Goal: Task Accomplishment & Management: Complete application form

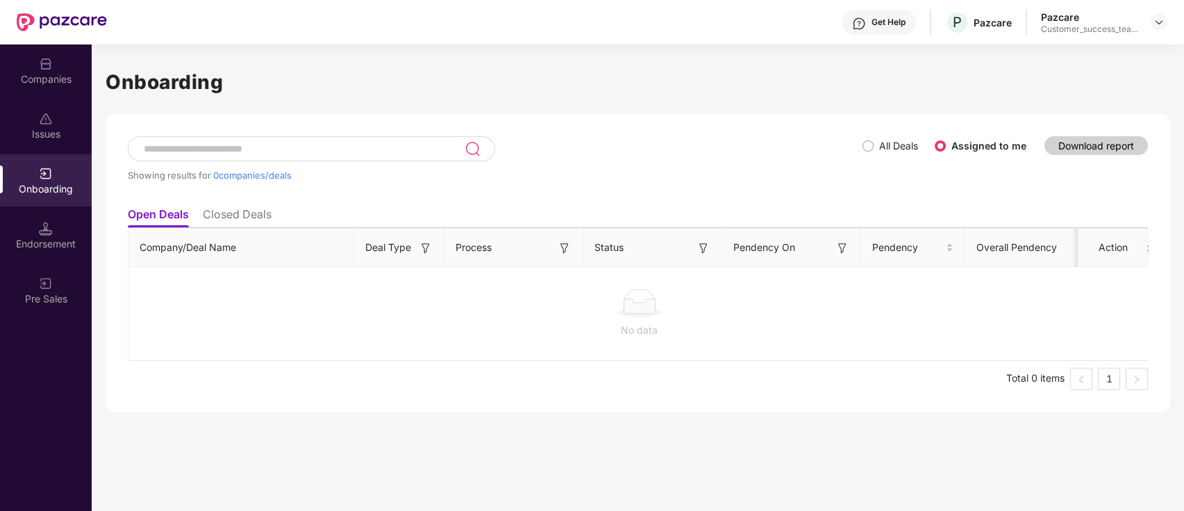
click at [876, 150] on span "All Deals" at bounding box center [899, 145] width 50 height 15
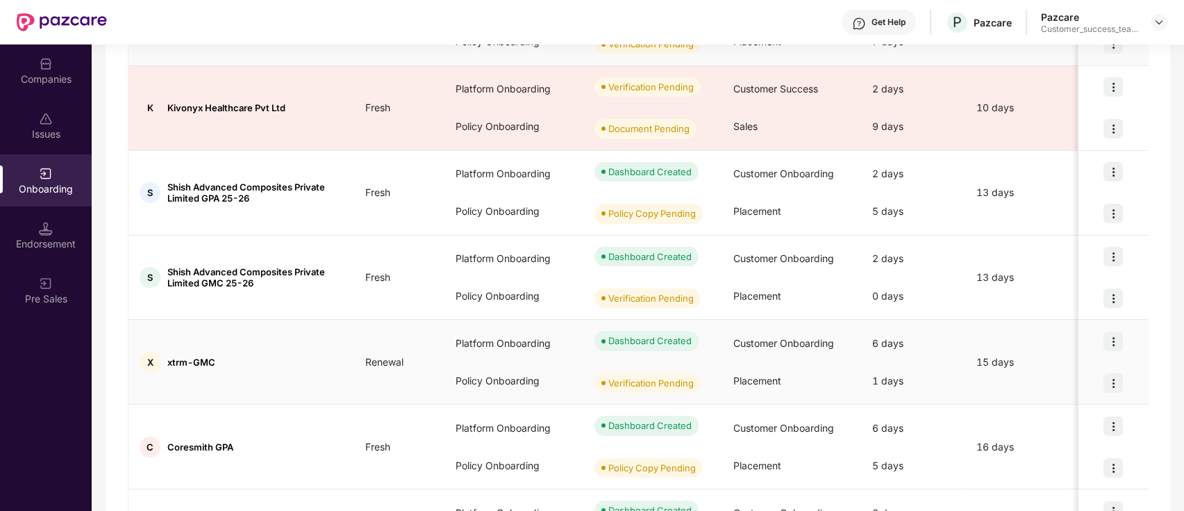
scroll to position [652, 0]
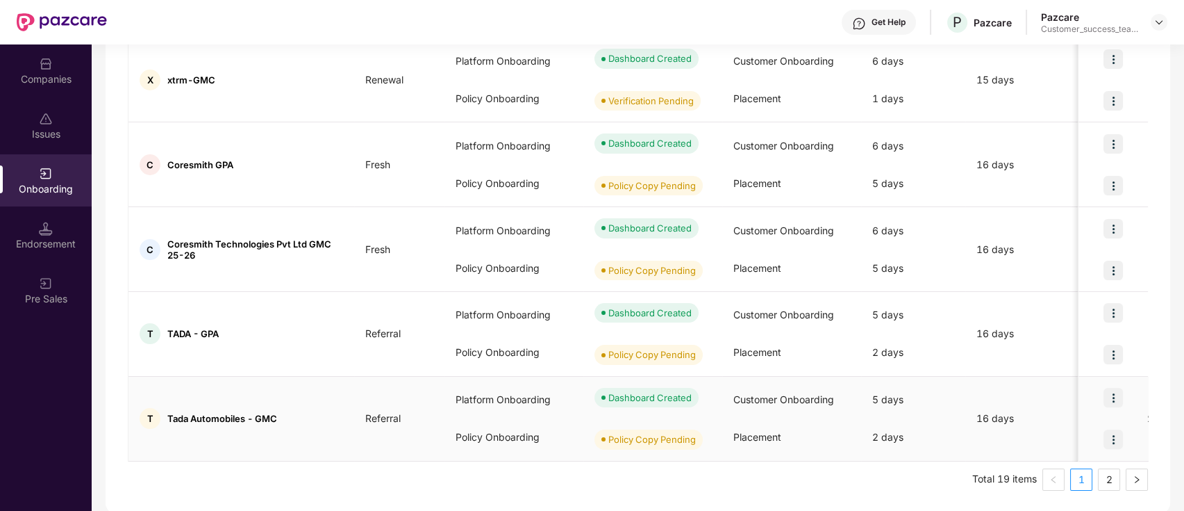
click at [1095, 452] on div at bounding box center [1113, 439] width 69 height 42
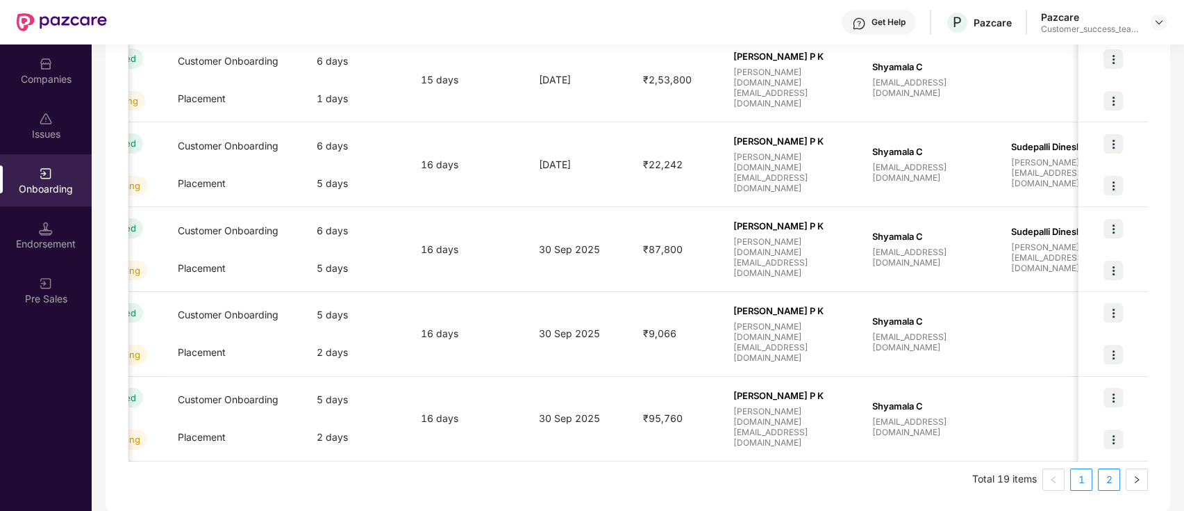
click at [1108, 472] on link "2" at bounding box center [1109, 479] width 21 height 21
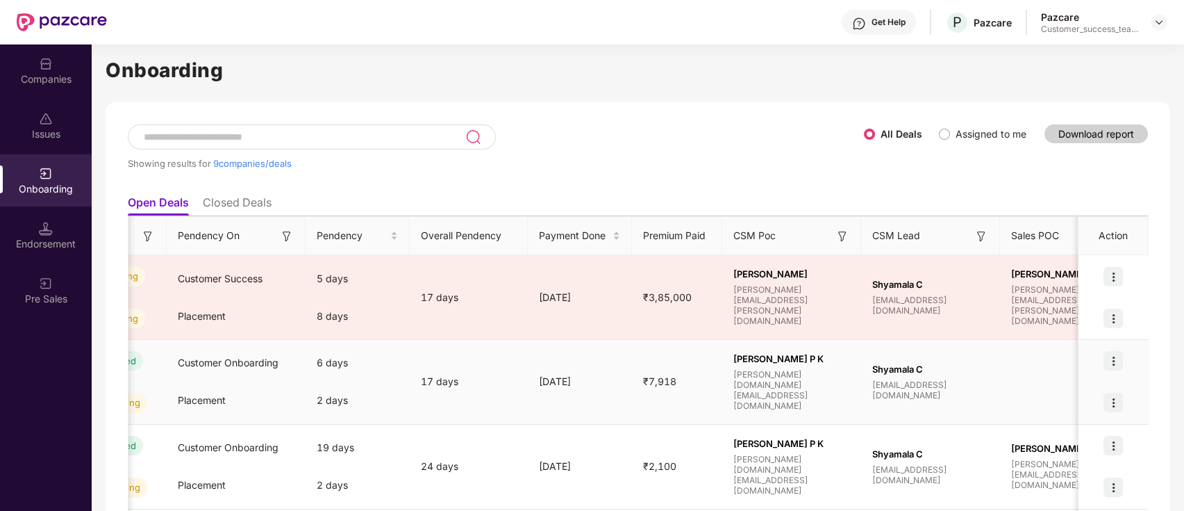
scroll to position [567, 0]
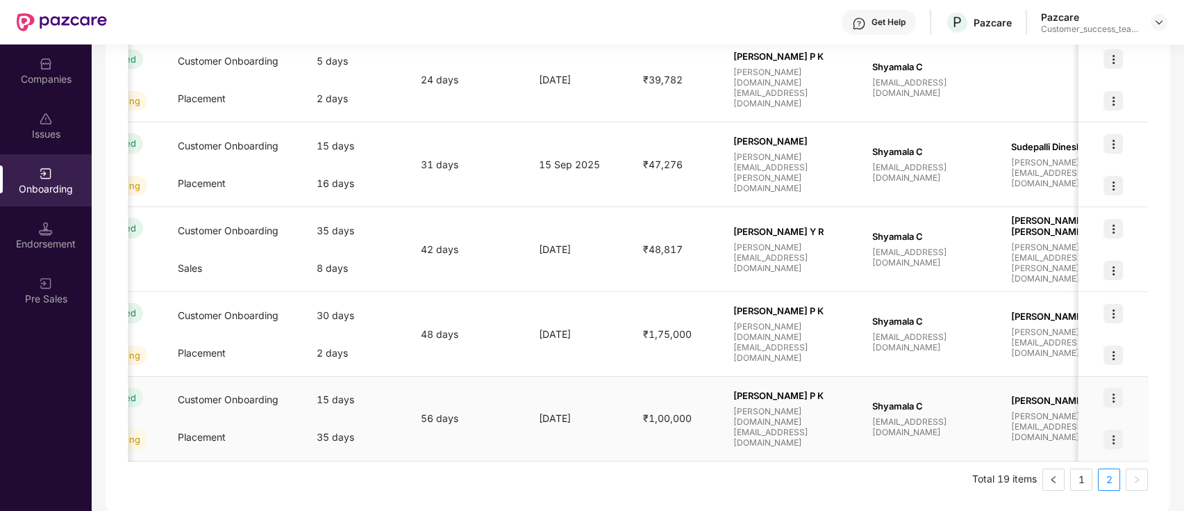
click at [129, 457] on div "Policy Copy Pending" at bounding box center [97, 439] width 139 height 42
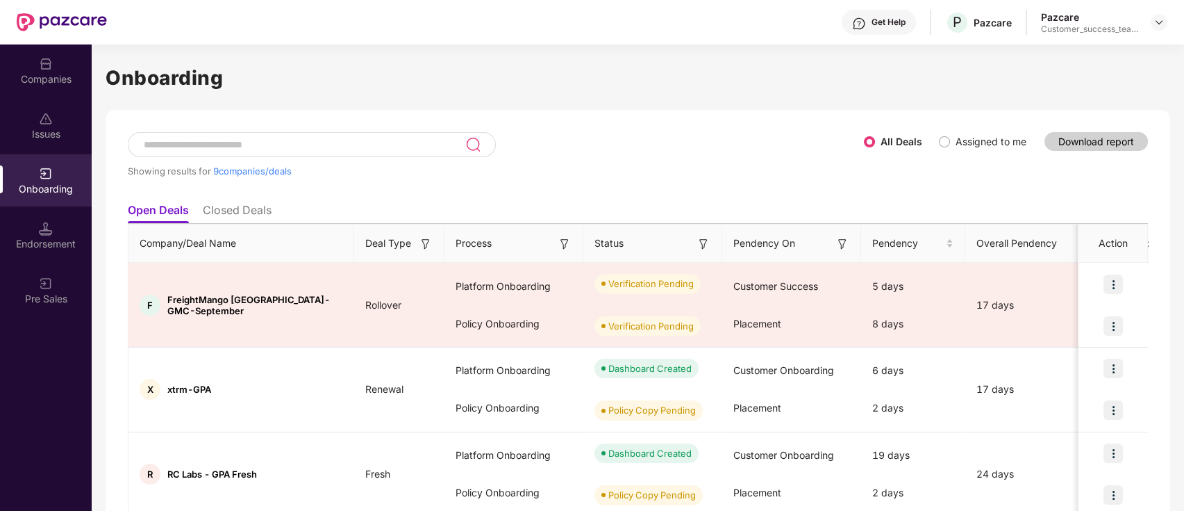
scroll to position [0, 0]
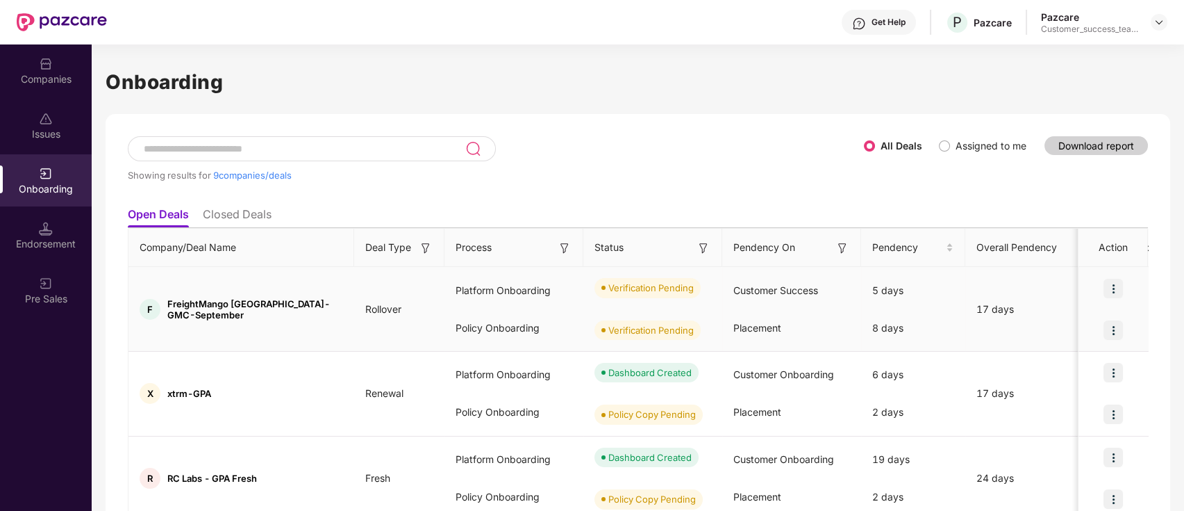
click at [1108, 288] on img at bounding box center [1113, 288] width 19 height 19
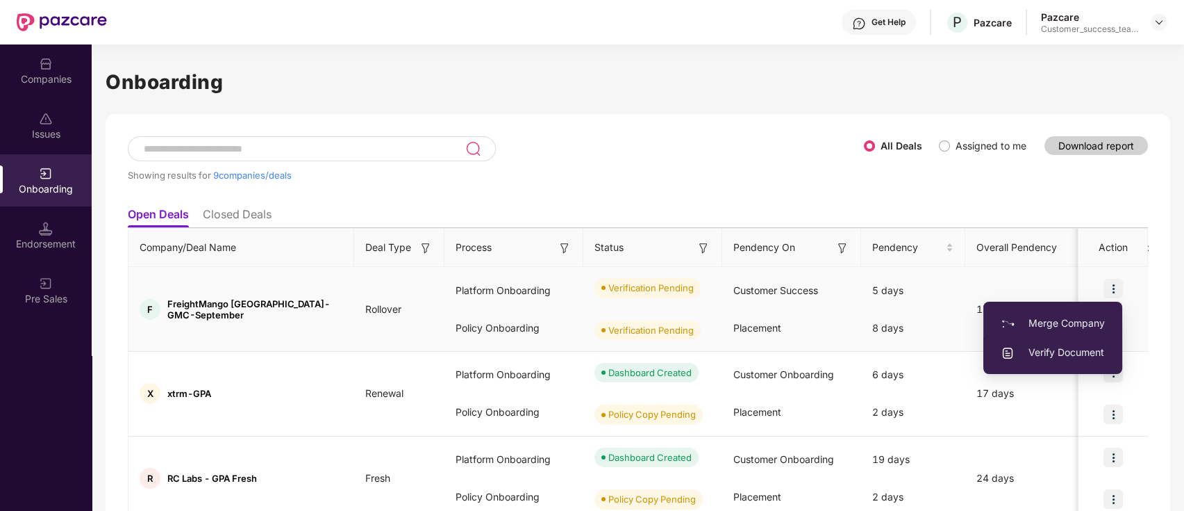
click at [1092, 353] on span "Verify Document" at bounding box center [1053, 352] width 104 height 15
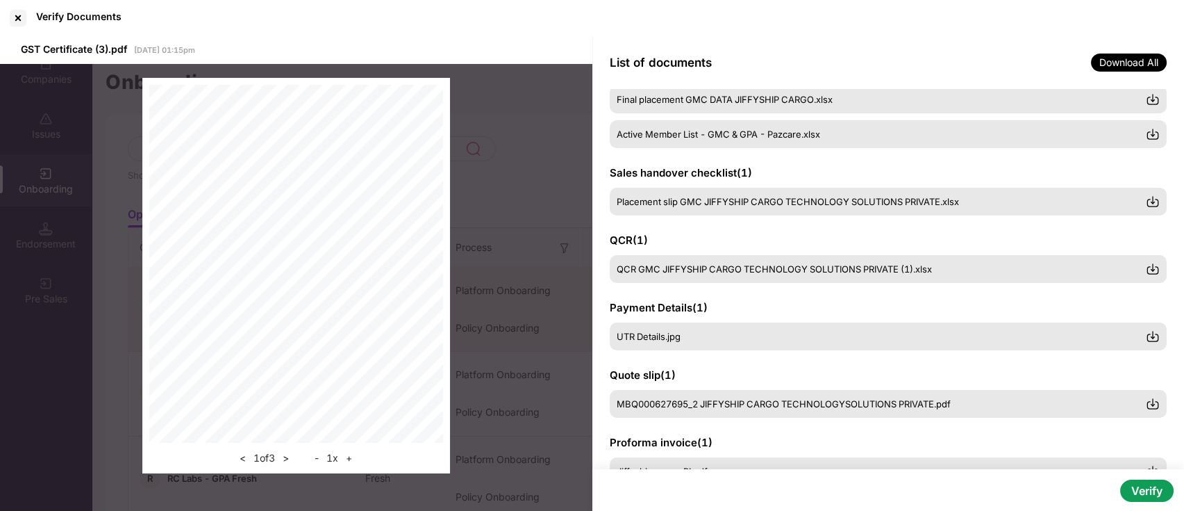
scroll to position [85, 0]
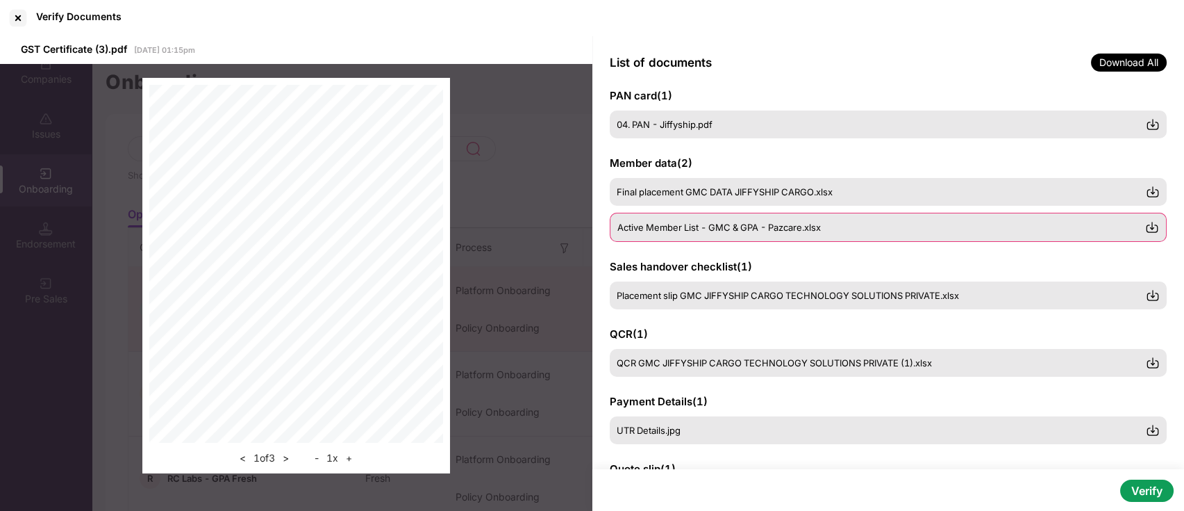
click at [778, 226] on span "Active Member List - GMC & GPA - Pazcare.xlsx" at bounding box center [720, 227] width 204 height 11
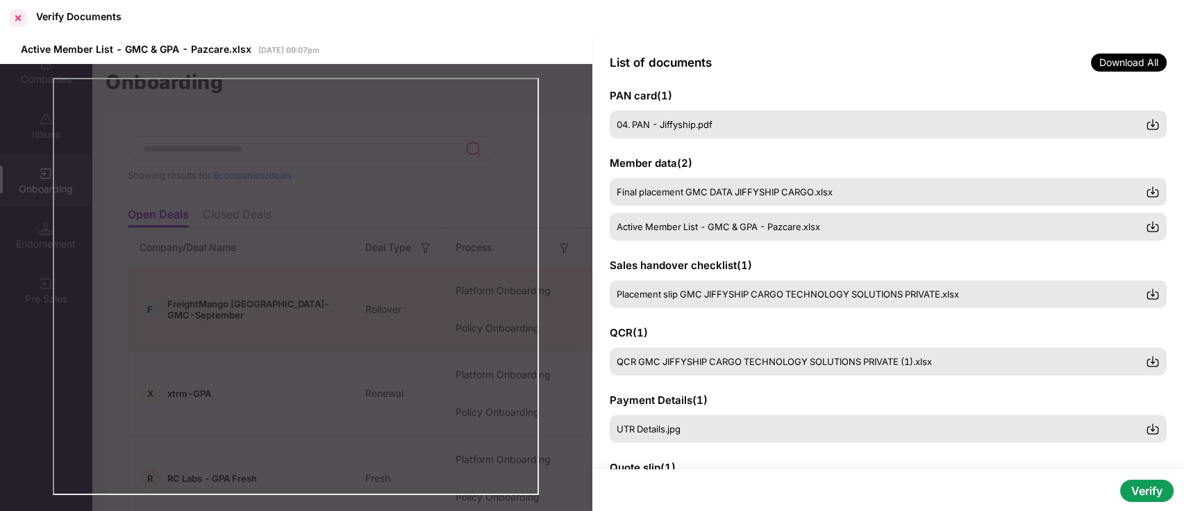
click at [21, 19] on div at bounding box center [18, 18] width 22 height 22
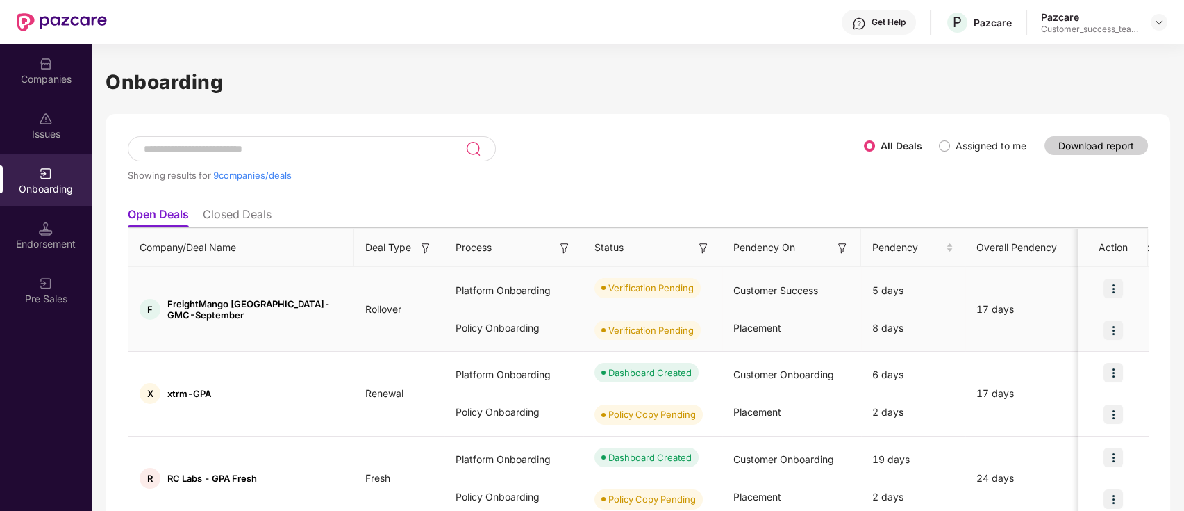
click at [1101, 284] on div at bounding box center [1113, 288] width 69 height 42
click at [1114, 281] on img at bounding box center [1113, 288] width 19 height 19
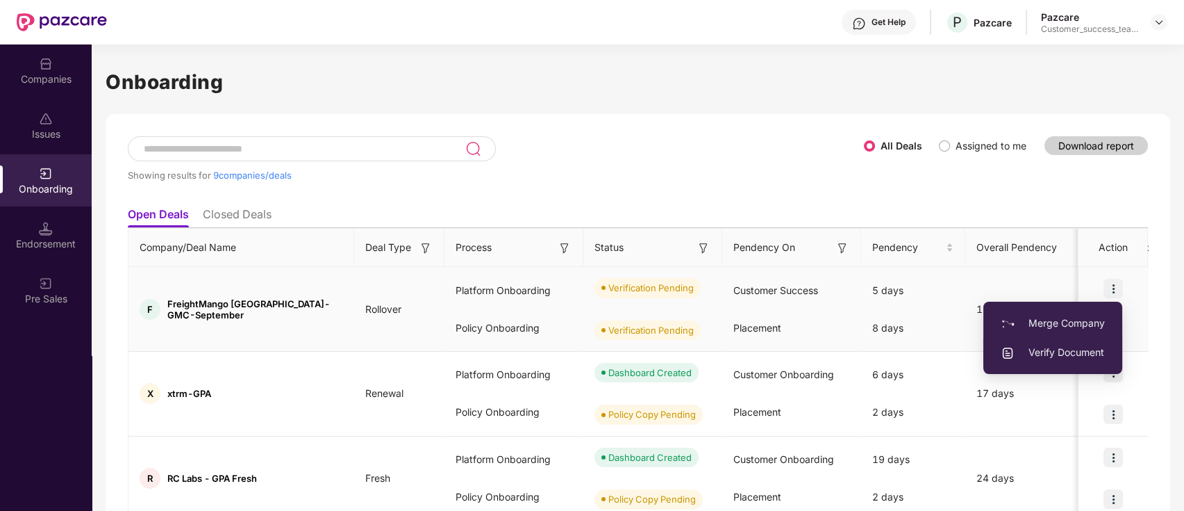
click at [1094, 358] on span "Verify Document" at bounding box center [1053, 352] width 104 height 15
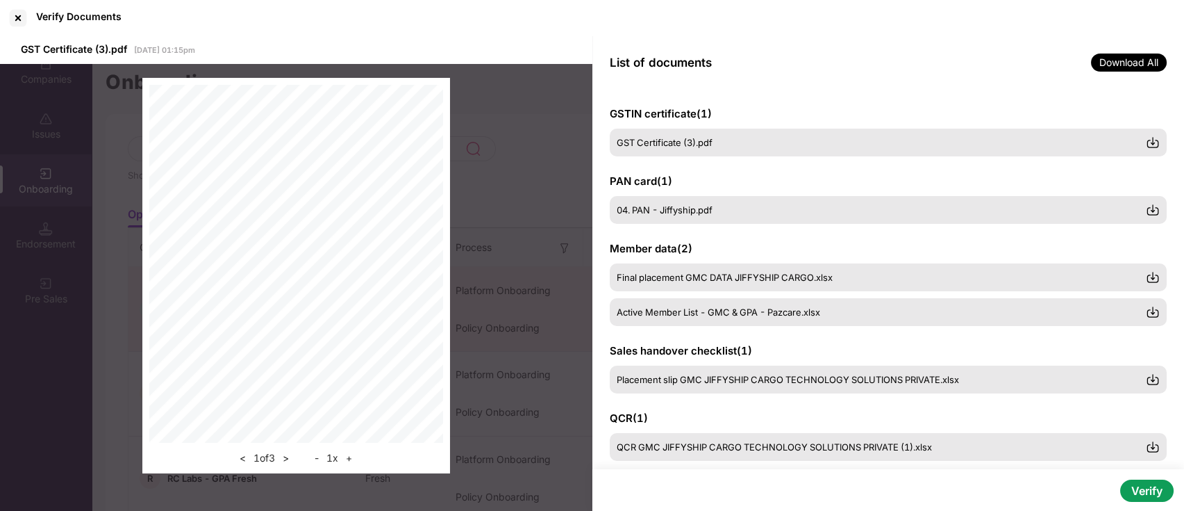
click at [1139, 490] on button "Verify" at bounding box center [1146, 490] width 53 height 22
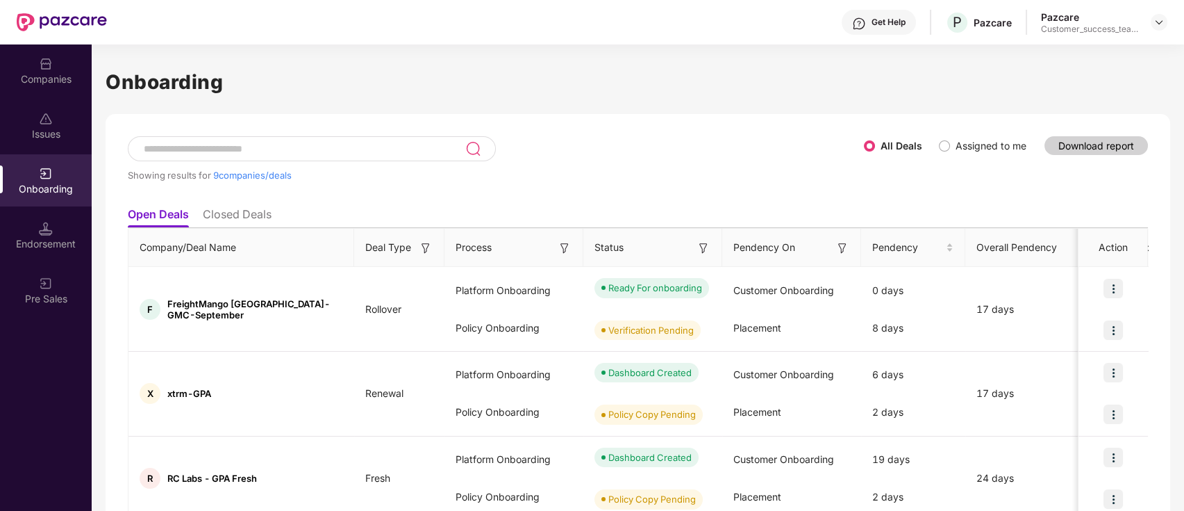
click at [288, 147] on input at bounding box center [303, 149] width 323 height 12
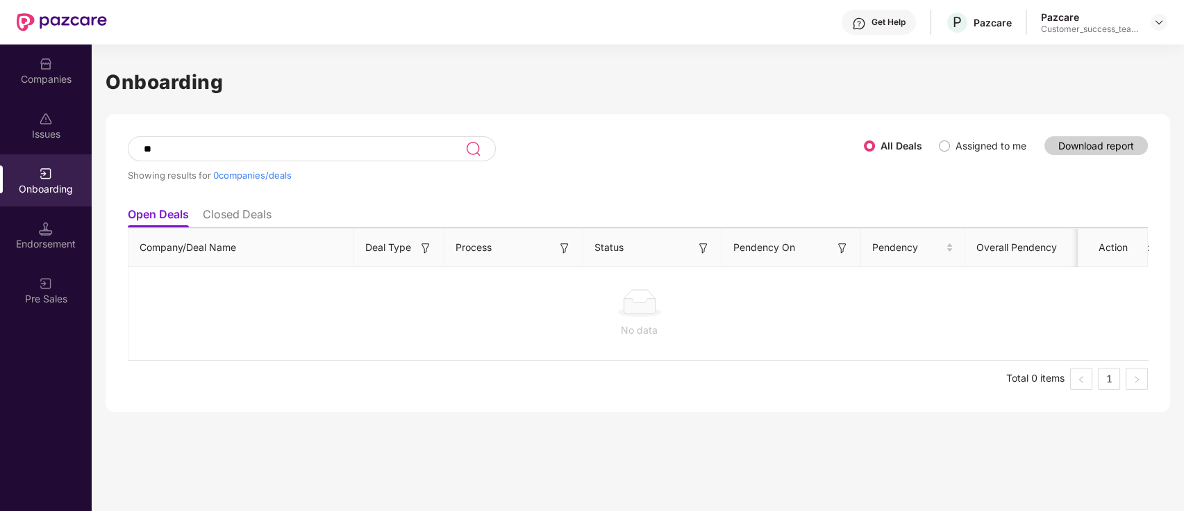
type input "*"
click at [68, 129] on div "Issues" at bounding box center [46, 134] width 92 height 14
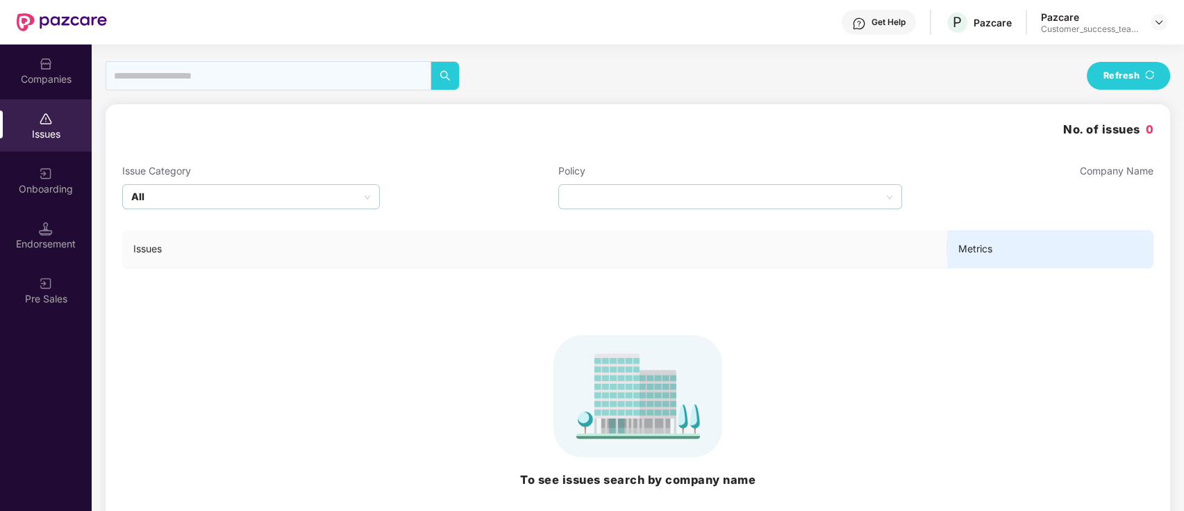
click at [58, 189] on div "Onboarding" at bounding box center [46, 189] width 92 height 14
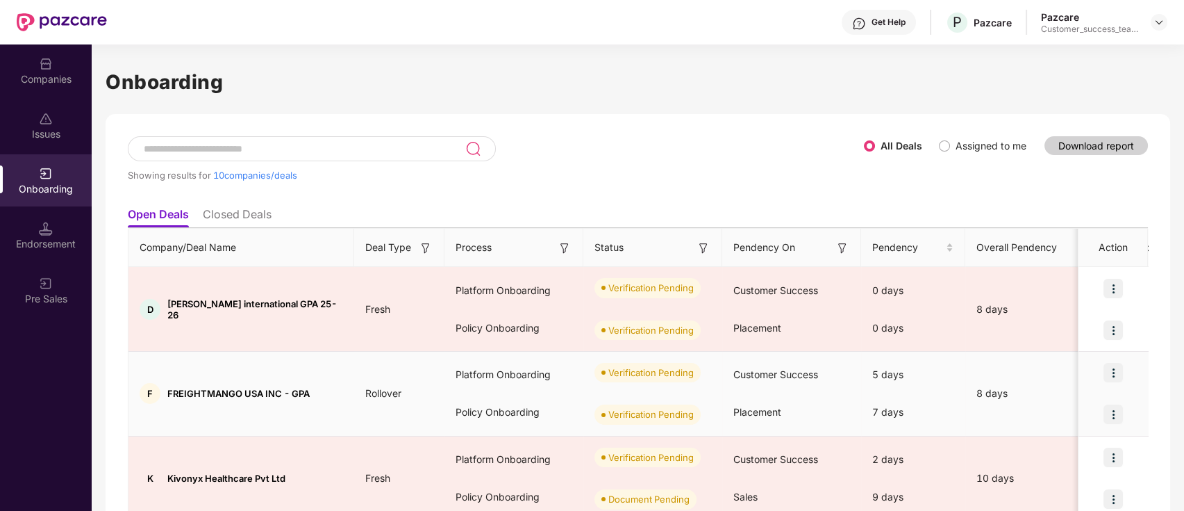
click at [1117, 372] on img at bounding box center [1113, 372] width 19 height 19
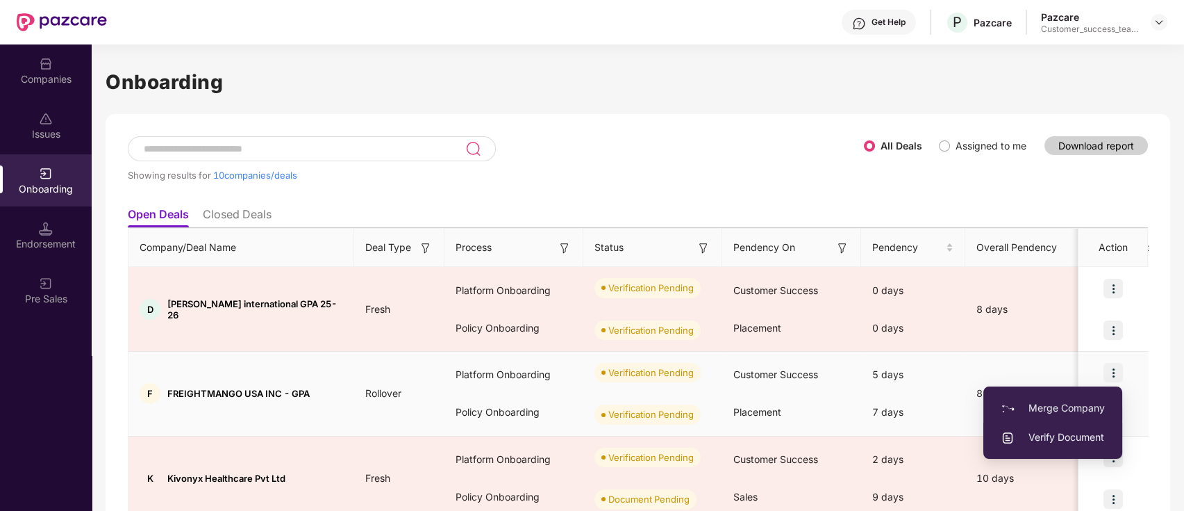
click at [1090, 434] on span "Verify Document" at bounding box center [1053, 436] width 104 height 15
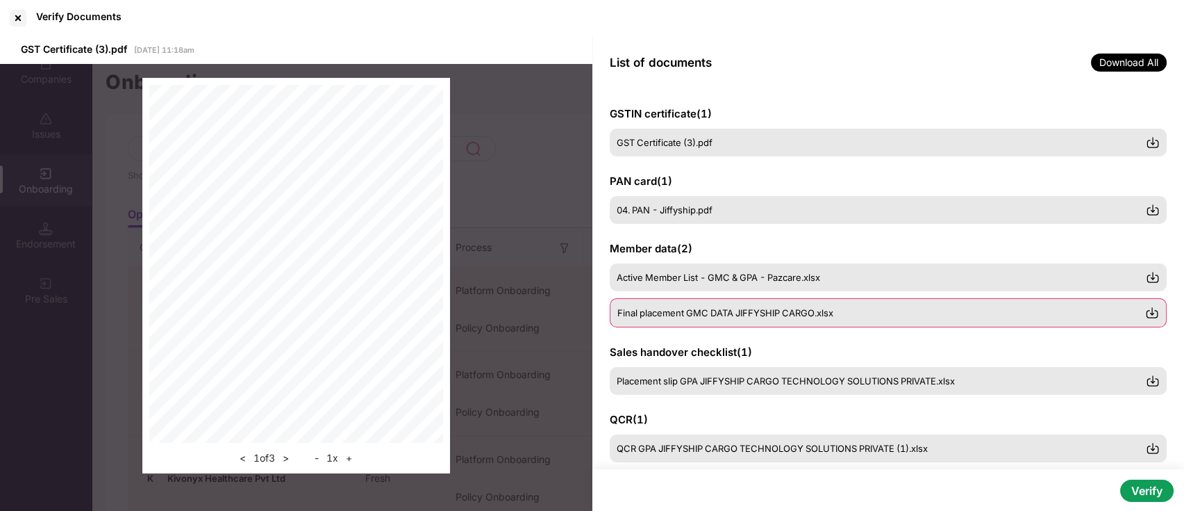
click at [698, 317] on span "Final placement GMC DATA JIFFYSHIP CARGO.xlsx" at bounding box center [726, 312] width 216 height 11
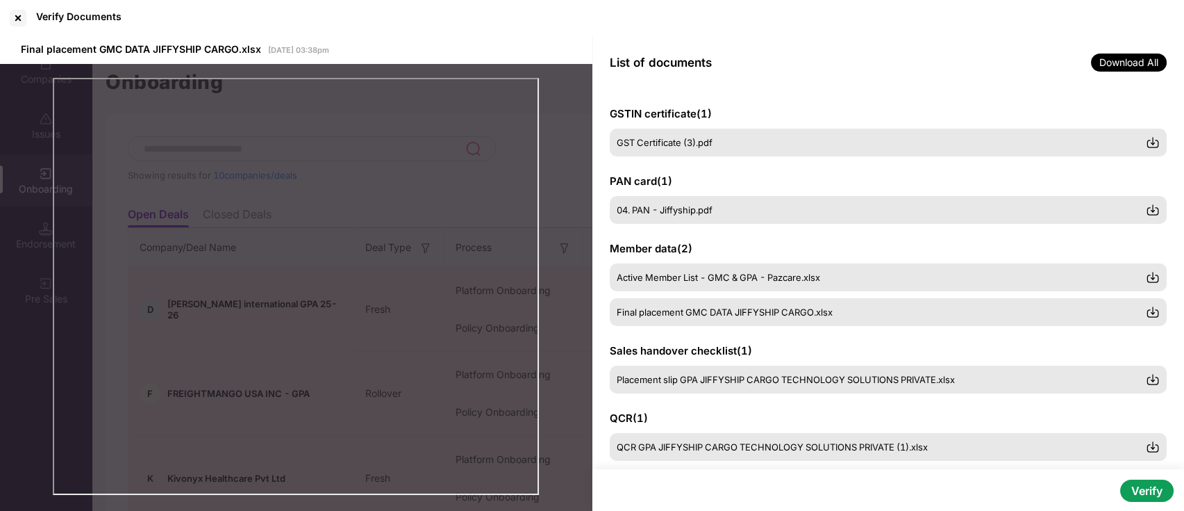
click at [1146, 483] on button "Verify" at bounding box center [1146, 490] width 53 height 22
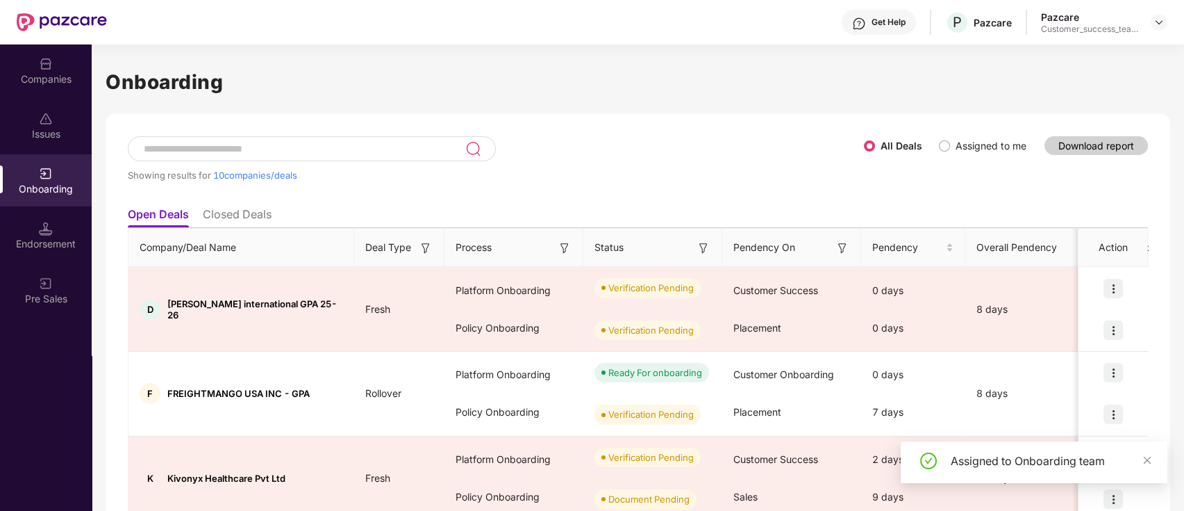
click at [1145, 455] on icon "close" at bounding box center [1148, 460] width 10 height 10
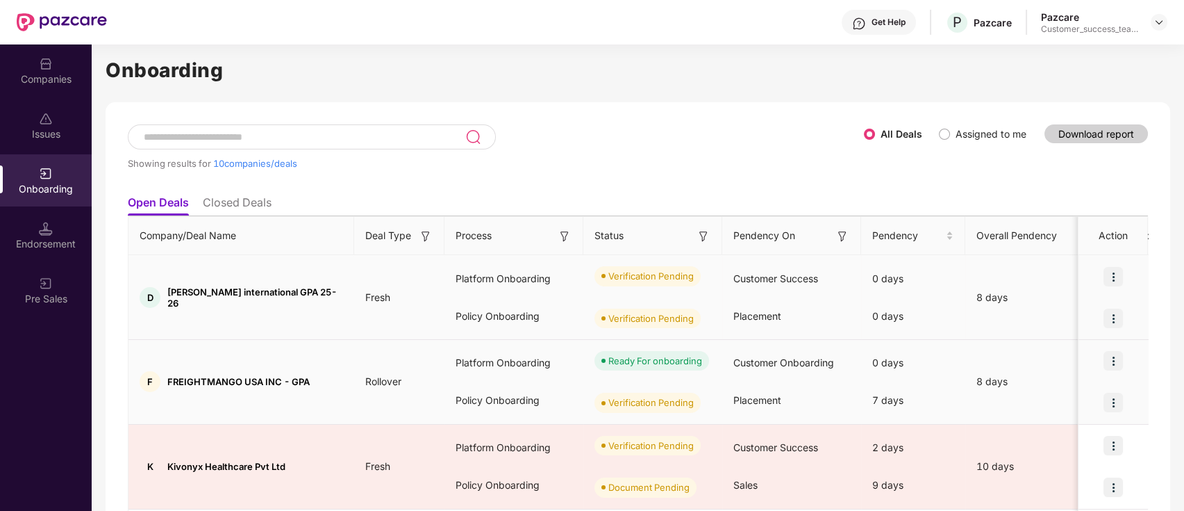
scroll to position [0, 0]
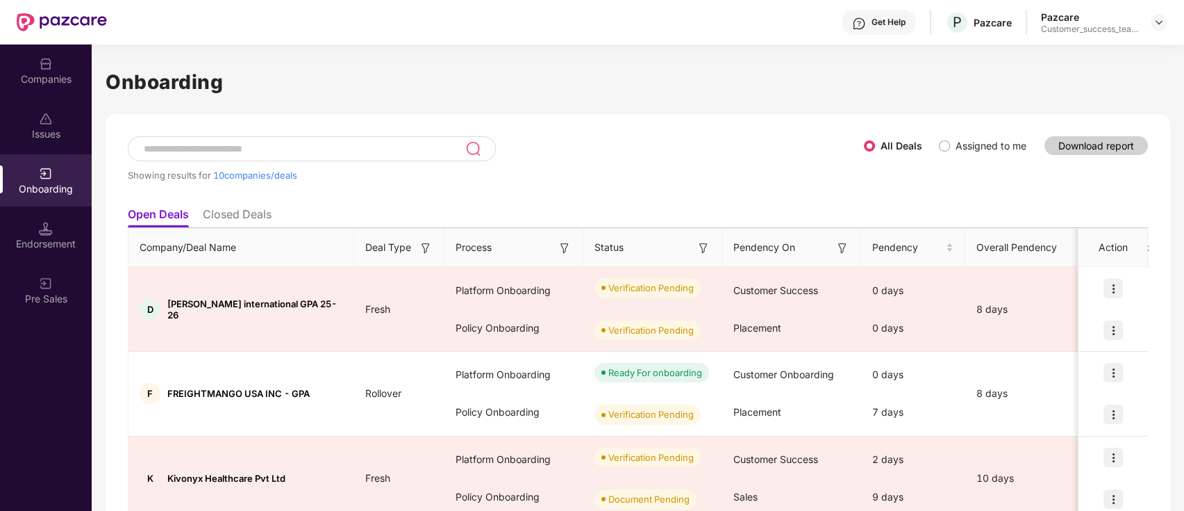
click at [15, 68] on div "Companies" at bounding box center [46, 70] width 92 height 52
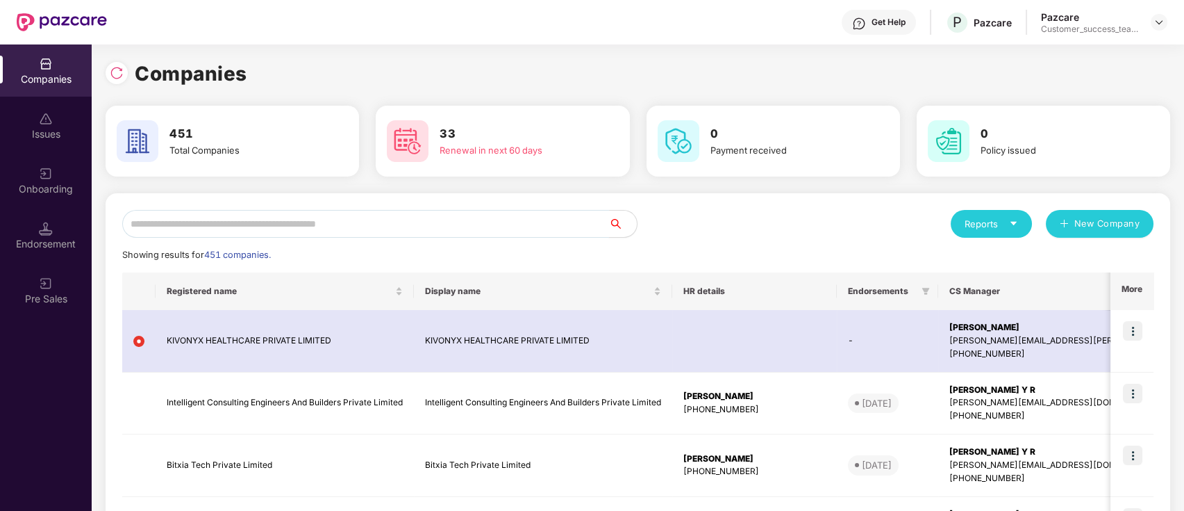
click at [305, 217] on input "text" at bounding box center [365, 224] width 487 height 28
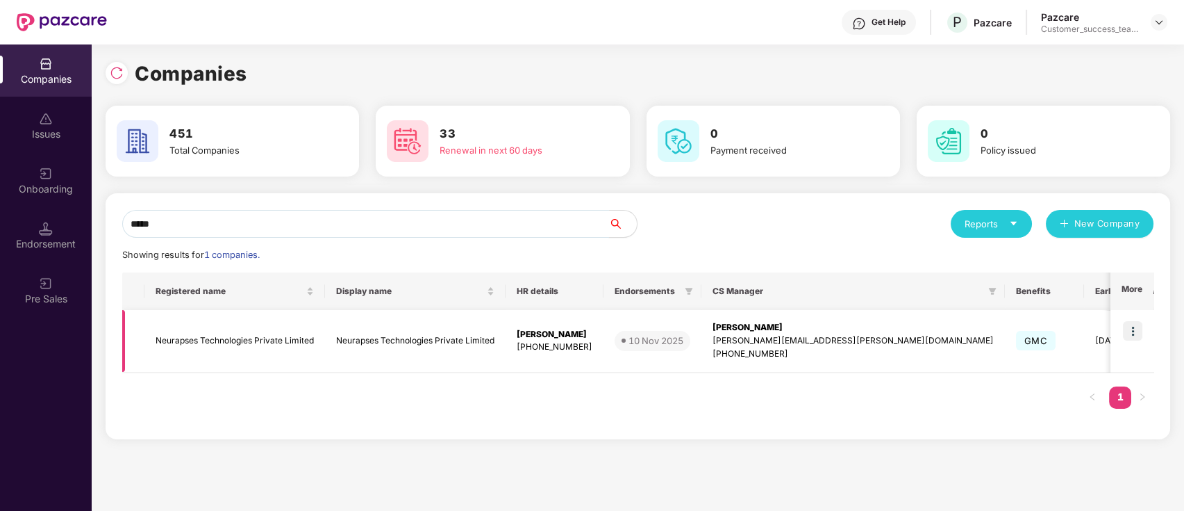
type input "*****"
click at [1129, 328] on img at bounding box center [1132, 330] width 19 height 19
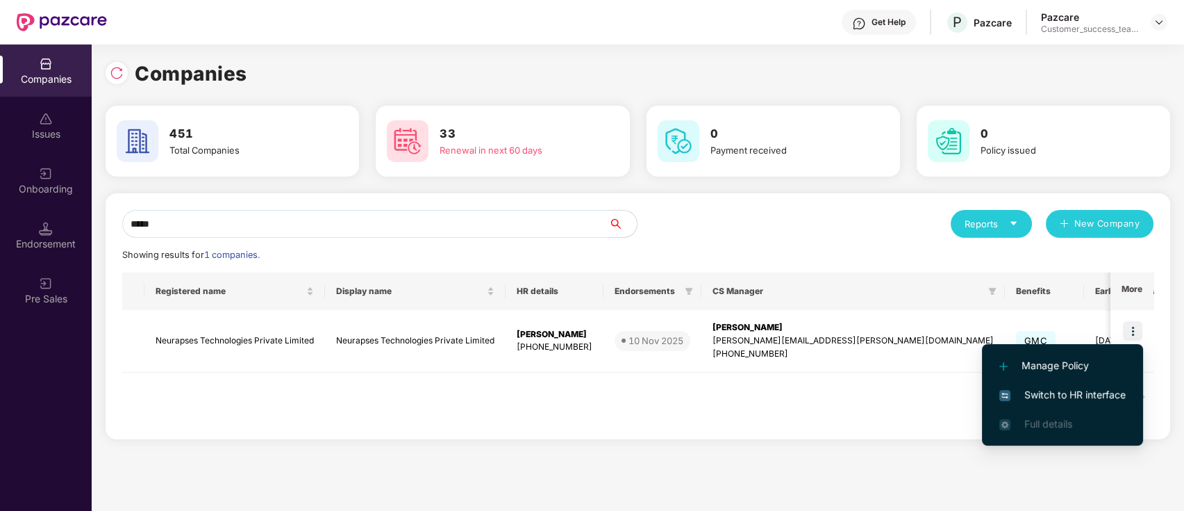
click at [1127, 395] on li "Switch to HR interface" at bounding box center [1062, 394] width 161 height 29
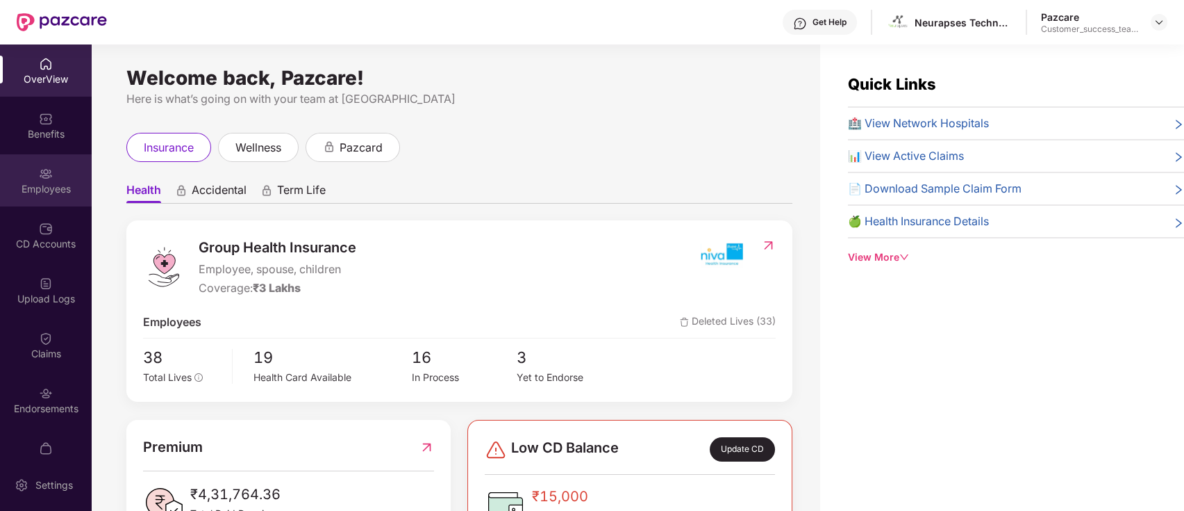
click at [60, 182] on div "Employees" at bounding box center [46, 189] width 92 height 14
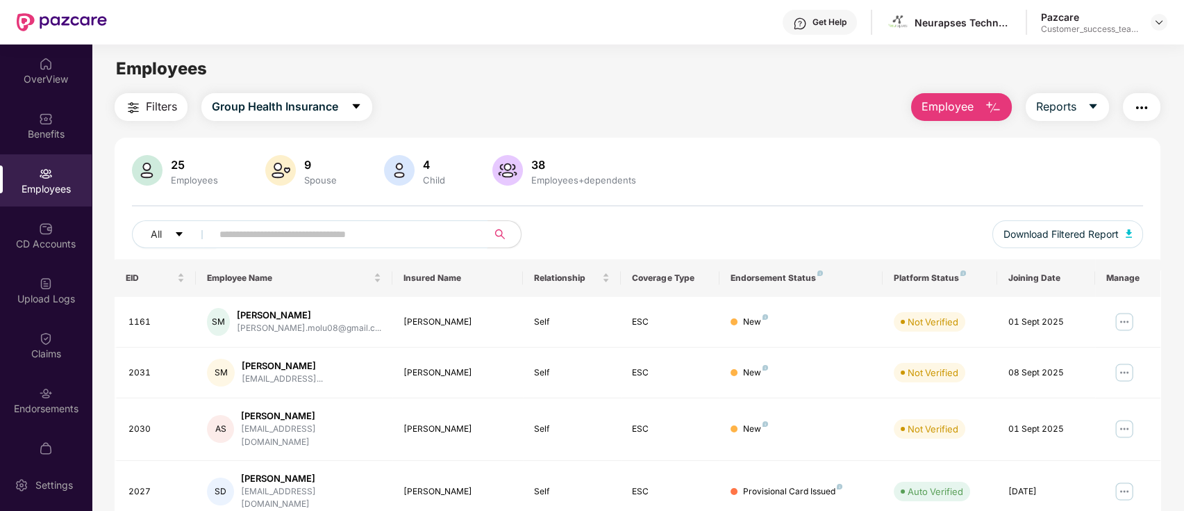
click at [333, 238] on input "text" at bounding box center [343, 234] width 249 height 21
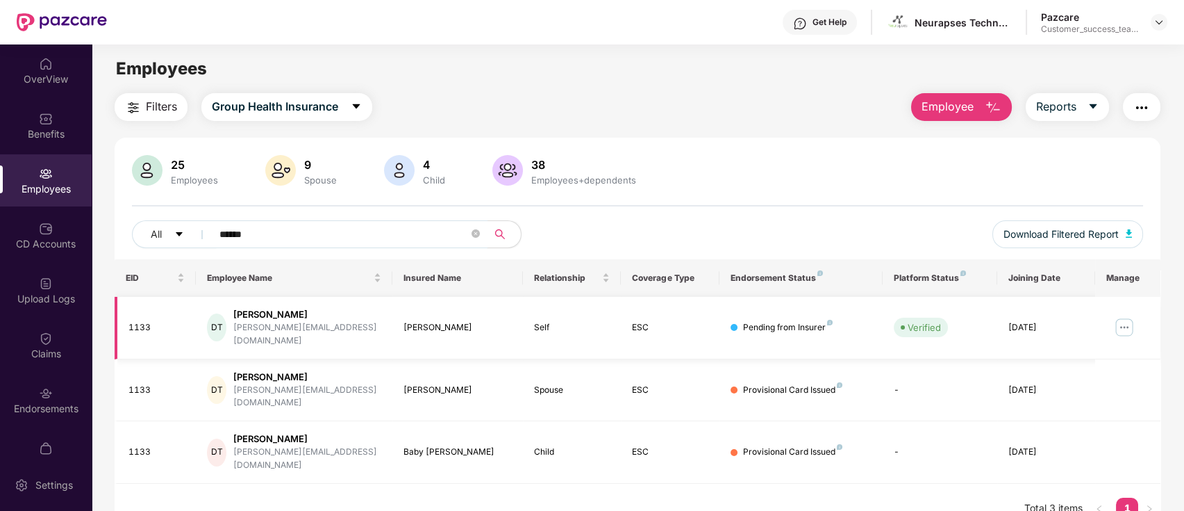
type input "******"
click at [1118, 317] on img at bounding box center [1124, 327] width 22 height 22
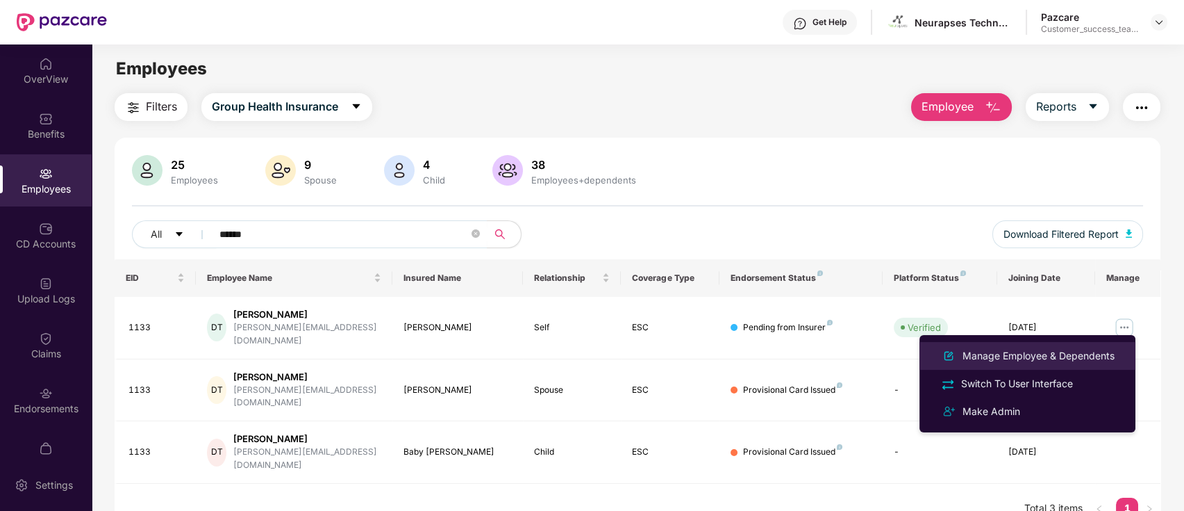
click at [1101, 356] on div "Manage Employee & Dependents" at bounding box center [1039, 355] width 158 height 15
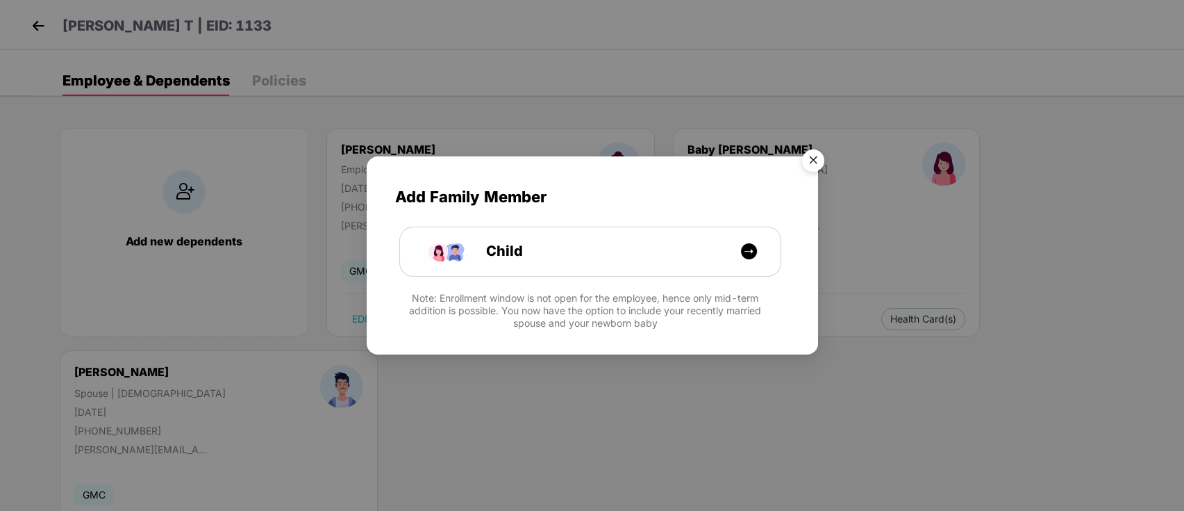
click at [811, 160] on img "Close" at bounding box center [813, 162] width 39 height 39
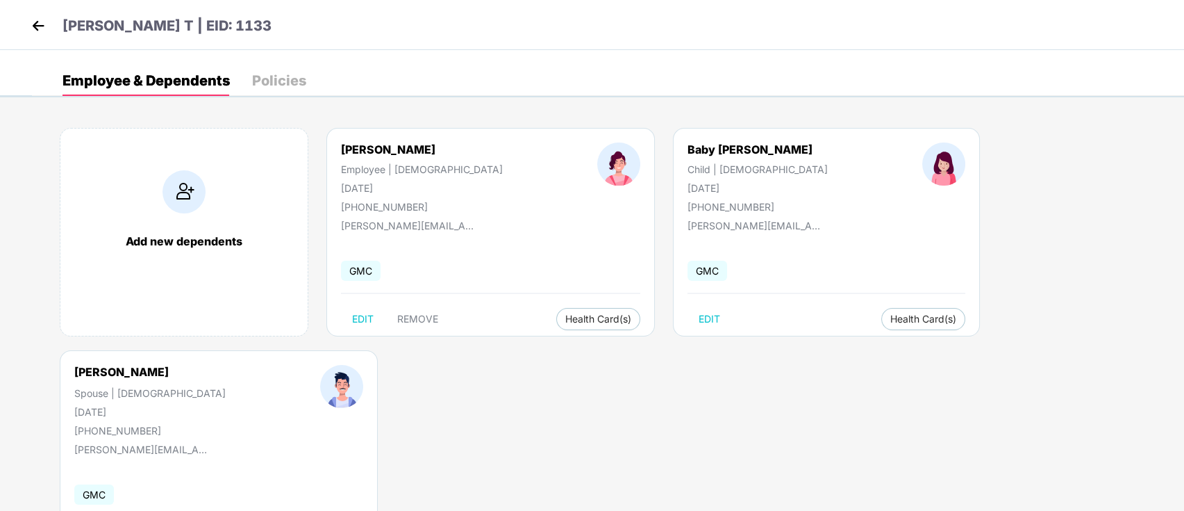
click at [35, 33] on img at bounding box center [38, 25] width 21 height 21
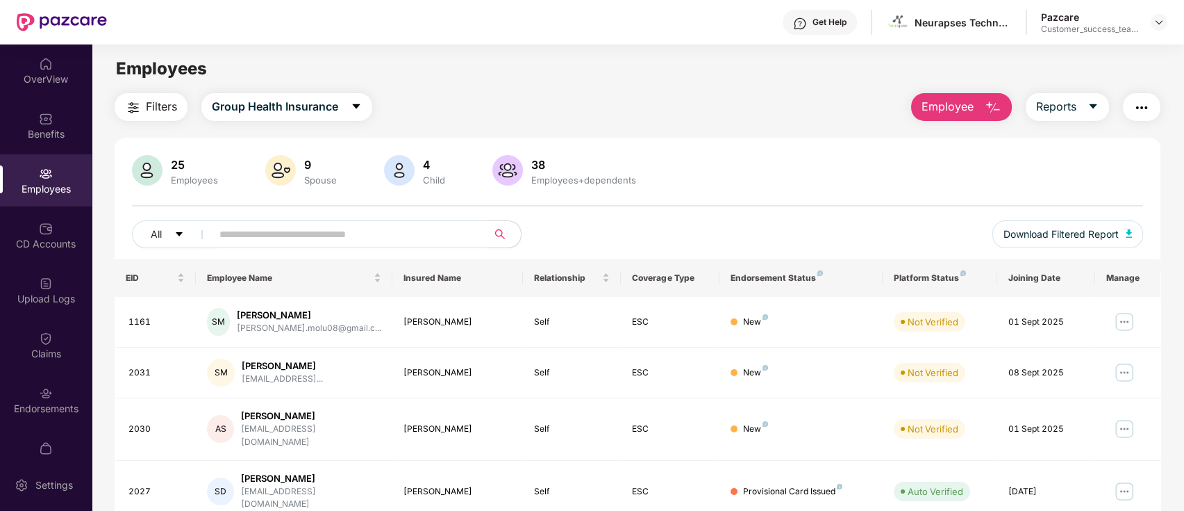
click at [361, 229] on input "text" at bounding box center [343, 234] width 249 height 21
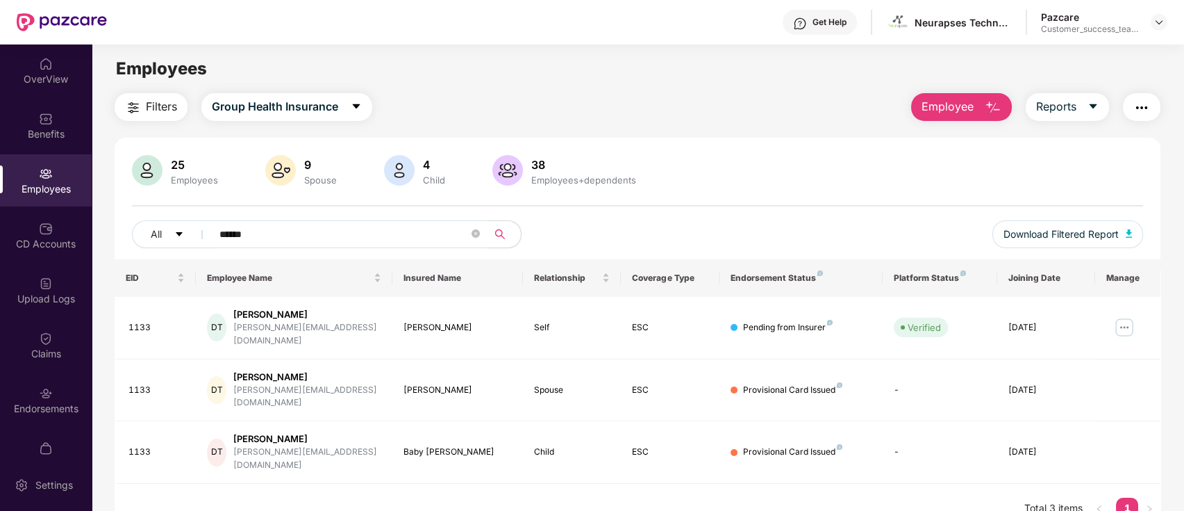
type input "******"
click at [1167, 22] on header "Get Help Neurapses Technologies Private Limited Pazcare Customer_success_team_l…" at bounding box center [592, 22] width 1184 height 44
click at [1150, 22] on div "Pazcare Customer_success_team_lead" at bounding box center [1104, 22] width 126 height 24
click at [1165, 22] on div at bounding box center [1159, 22] width 17 height 17
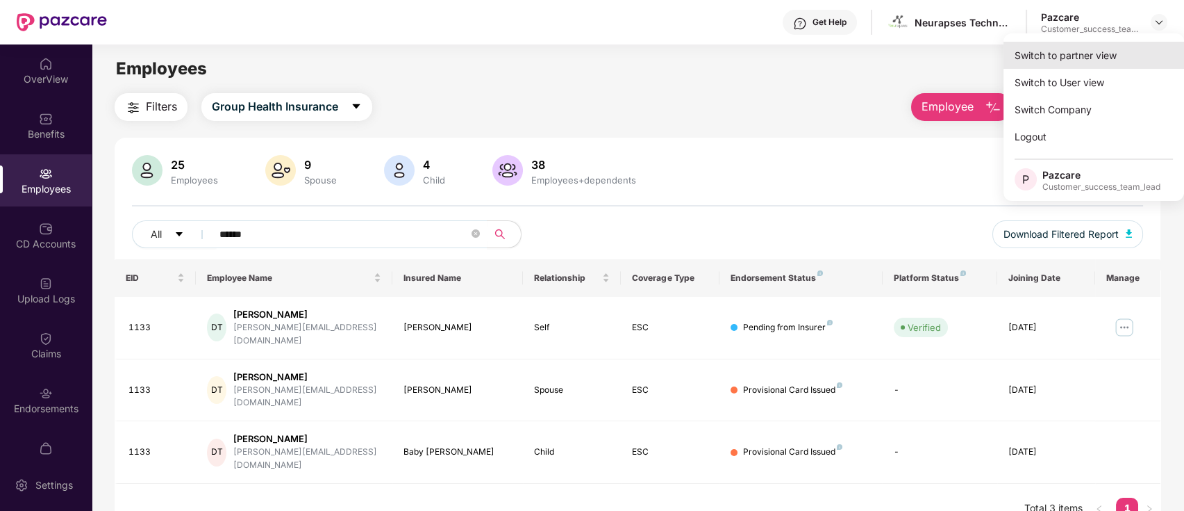
click at [1091, 58] on div "Switch to partner view" at bounding box center [1094, 55] width 181 height 27
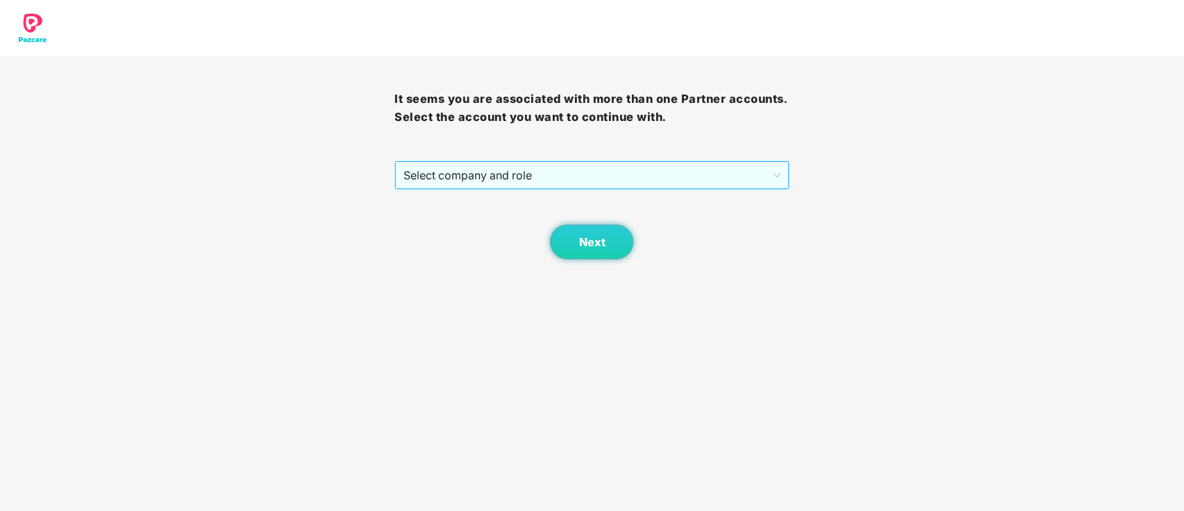
click at [643, 172] on span "Select company and role" at bounding box center [592, 175] width 376 height 26
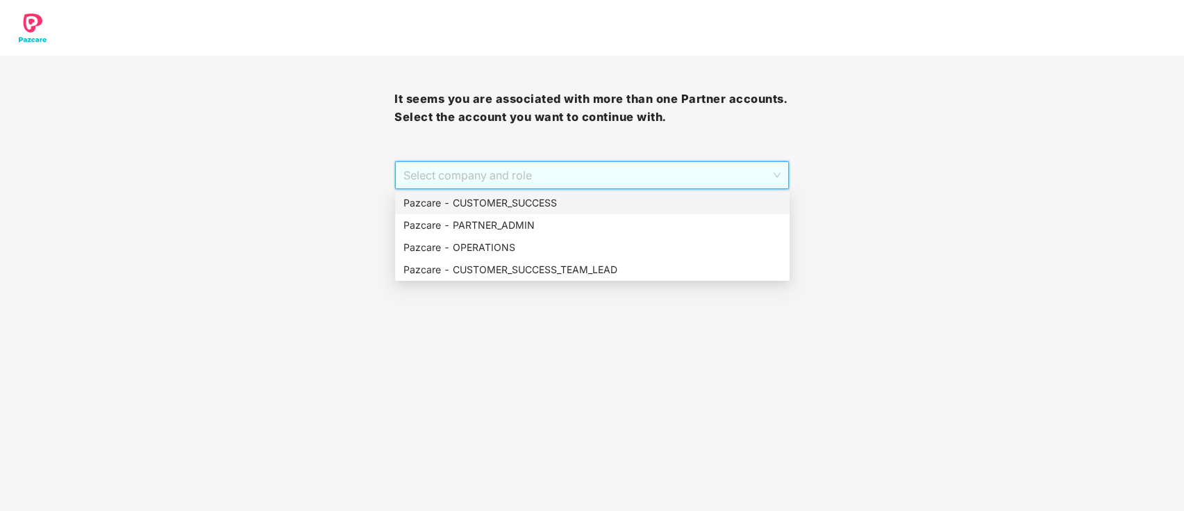
click at [545, 201] on div "Pazcare - CUSTOMER_SUCCESS" at bounding box center [593, 202] width 378 height 15
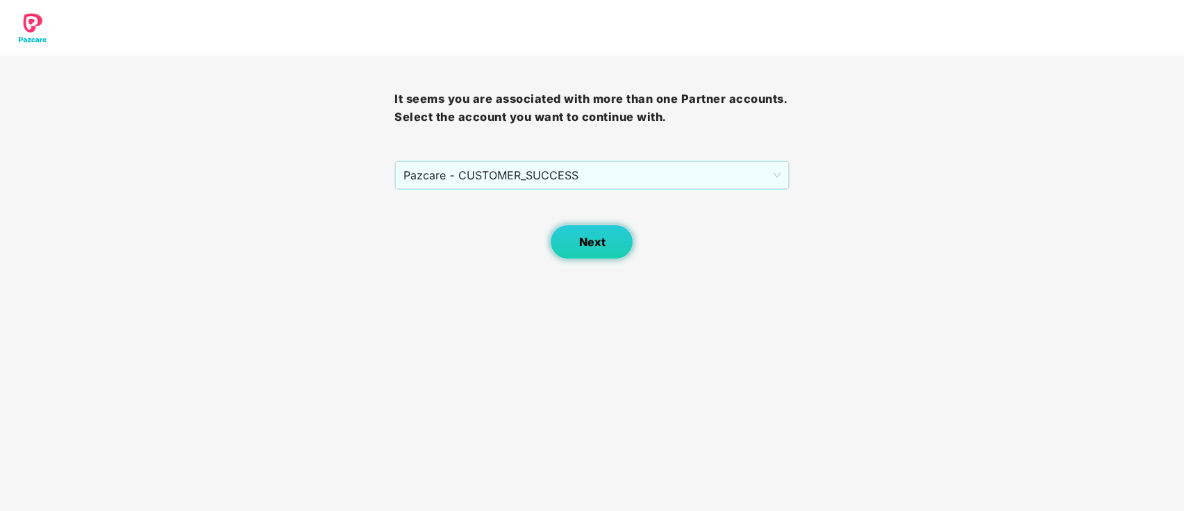
click at [595, 247] on span "Next" at bounding box center [592, 241] width 26 height 13
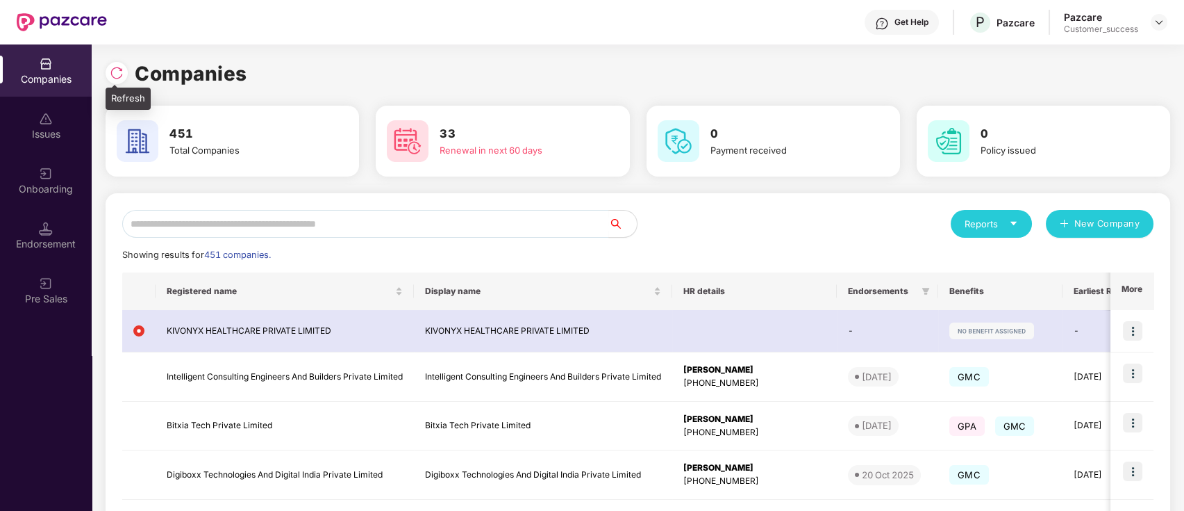
click at [121, 71] on img at bounding box center [117, 73] width 14 height 14
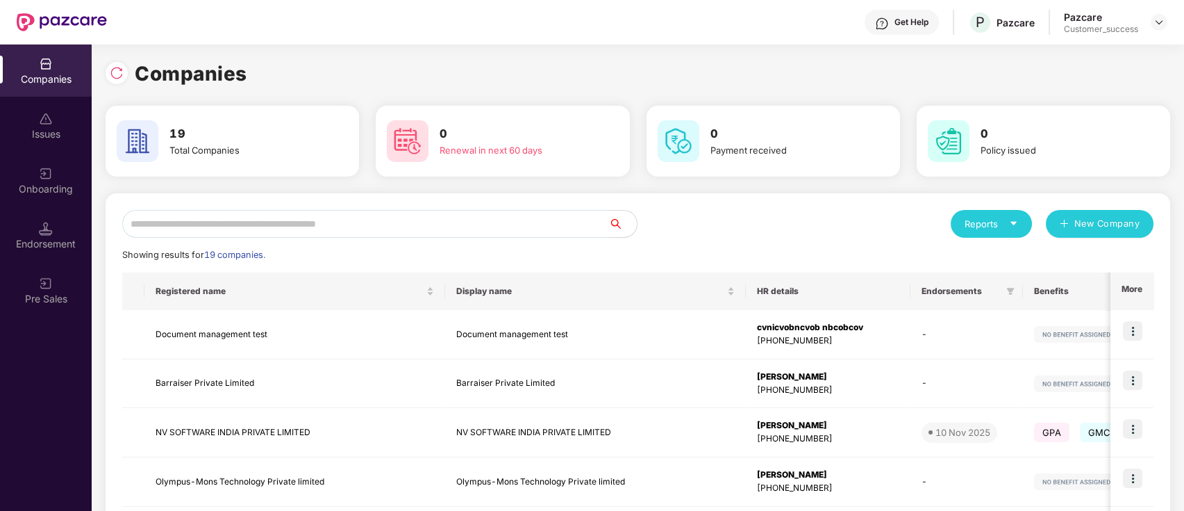
click at [372, 219] on input "text" at bounding box center [365, 224] width 487 height 28
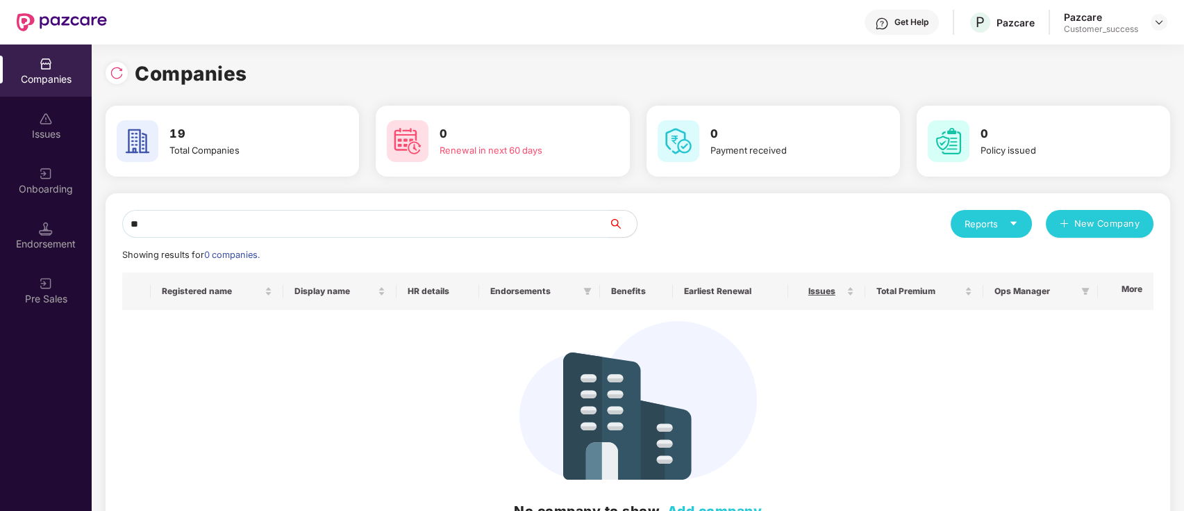
type input "*"
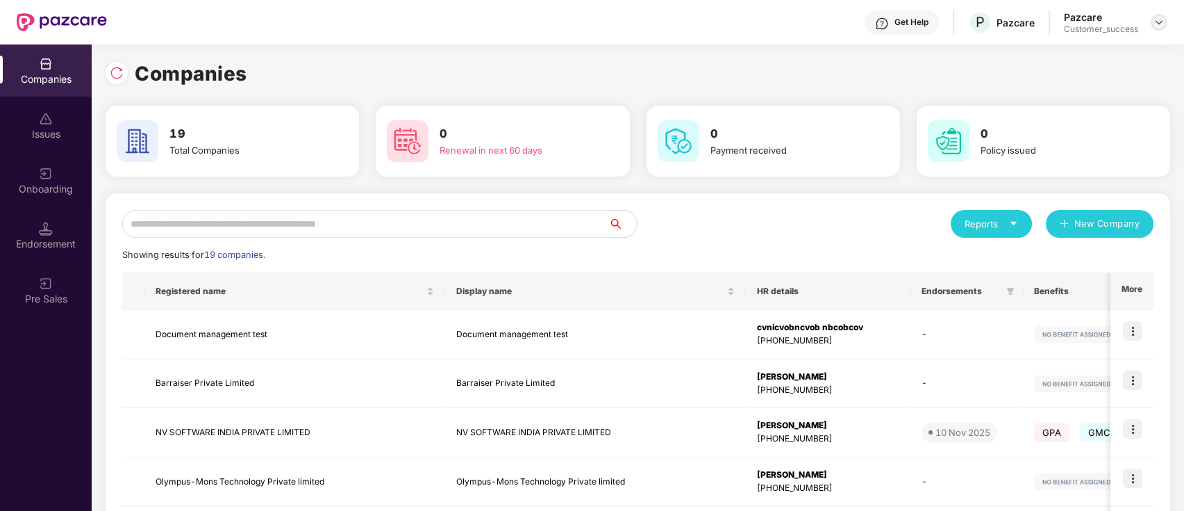
click at [1157, 26] on img at bounding box center [1159, 22] width 11 height 11
click at [1162, 19] on img at bounding box center [1159, 22] width 11 height 11
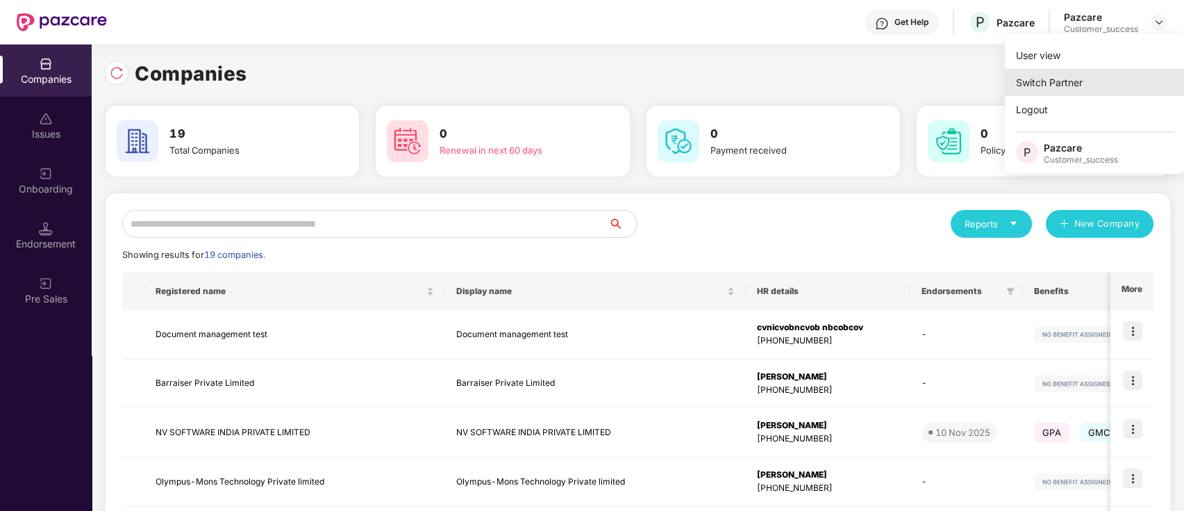
click at [1117, 83] on div "Switch Partner" at bounding box center [1095, 82] width 181 height 27
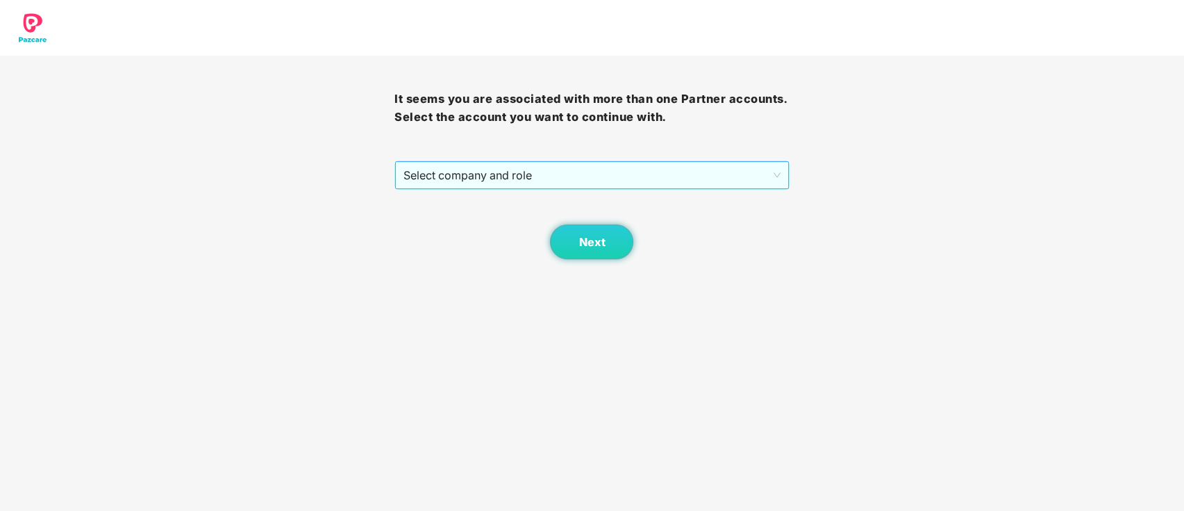
click at [591, 184] on span "Select company and role" at bounding box center [592, 175] width 376 height 26
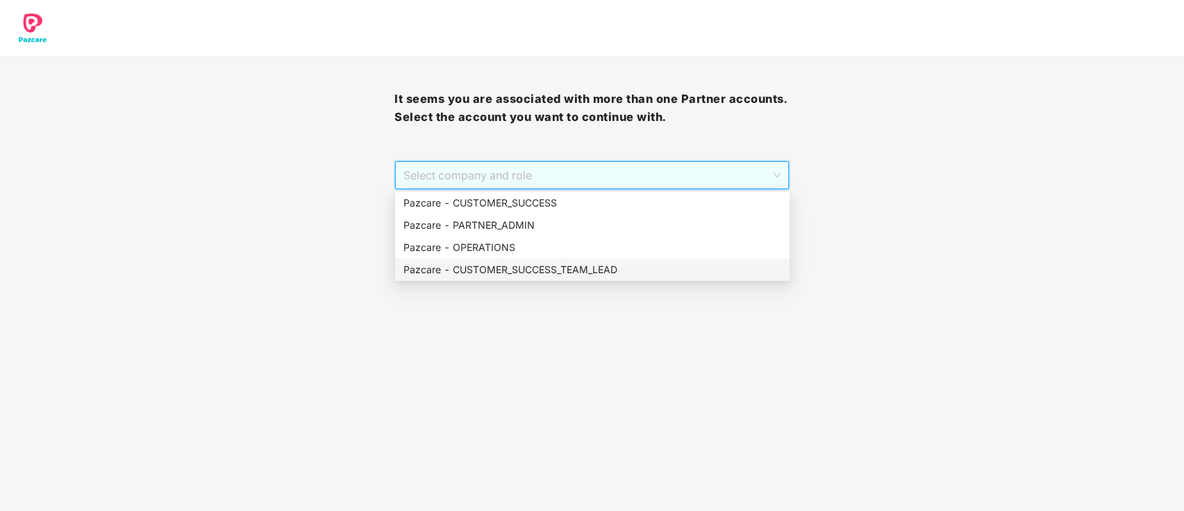
click at [595, 270] on div "Pazcare - CUSTOMER_SUCCESS_TEAM_LEAD" at bounding box center [593, 269] width 378 height 15
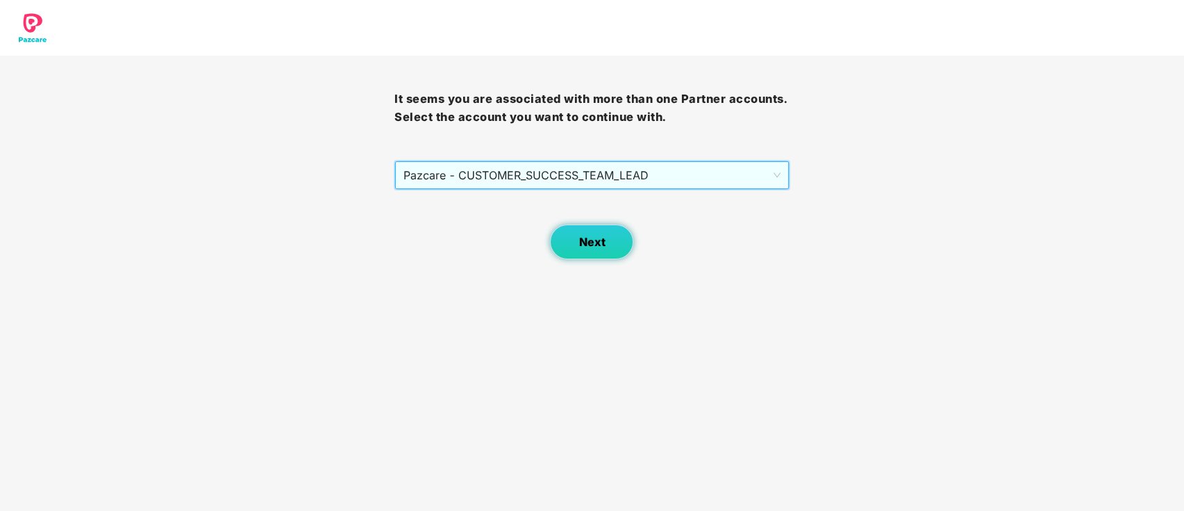
click at [600, 231] on button "Next" at bounding box center [591, 241] width 83 height 35
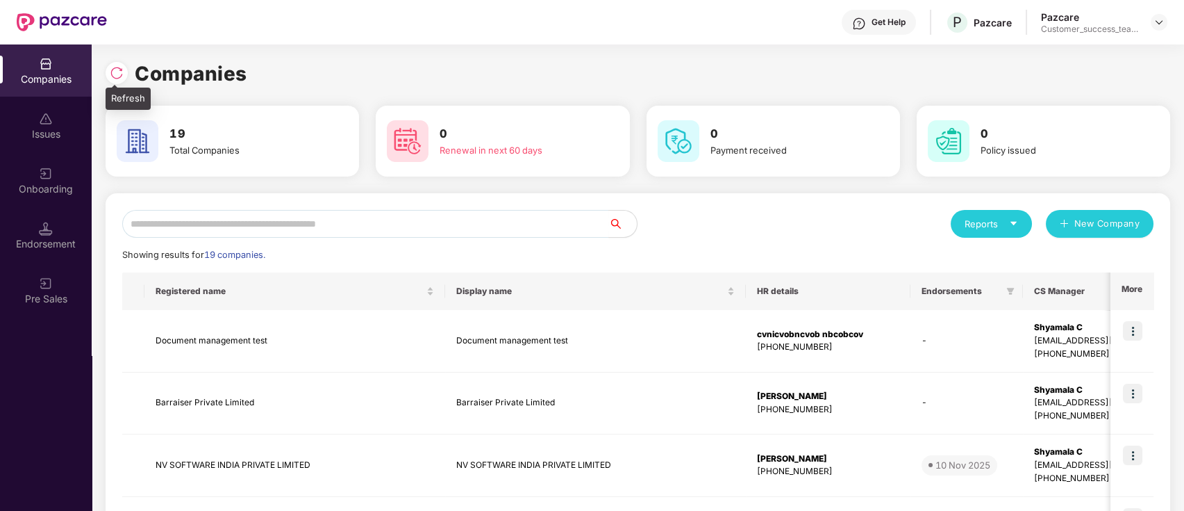
click at [115, 69] on img at bounding box center [117, 73] width 14 height 14
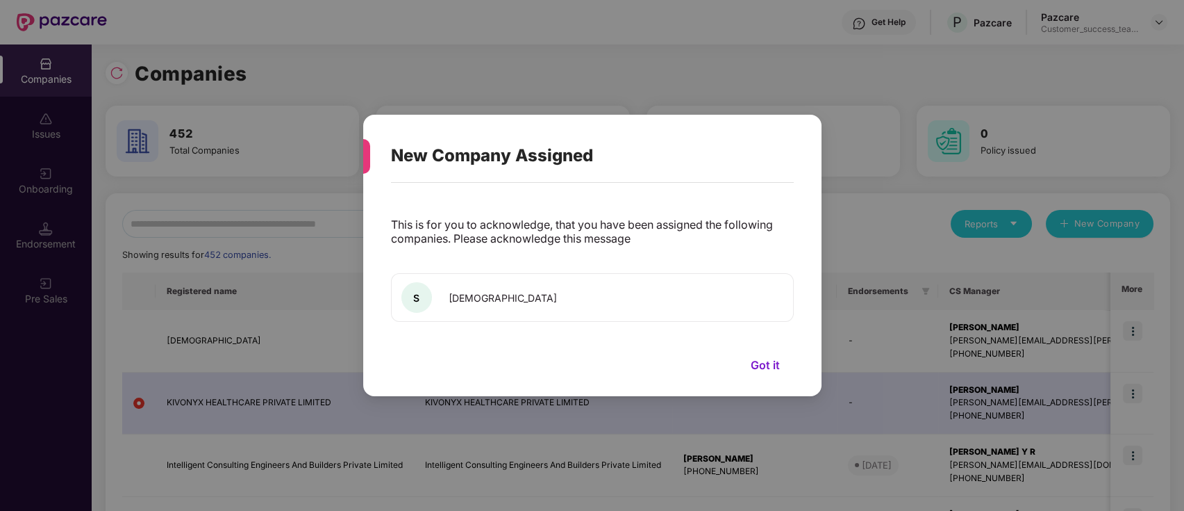
click at [770, 361] on button "Got it" at bounding box center [765, 364] width 57 height 21
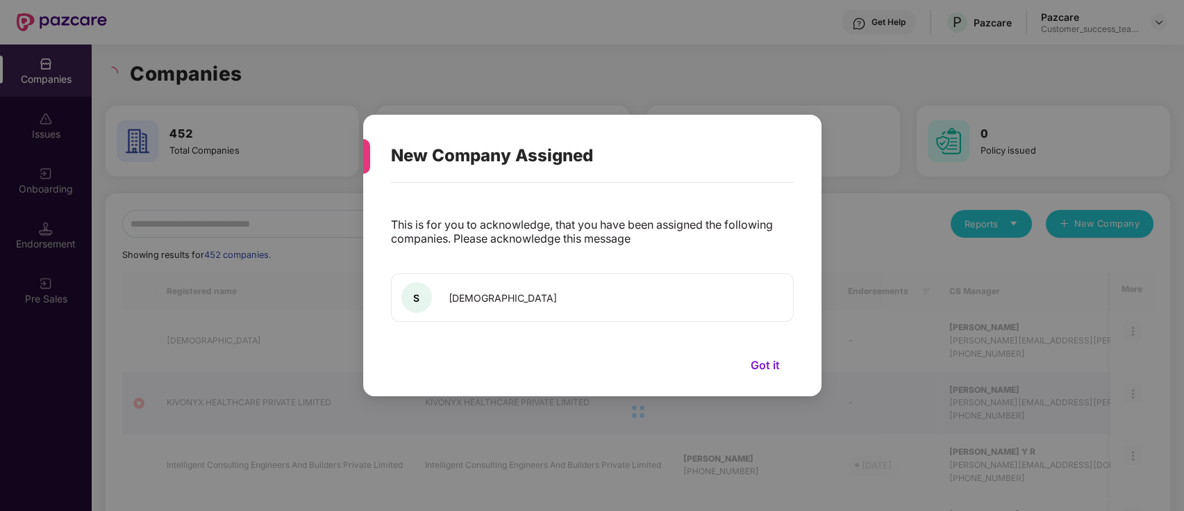
click at [765, 366] on button "Got it" at bounding box center [765, 364] width 57 height 21
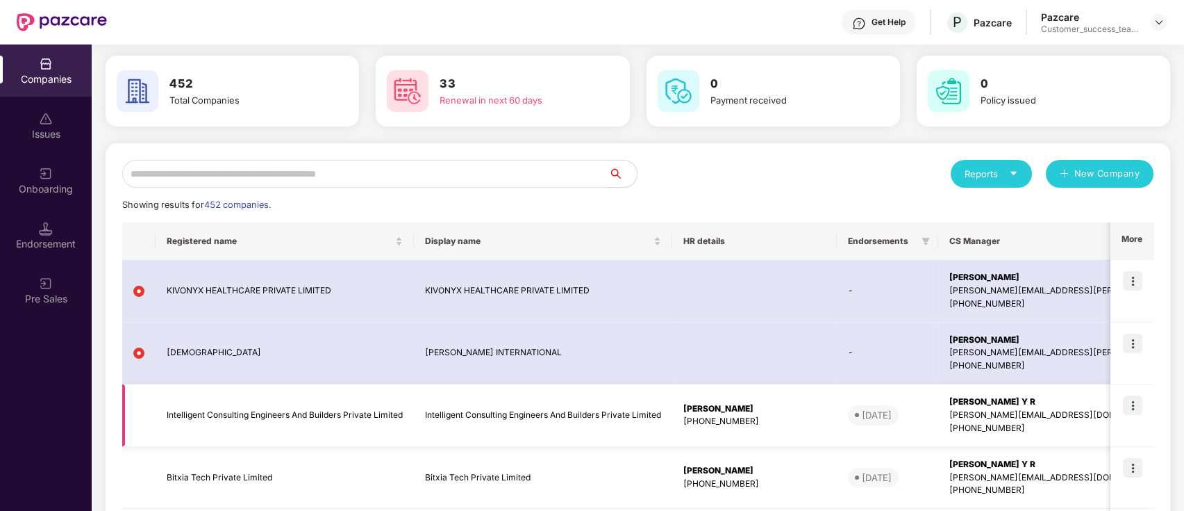
scroll to position [92, 0]
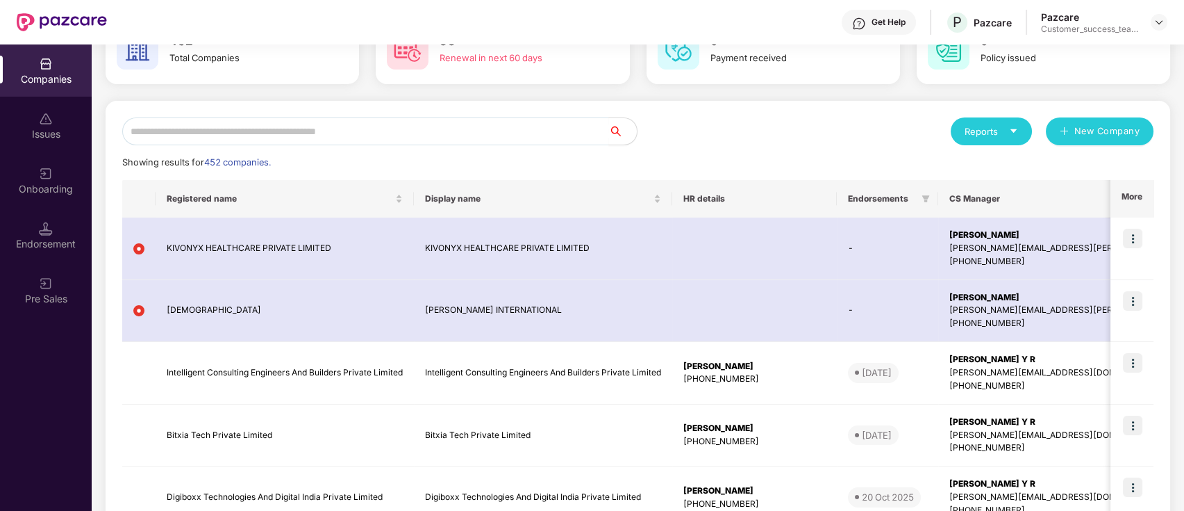
click at [49, 186] on div "Onboarding" at bounding box center [46, 189] width 92 height 14
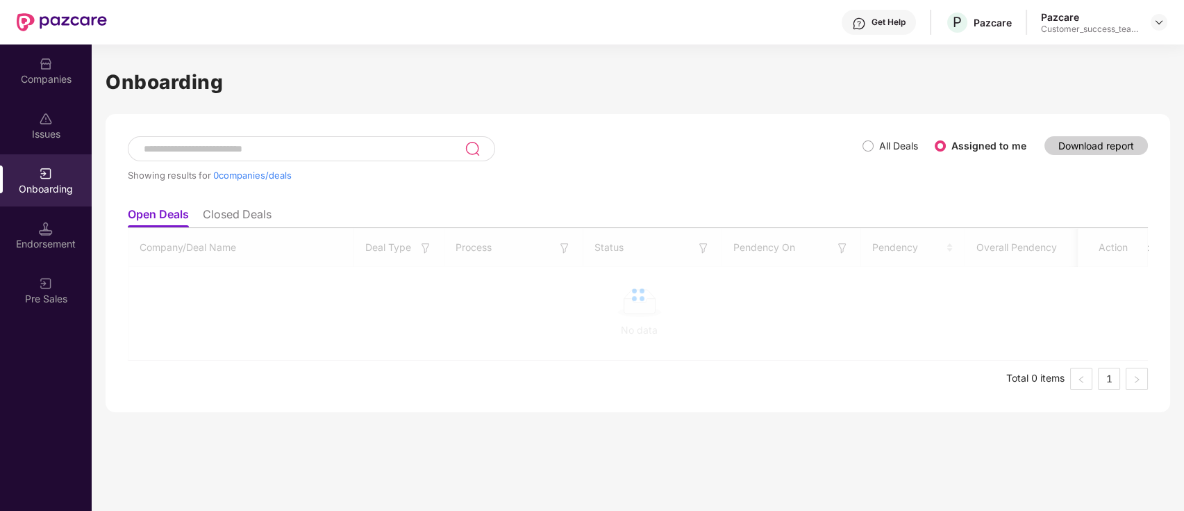
scroll to position [0, 0]
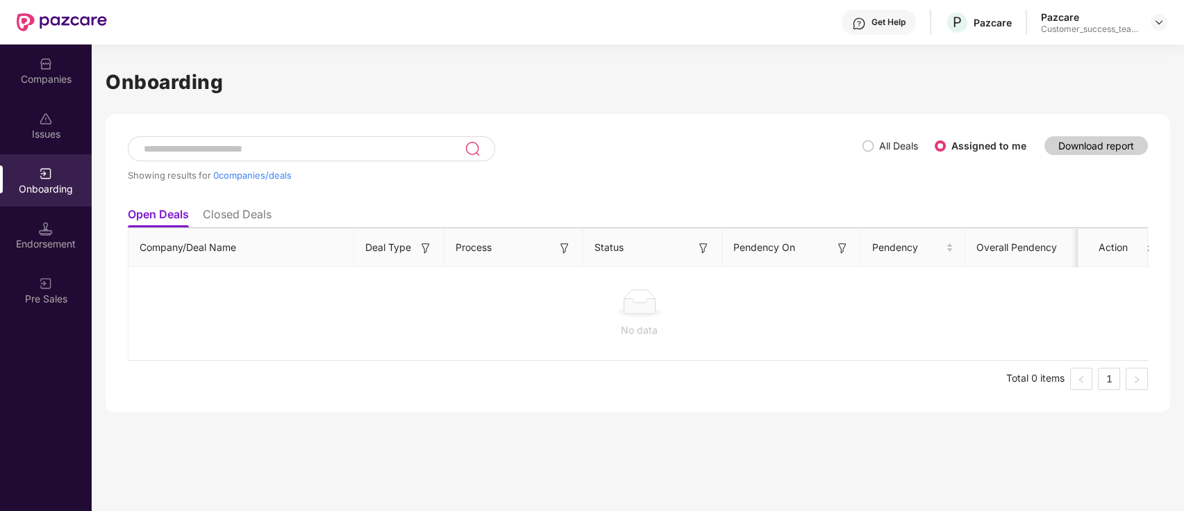
click at [857, 142] on div "Showing results for 0 companies/deals" at bounding box center [495, 168] width 735 height 64
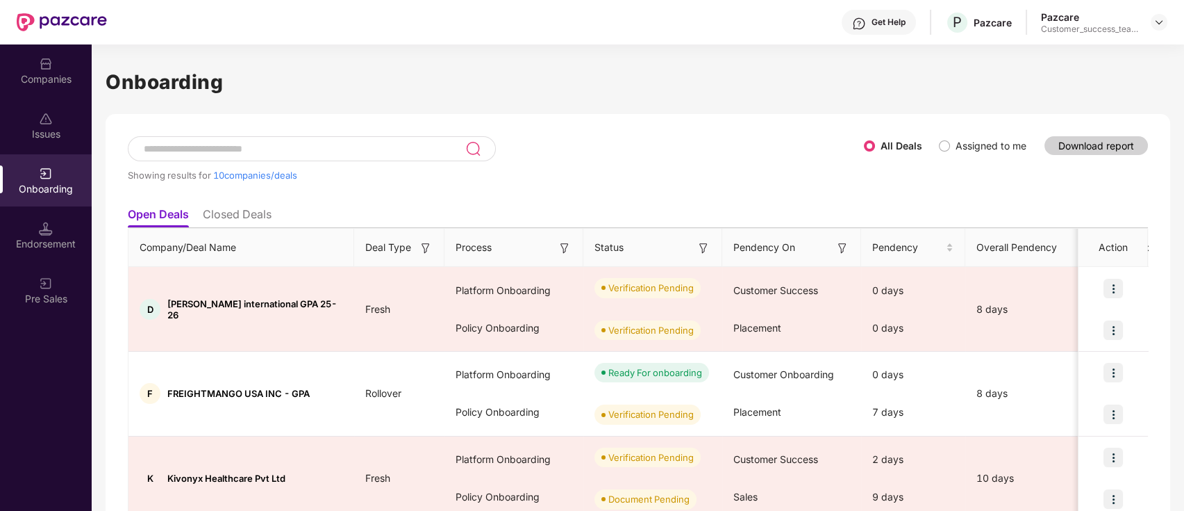
click at [385, 144] on input at bounding box center [303, 149] width 323 height 12
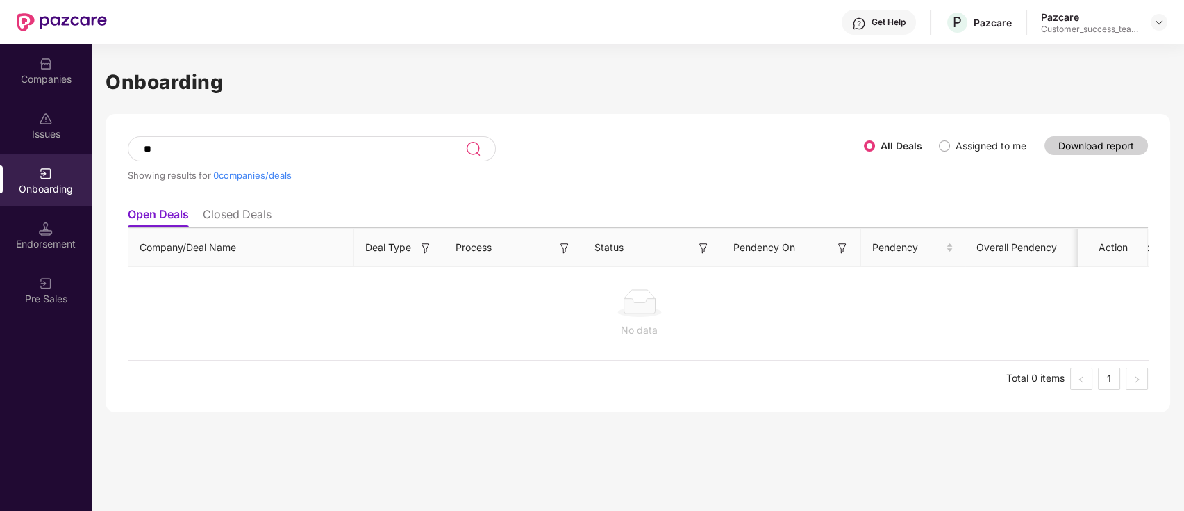
type input "*"
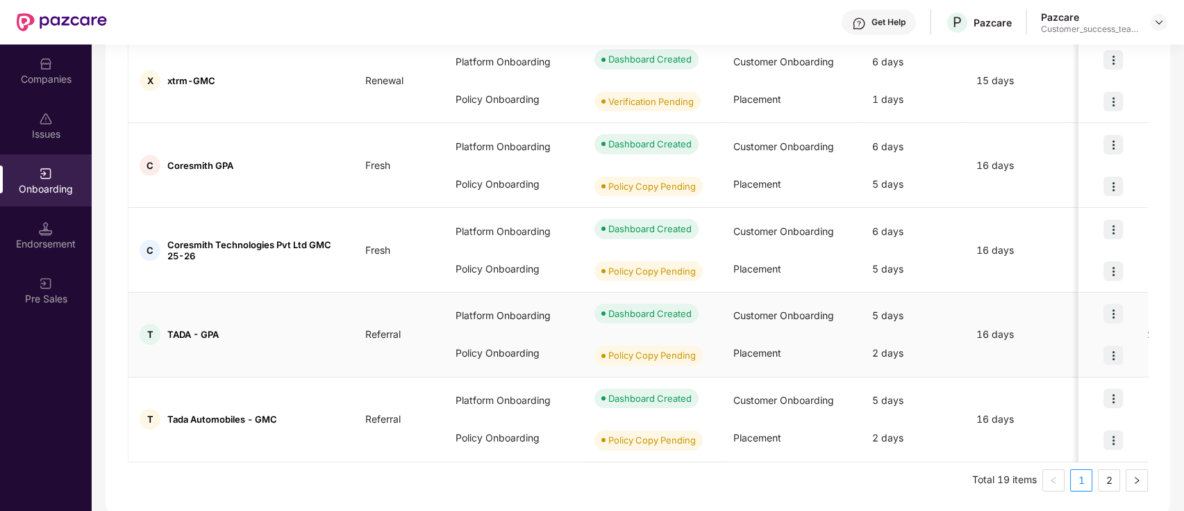
scroll to position [652, 0]
click at [1102, 473] on link "2" at bounding box center [1109, 479] width 21 height 21
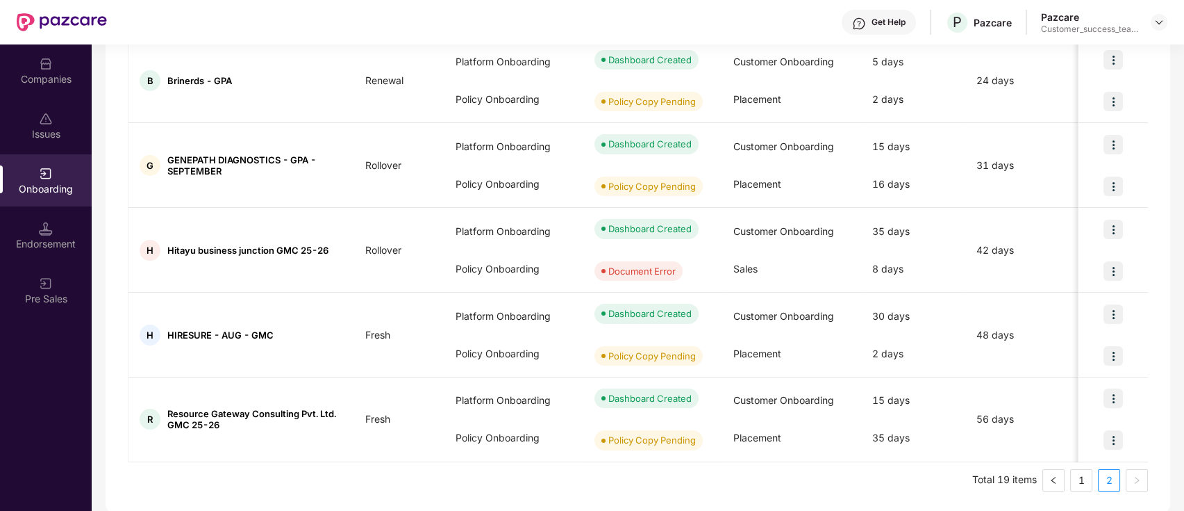
scroll to position [567, 0]
click at [67, 74] on div "Companies" at bounding box center [46, 79] width 92 height 14
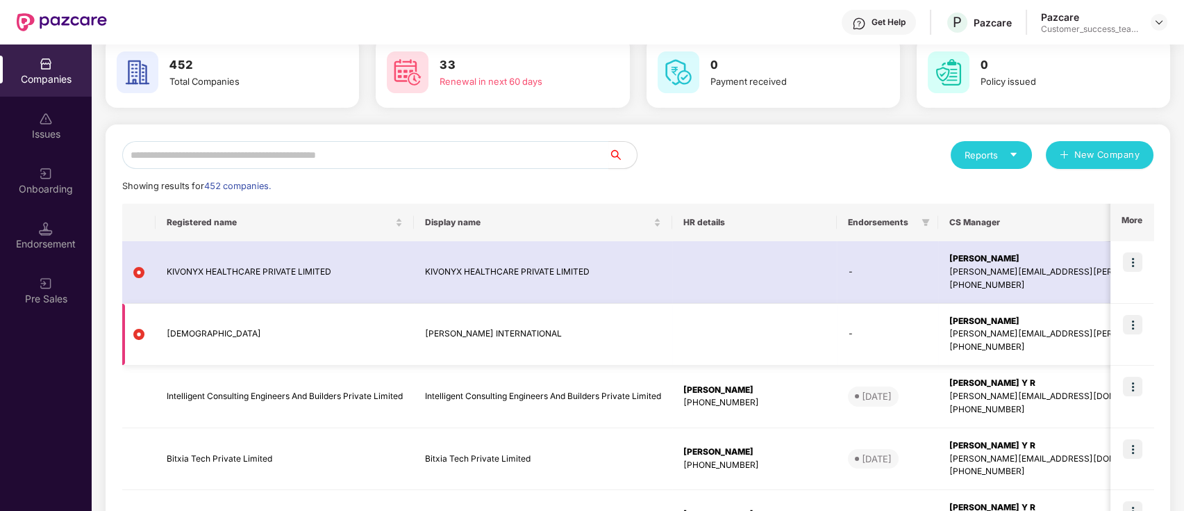
scroll to position [92, 0]
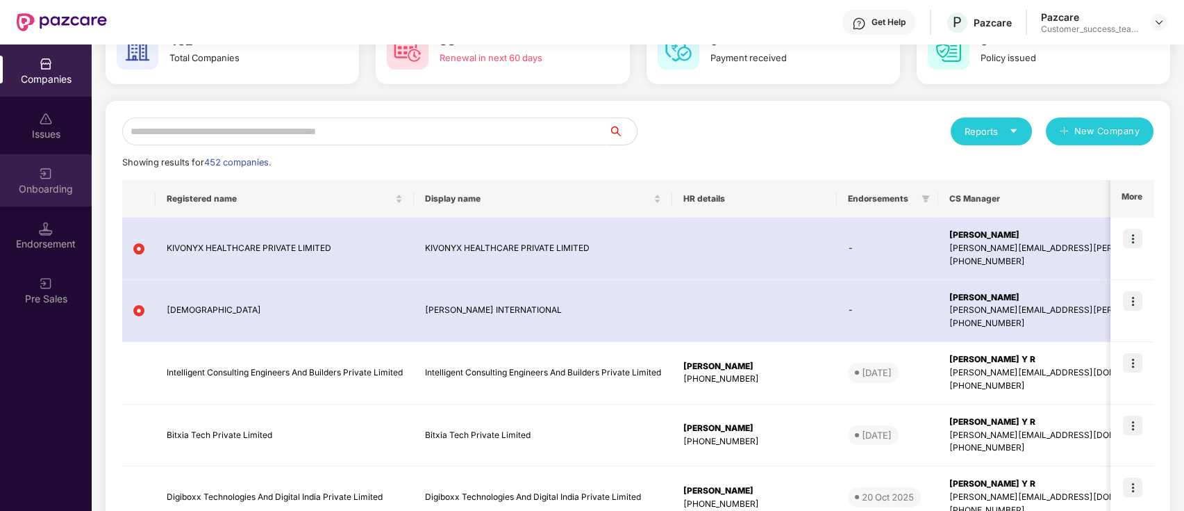
click at [13, 182] on div "Onboarding" at bounding box center [46, 189] width 92 height 14
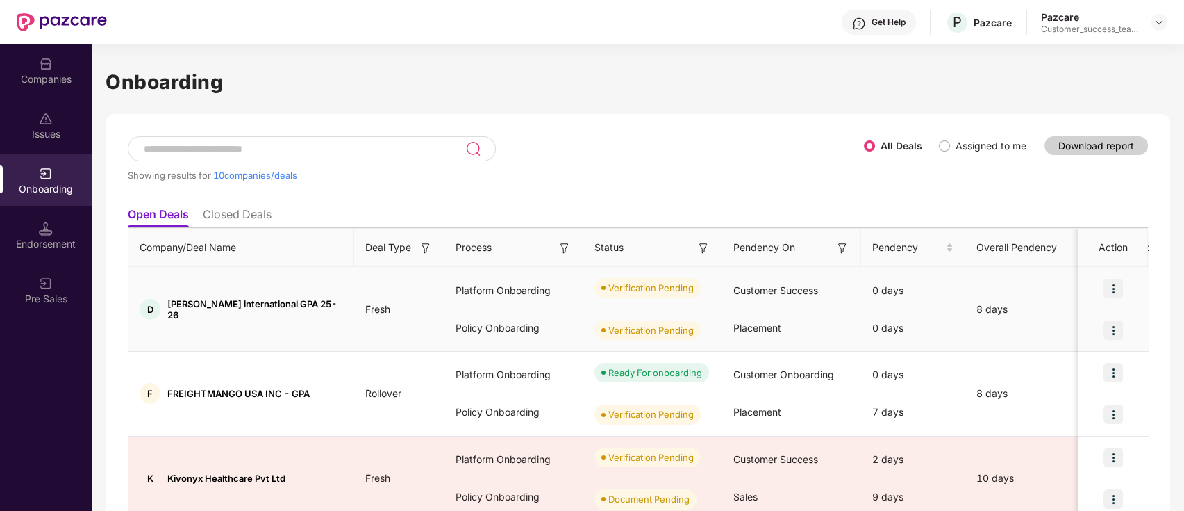
click at [1122, 286] on img at bounding box center [1113, 288] width 19 height 19
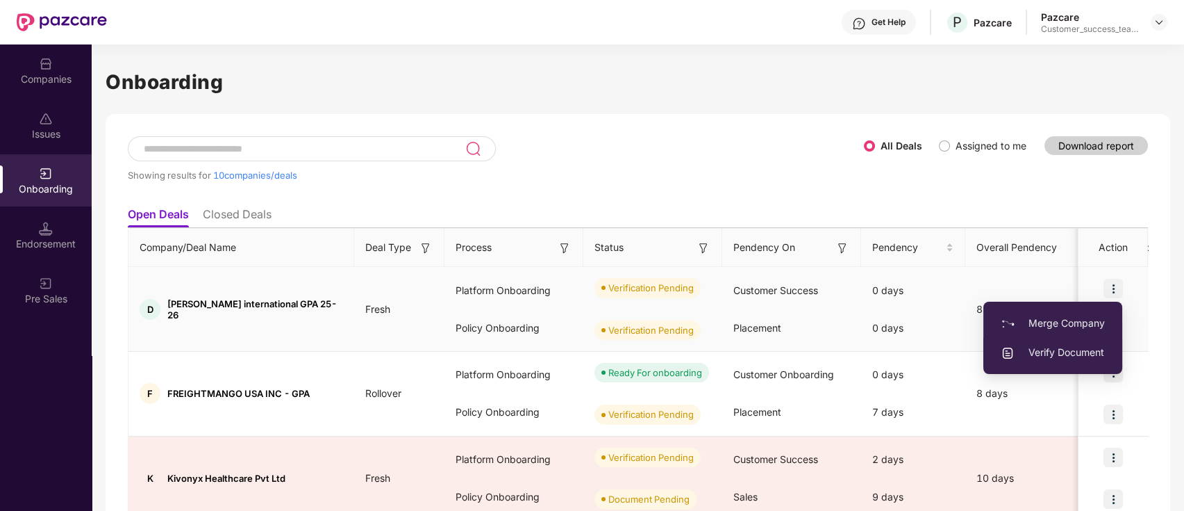
click at [1069, 350] on span "Verify Document" at bounding box center [1053, 352] width 104 height 15
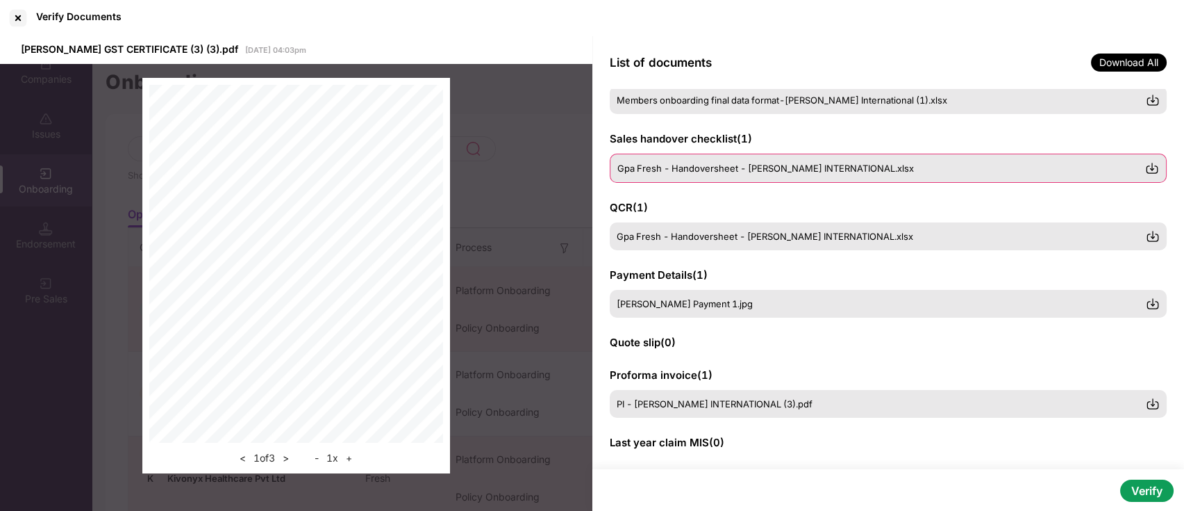
scroll to position [185, 0]
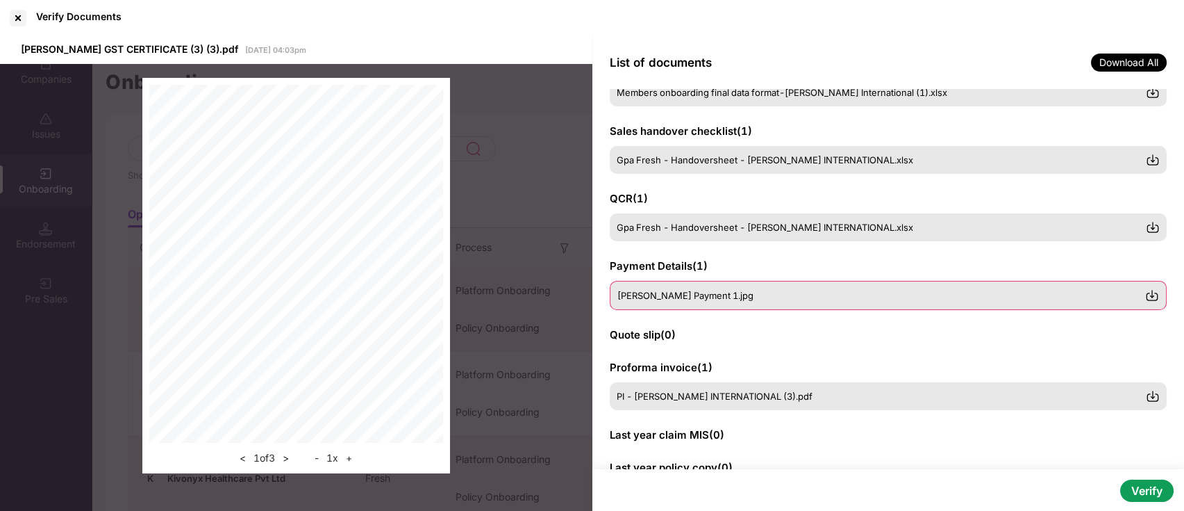
click at [722, 297] on div "Dishu Payment 1.jpg" at bounding box center [882, 295] width 529 height 11
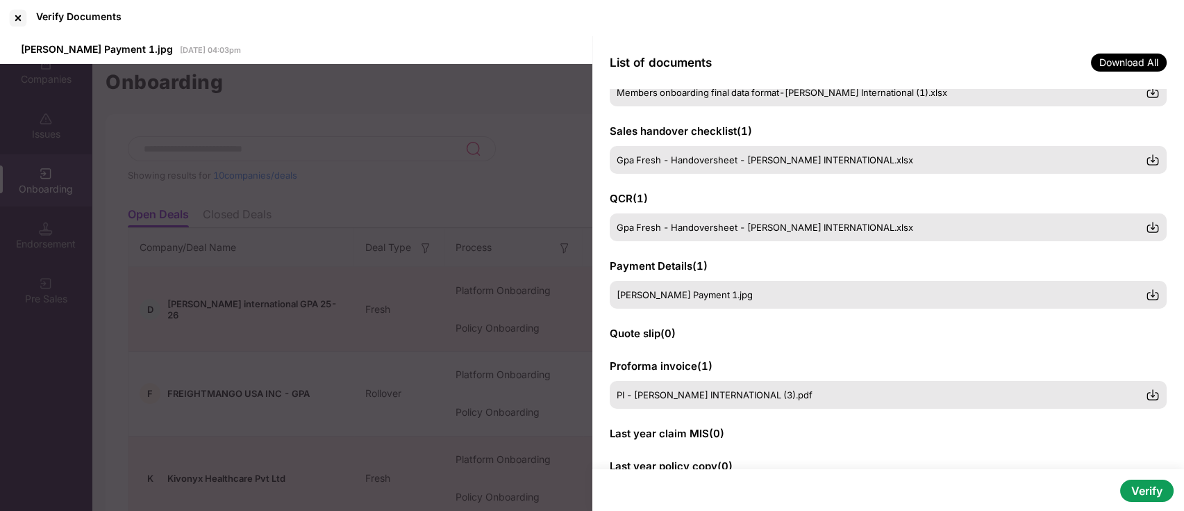
click at [296, 86] on img at bounding box center [296, 86] width 0 height 0
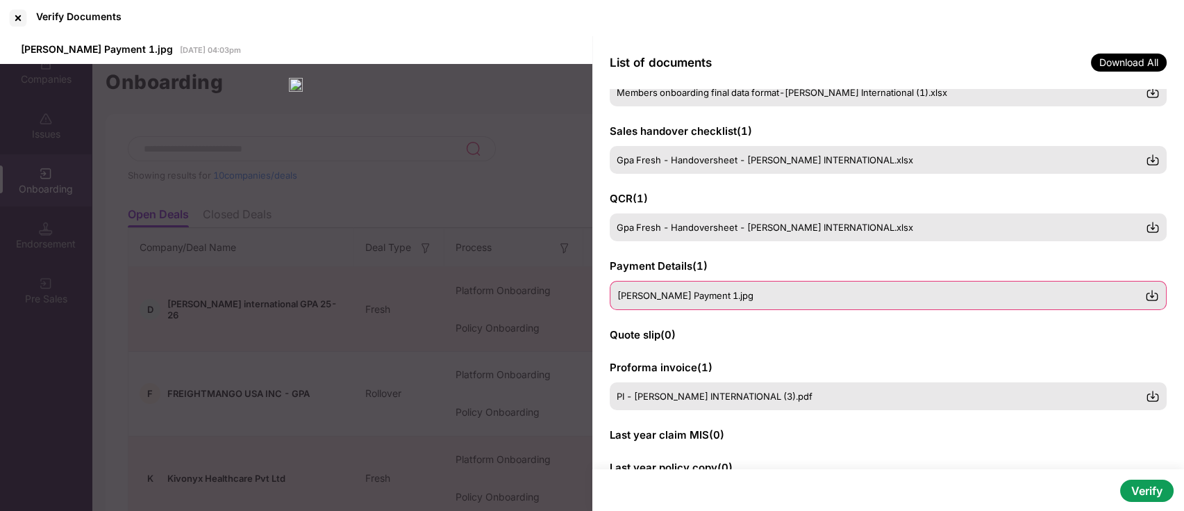
click at [662, 295] on span "Dishu Payment 1.jpg" at bounding box center [686, 295] width 136 height 11
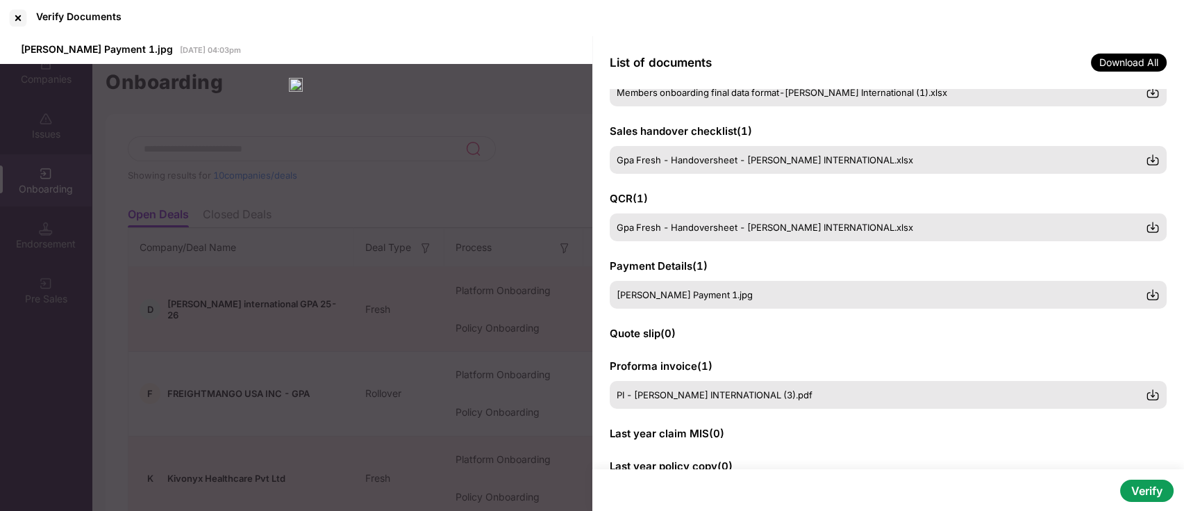
click at [15, 15] on div at bounding box center [18, 18] width 22 height 22
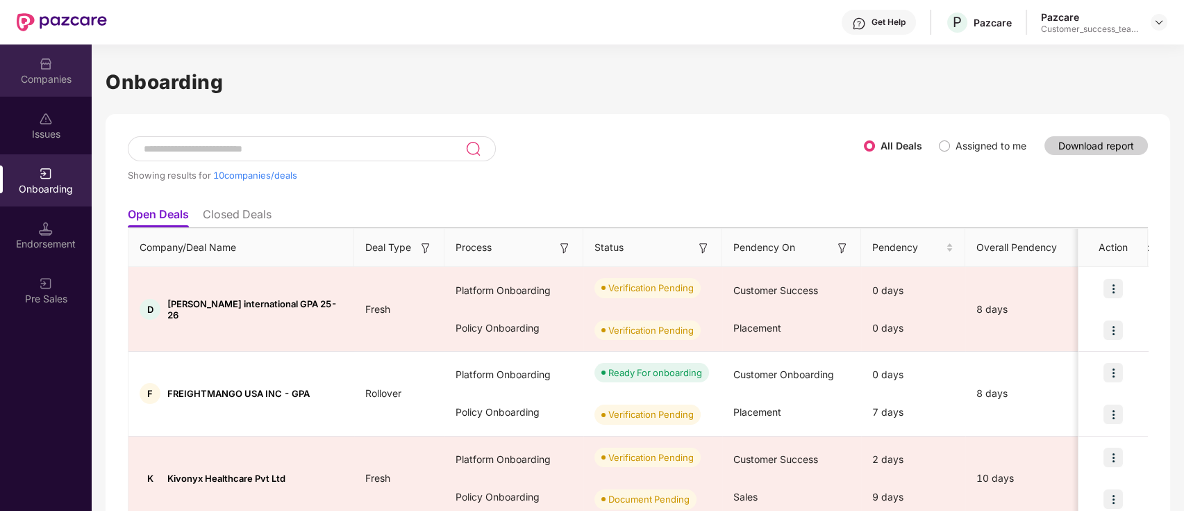
click at [51, 68] on img at bounding box center [46, 64] width 14 height 14
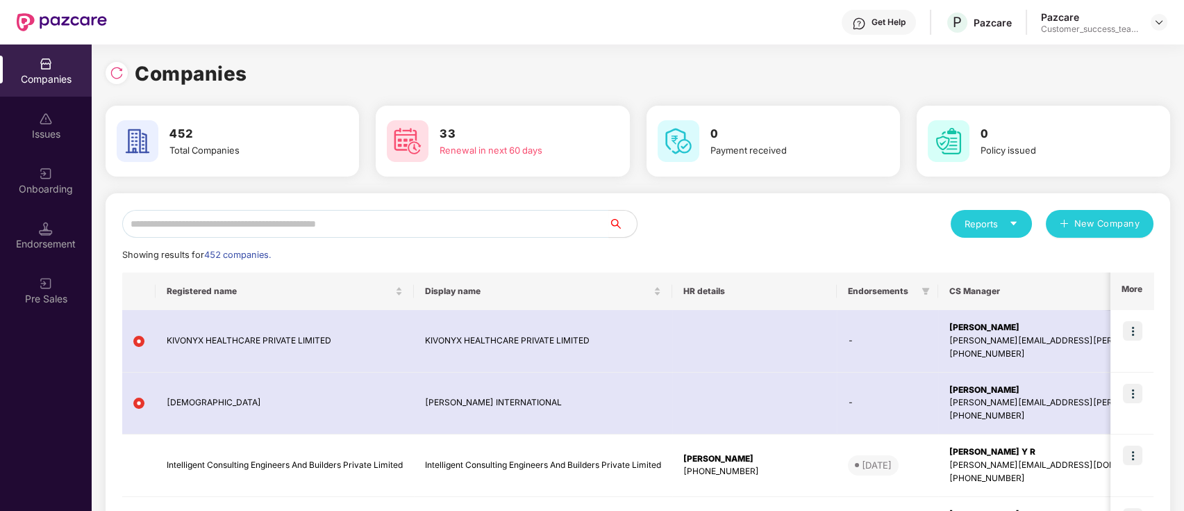
click at [51, 68] on img at bounding box center [46, 64] width 14 height 14
click at [390, 219] on input "text" at bounding box center [365, 224] width 487 height 28
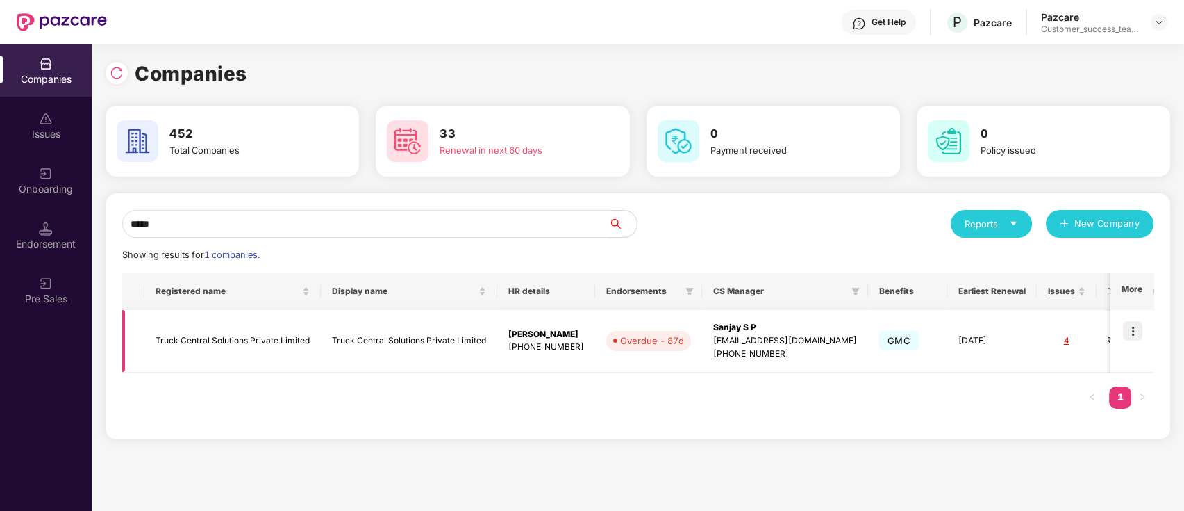
type input "*****"
click at [1141, 329] on img at bounding box center [1132, 330] width 19 height 19
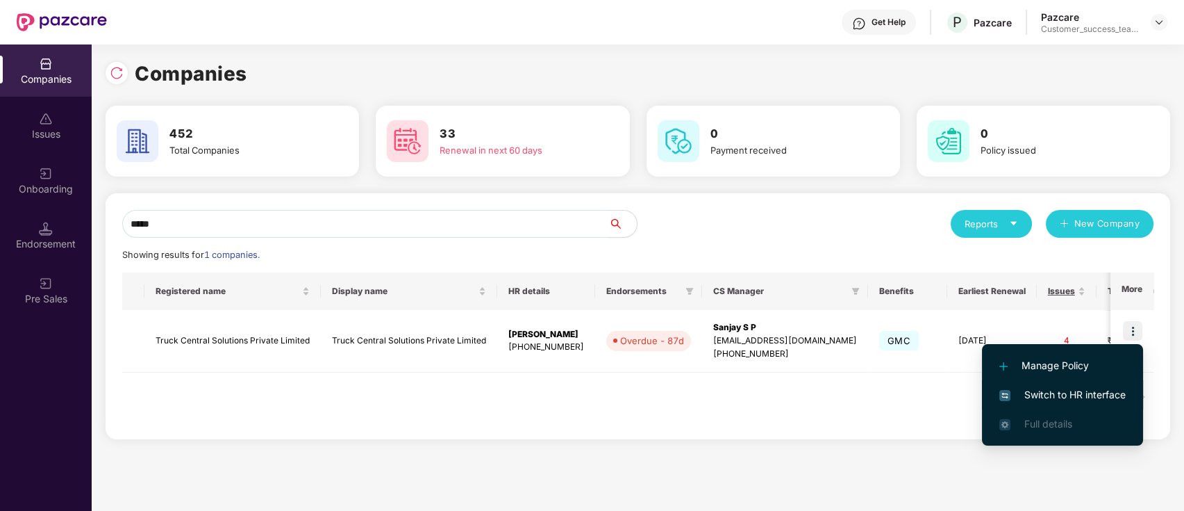
click at [1111, 399] on span "Switch to HR interface" at bounding box center [1063, 394] width 126 height 15
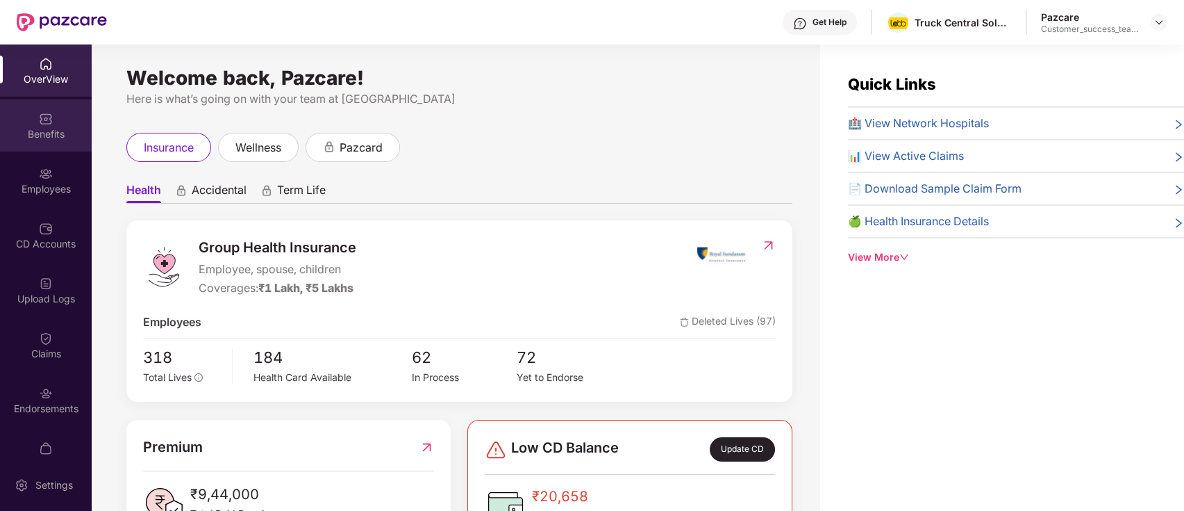
click at [37, 131] on div "Benefits" at bounding box center [46, 134] width 92 height 14
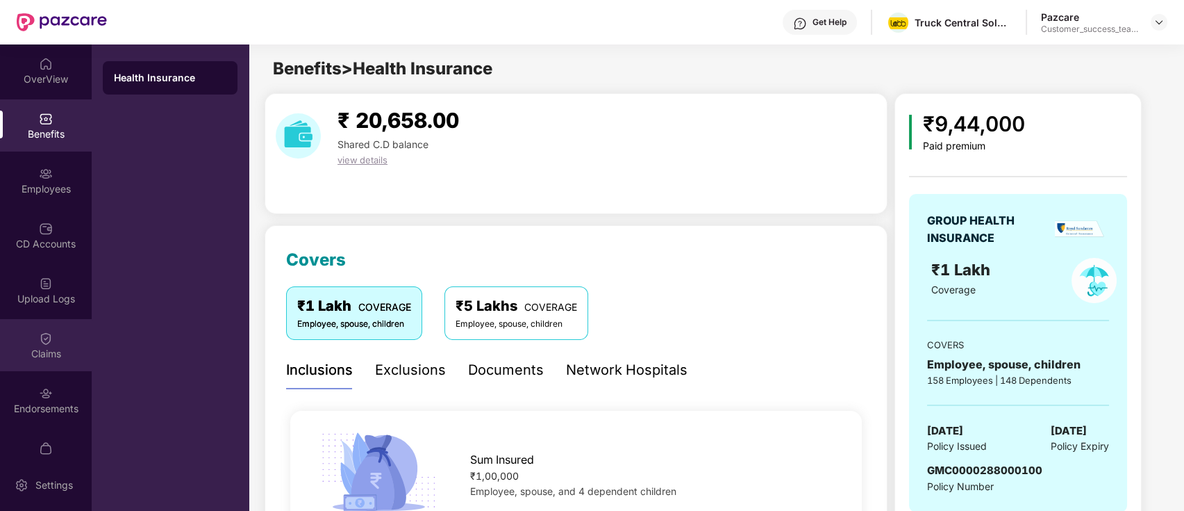
click at [40, 335] on img at bounding box center [46, 338] width 14 height 14
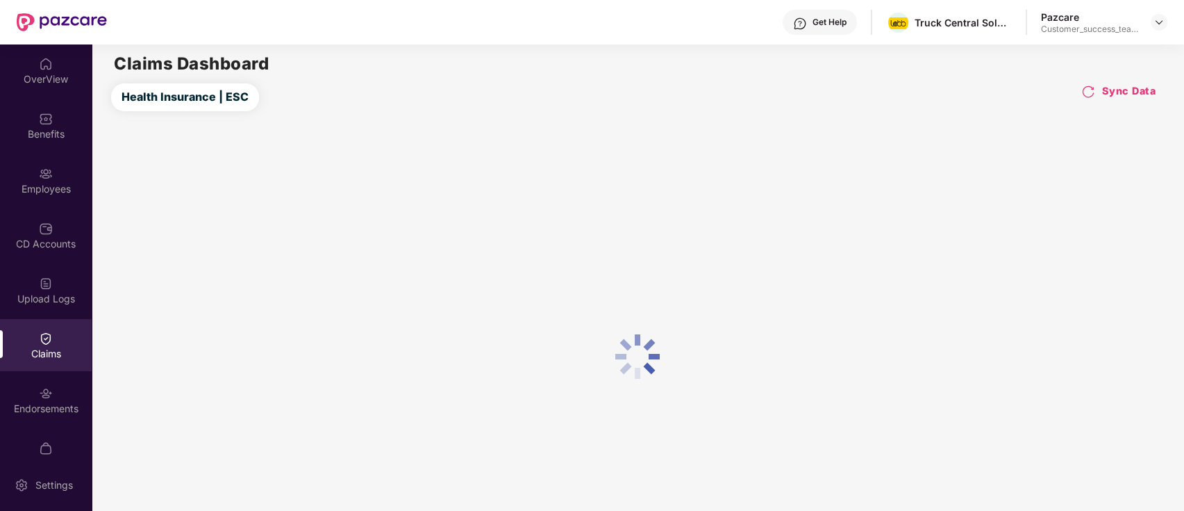
click at [40, 363] on div "Claims" at bounding box center [46, 345] width 92 height 52
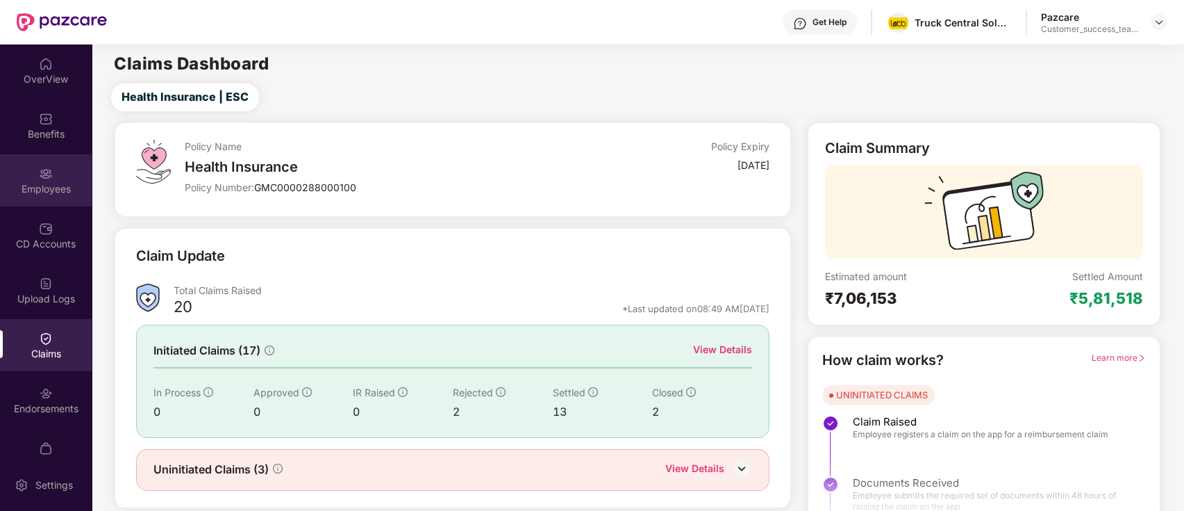
click at [63, 195] on div "Employees" at bounding box center [46, 189] width 92 height 14
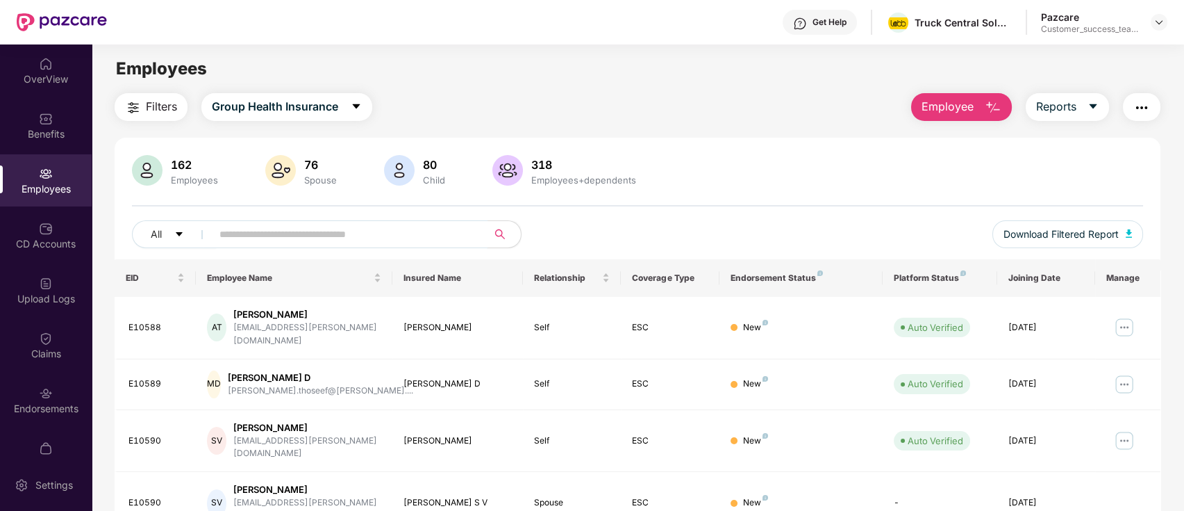
click at [378, 228] on input "text" at bounding box center [343, 234] width 249 height 21
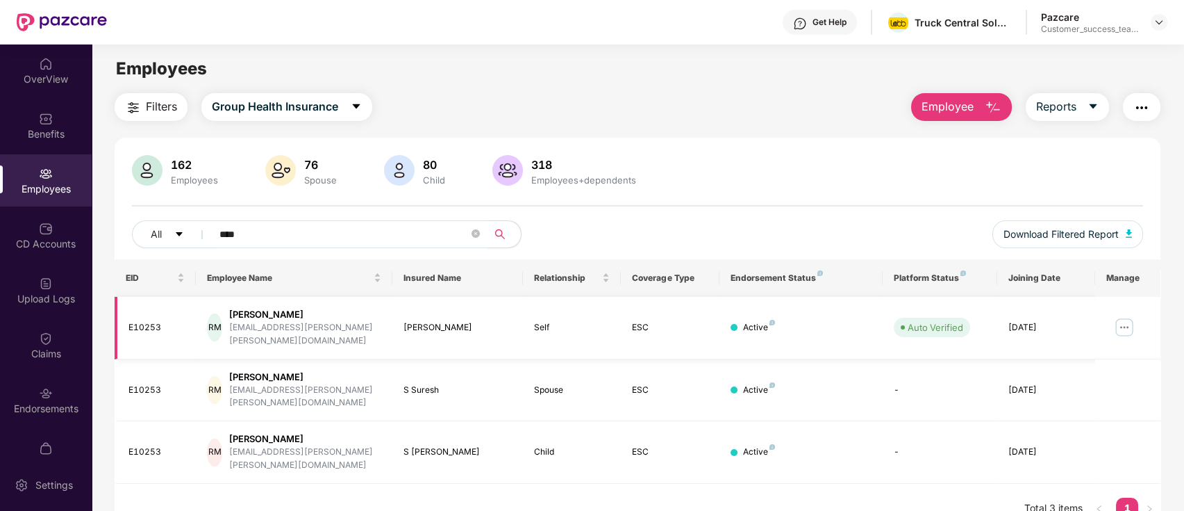
type input "****"
drag, startPoint x: 320, startPoint y: 328, endPoint x: 242, endPoint y: 347, distance: 80.2
click at [240, 342] on td "RM Rose Mary rose.mary@lobb.in" at bounding box center [294, 328] width 196 height 63
copy div "rose.mary@lobb.in"
click at [1156, 19] on img at bounding box center [1159, 22] width 11 height 11
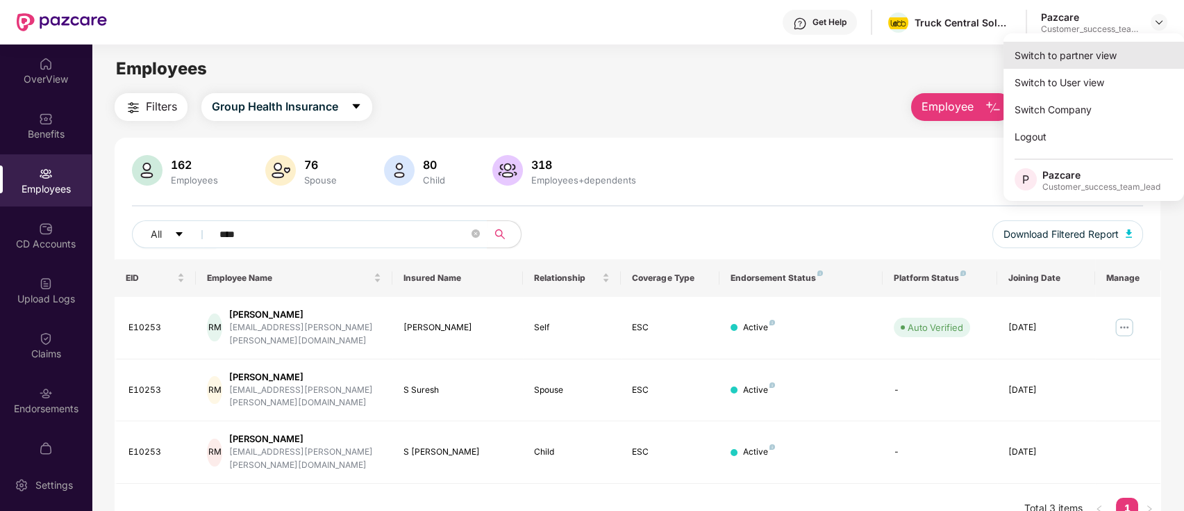
click at [1141, 47] on div "Switch to partner view" at bounding box center [1094, 55] width 181 height 27
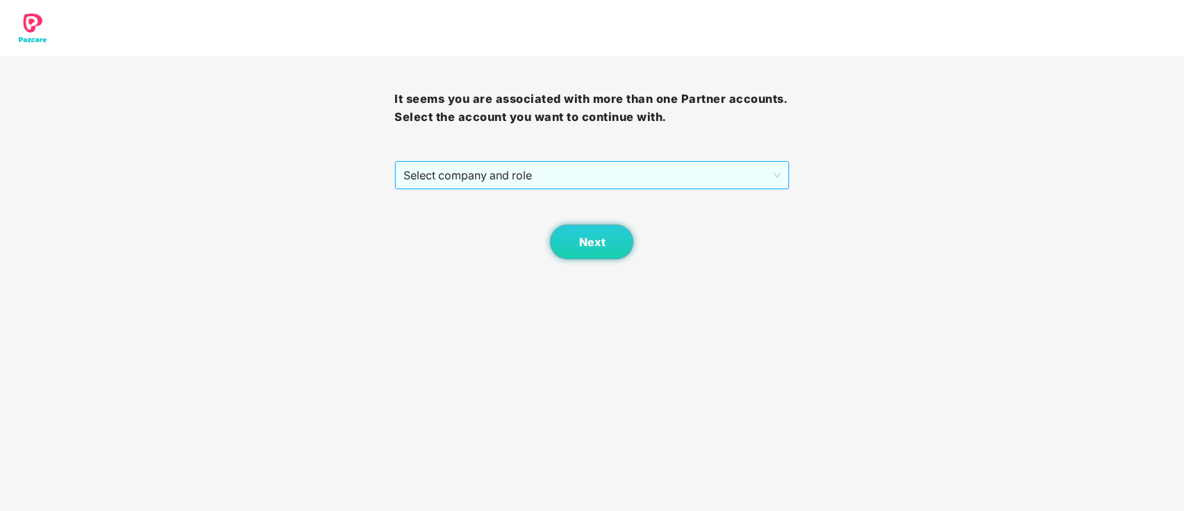
click at [454, 174] on span "Select company and role" at bounding box center [592, 175] width 376 height 26
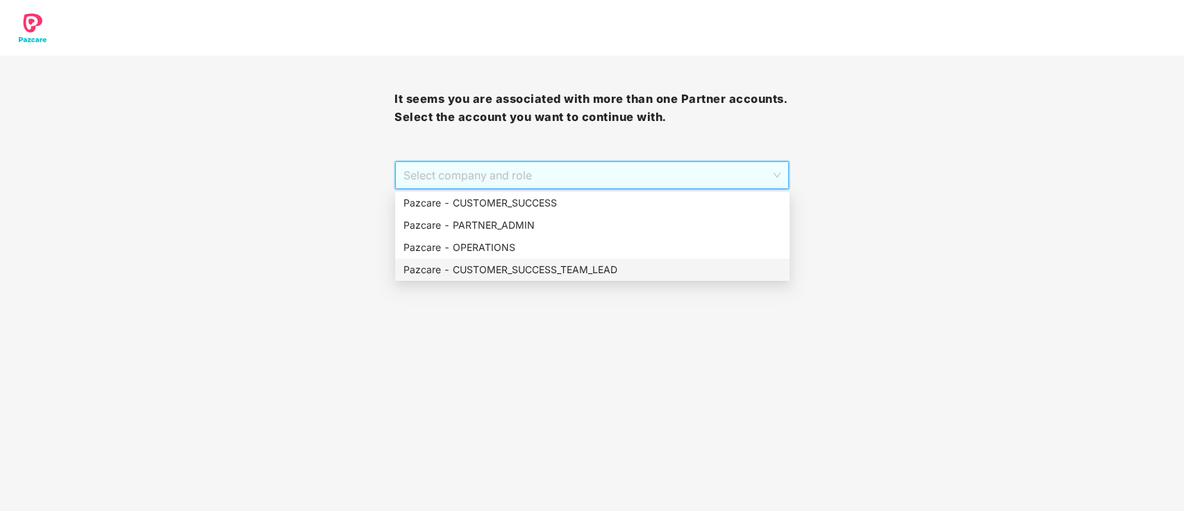
click at [500, 273] on div "Pazcare - CUSTOMER_SUCCESS_TEAM_LEAD" at bounding box center [593, 269] width 378 height 15
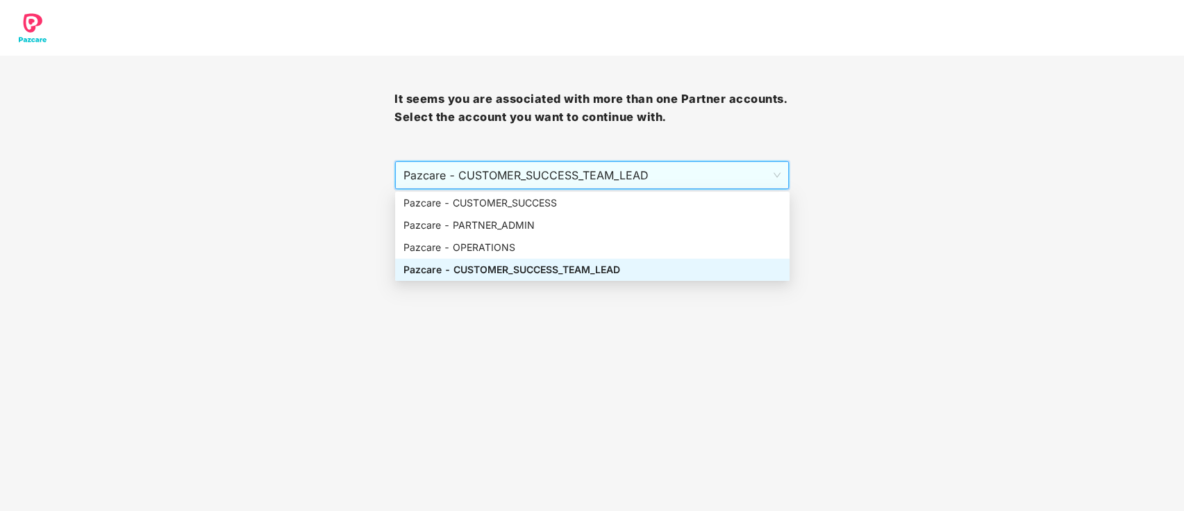
click at [547, 264] on body "It seems you are associated with more than one Partner accounts. Select the acc…" at bounding box center [592, 255] width 1184 height 511
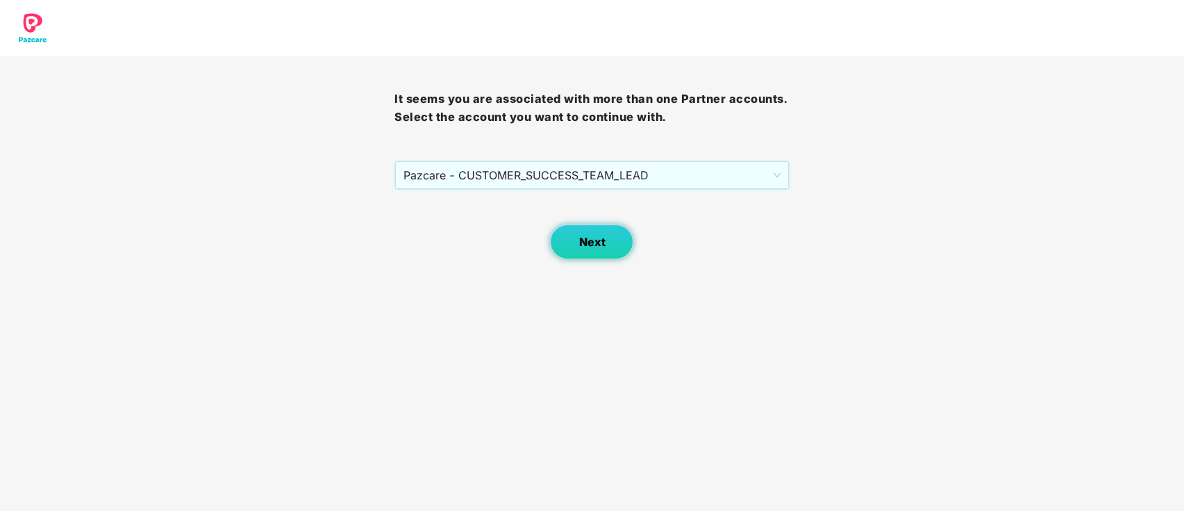
click at [610, 243] on button "Next" at bounding box center [591, 241] width 83 height 35
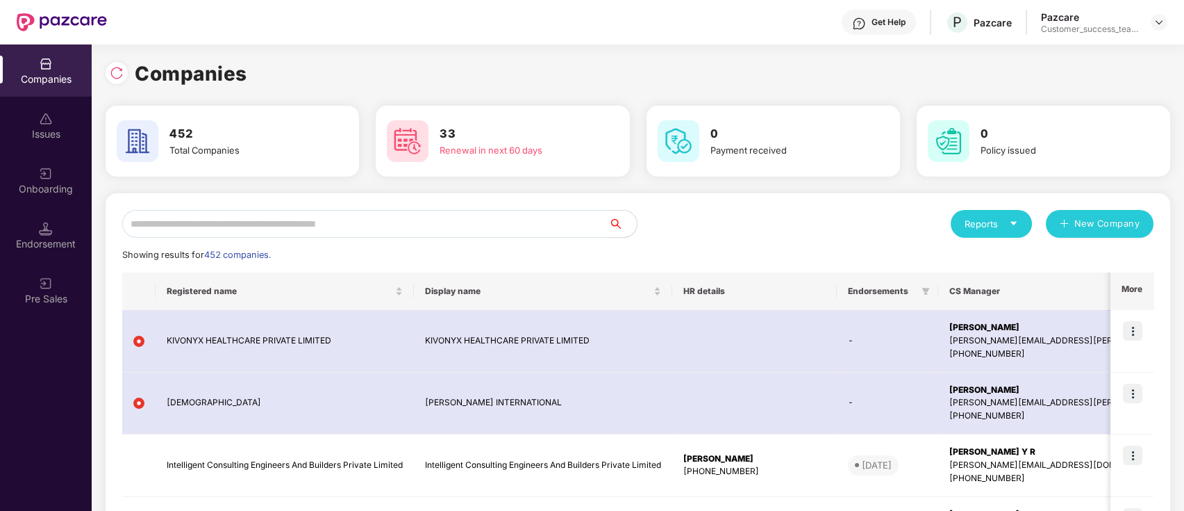
click at [273, 219] on input "text" at bounding box center [365, 224] width 487 height 28
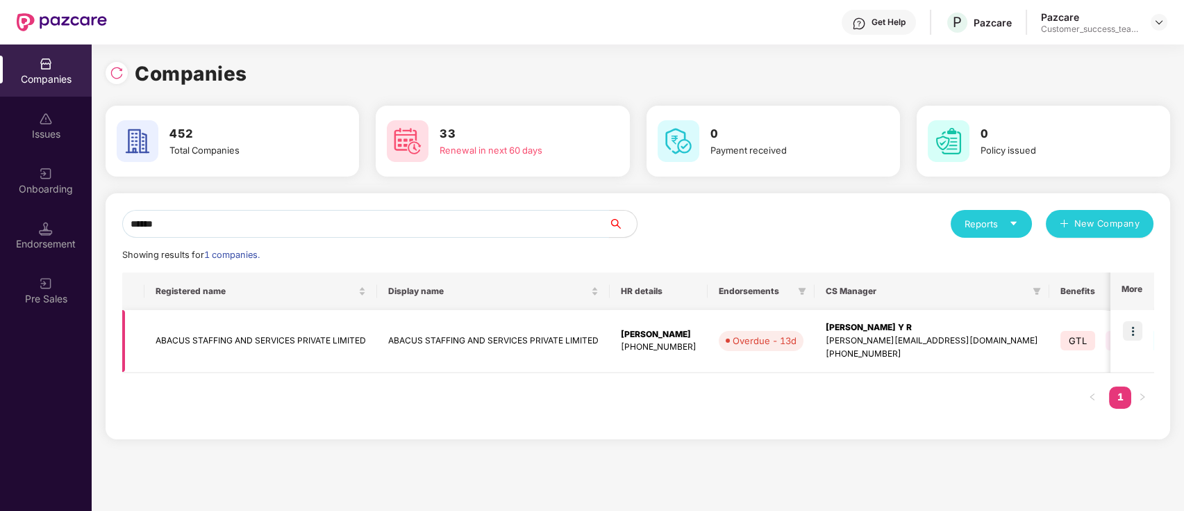
type input "******"
click at [1130, 330] on img at bounding box center [1132, 330] width 19 height 19
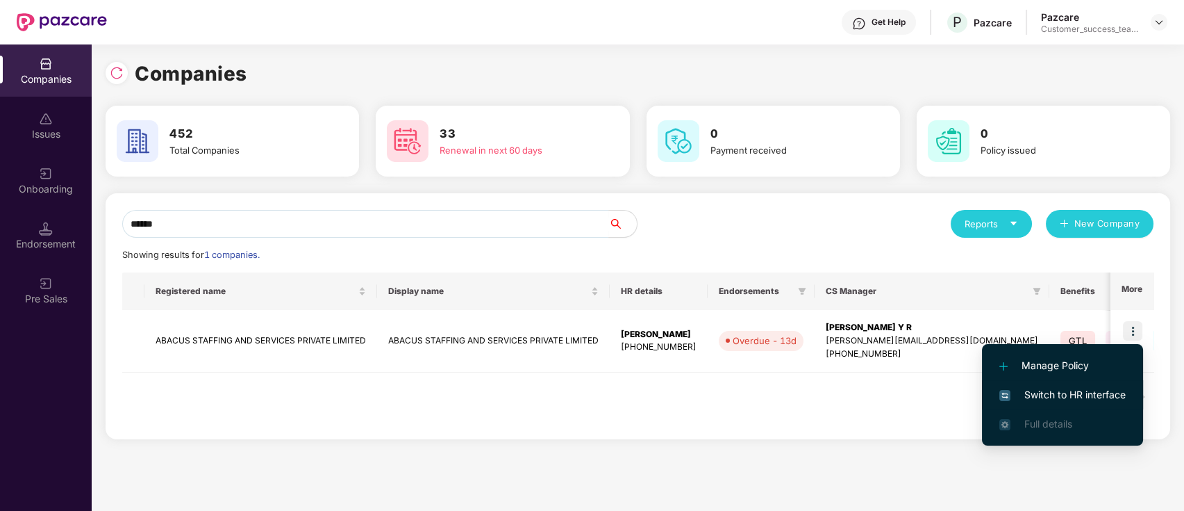
click at [1109, 390] on span "Switch to HR interface" at bounding box center [1063, 394] width 126 height 15
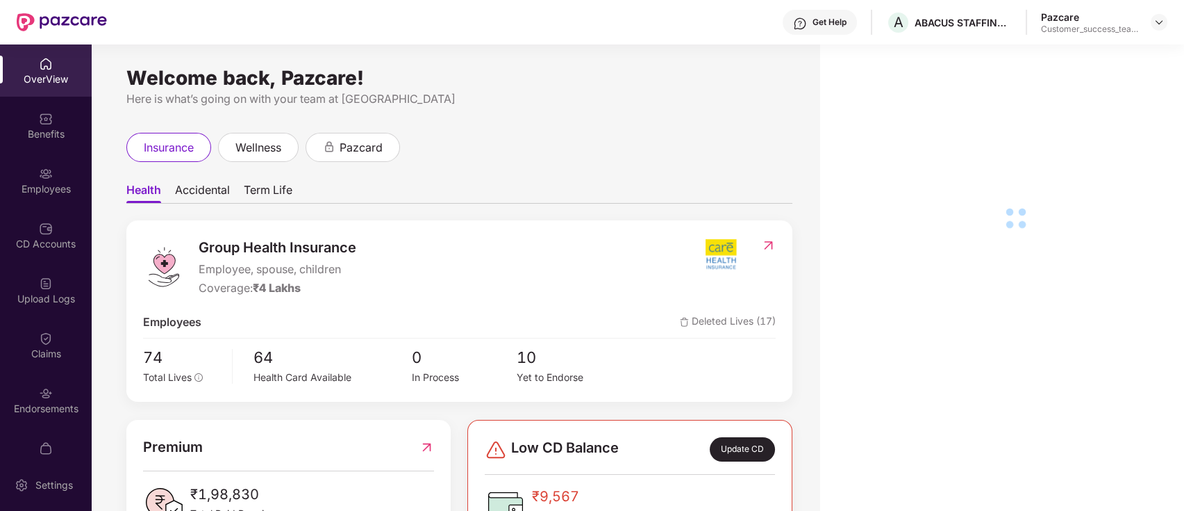
click at [55, 186] on div "Employees" at bounding box center [46, 189] width 92 height 14
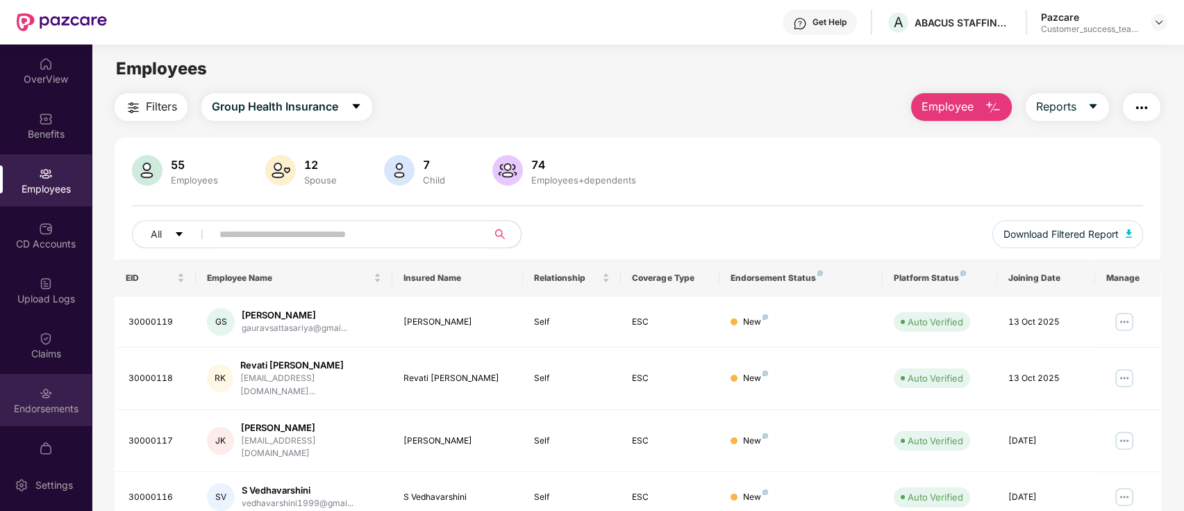
click at [43, 415] on div "Endorsements" at bounding box center [46, 400] width 92 height 52
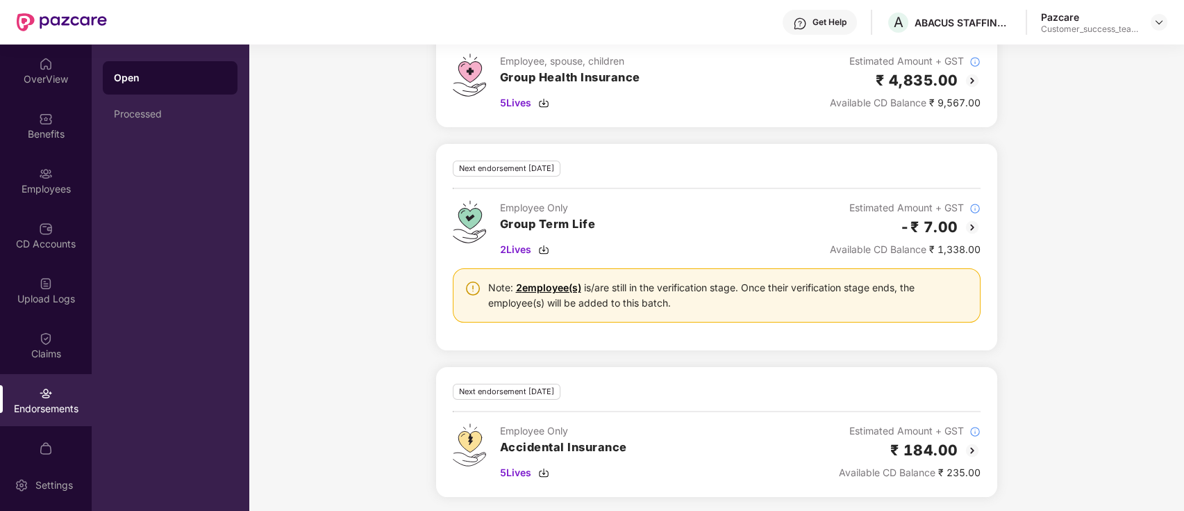
scroll to position [559, 0]
click at [56, 180] on div "Employees" at bounding box center [46, 180] width 92 height 52
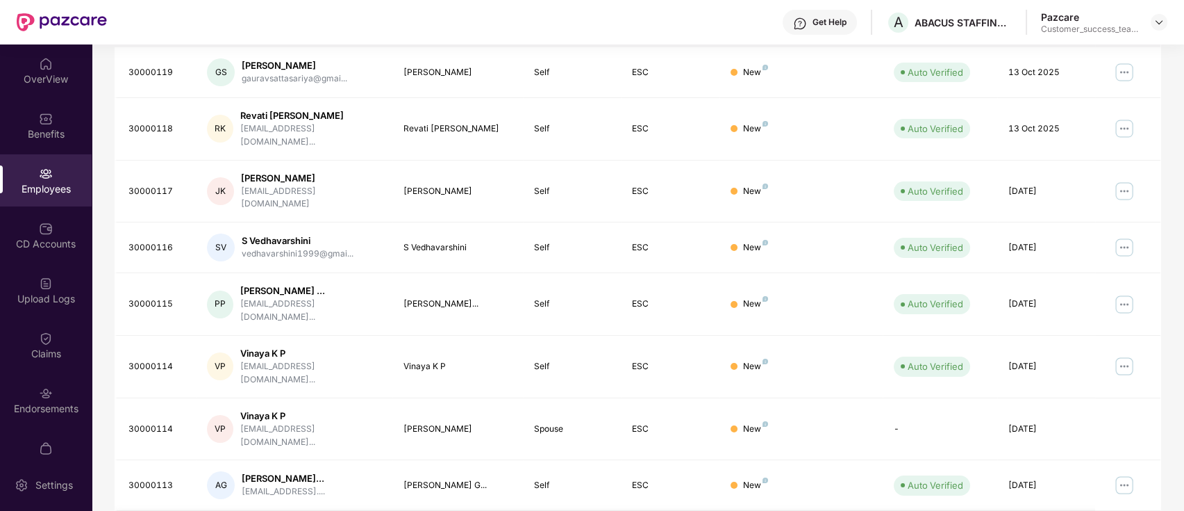
scroll to position [342, 0]
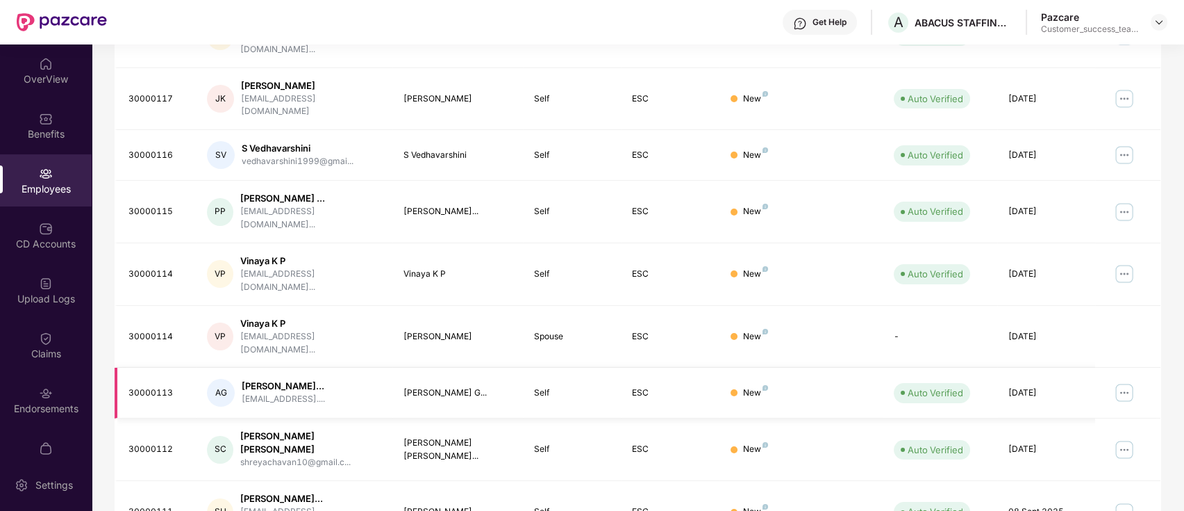
scroll to position [0, 0]
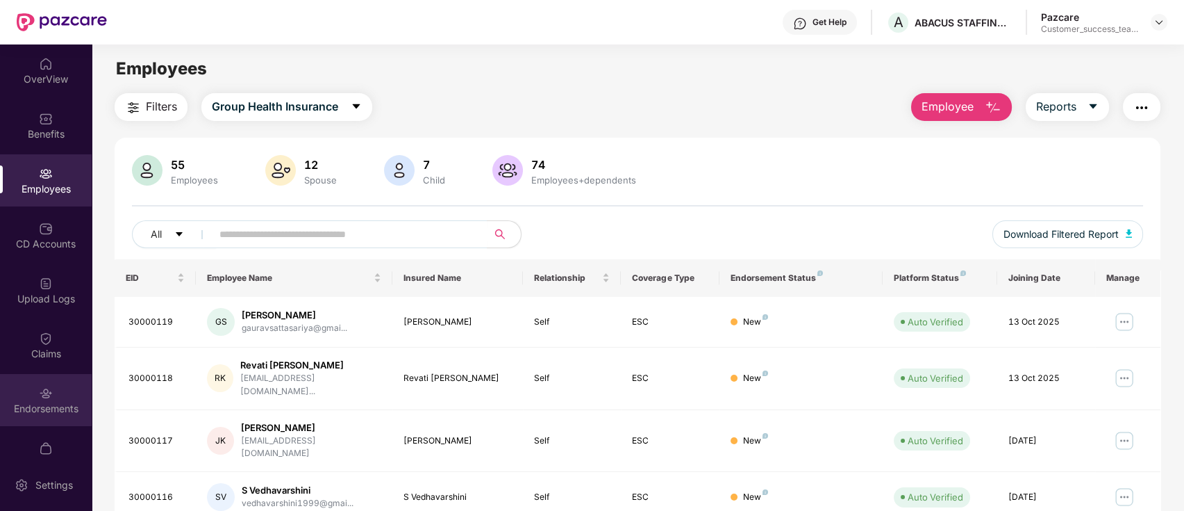
click at [78, 392] on div "Endorsements" at bounding box center [46, 400] width 92 height 52
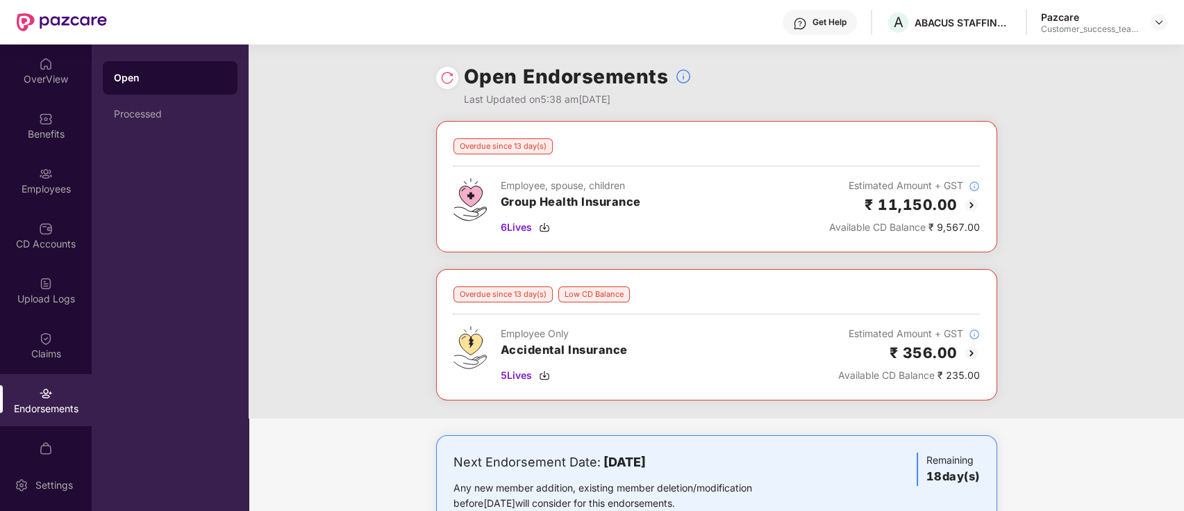
scroll to position [463, 0]
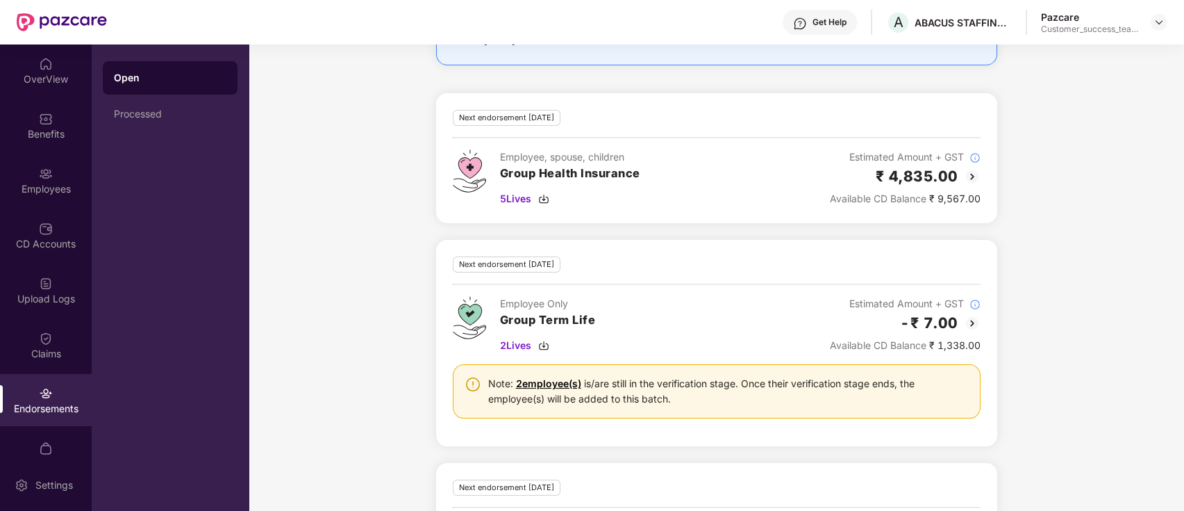
click at [563, 384] on link "2 employee(s)" at bounding box center [548, 383] width 65 height 12
click at [40, 189] on div "Employees" at bounding box center [46, 189] width 92 height 14
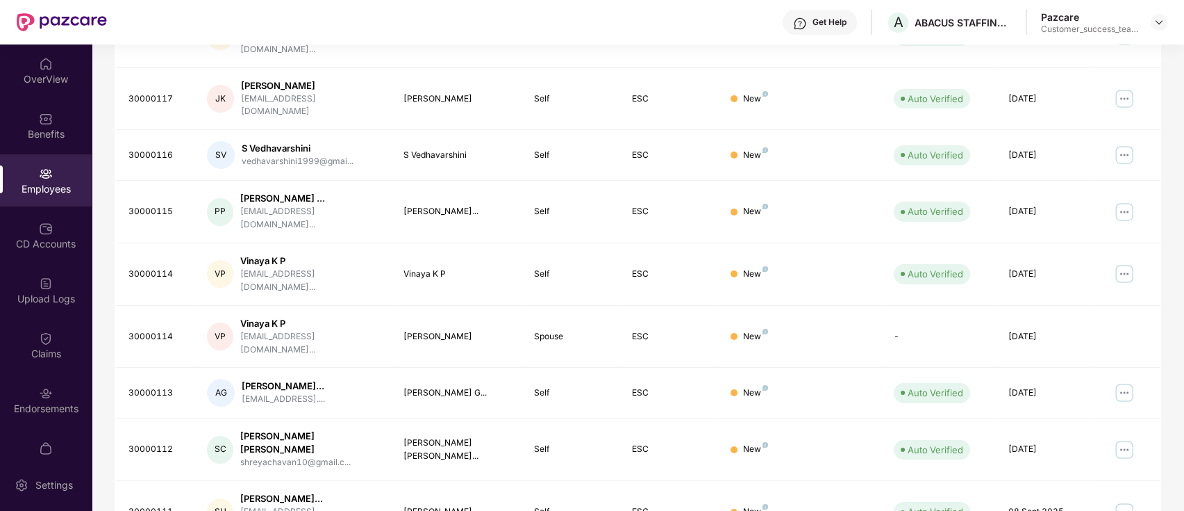
scroll to position [0, 0]
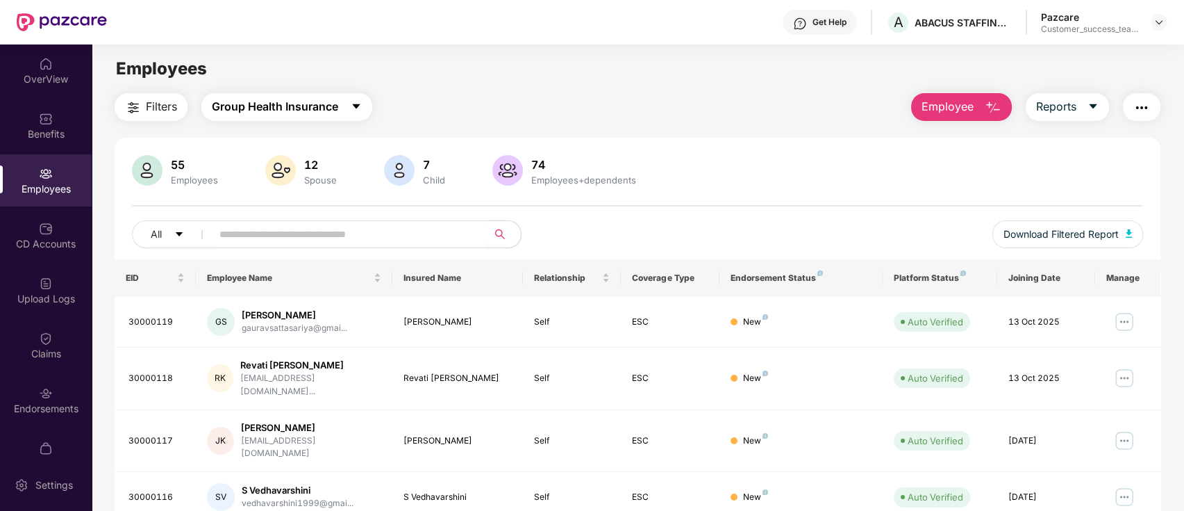
click at [345, 109] on button "Group Health Insurance" at bounding box center [286, 107] width 171 height 28
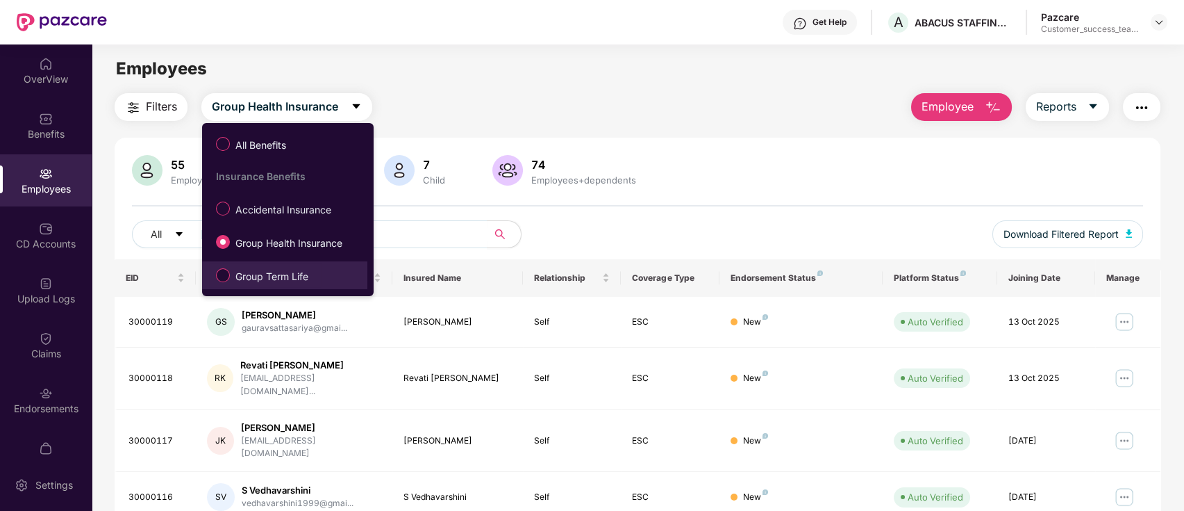
click at [308, 272] on span "Group Term Life" at bounding box center [272, 276] width 84 height 15
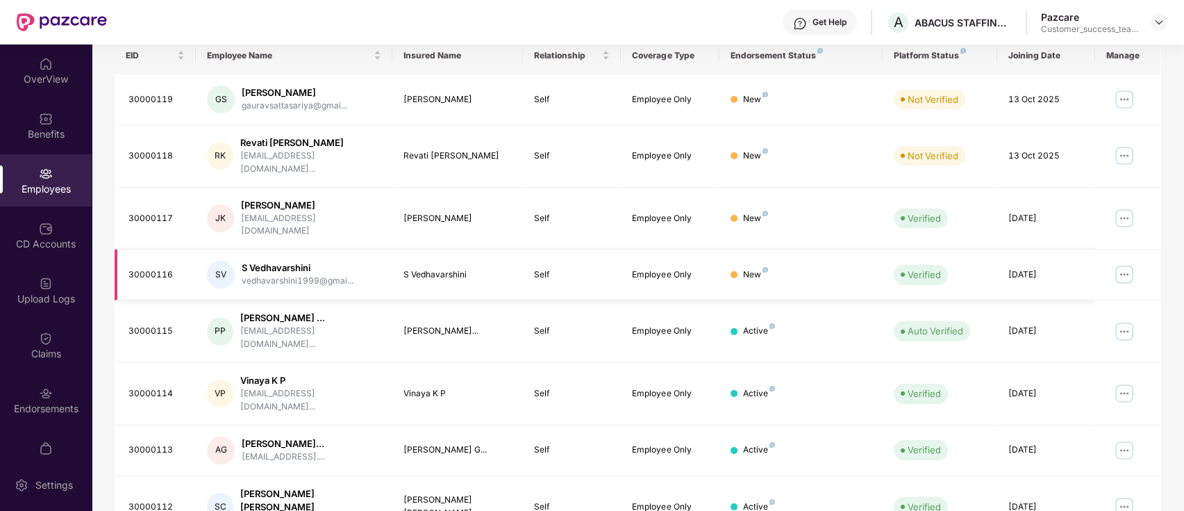
scroll to position [185, 0]
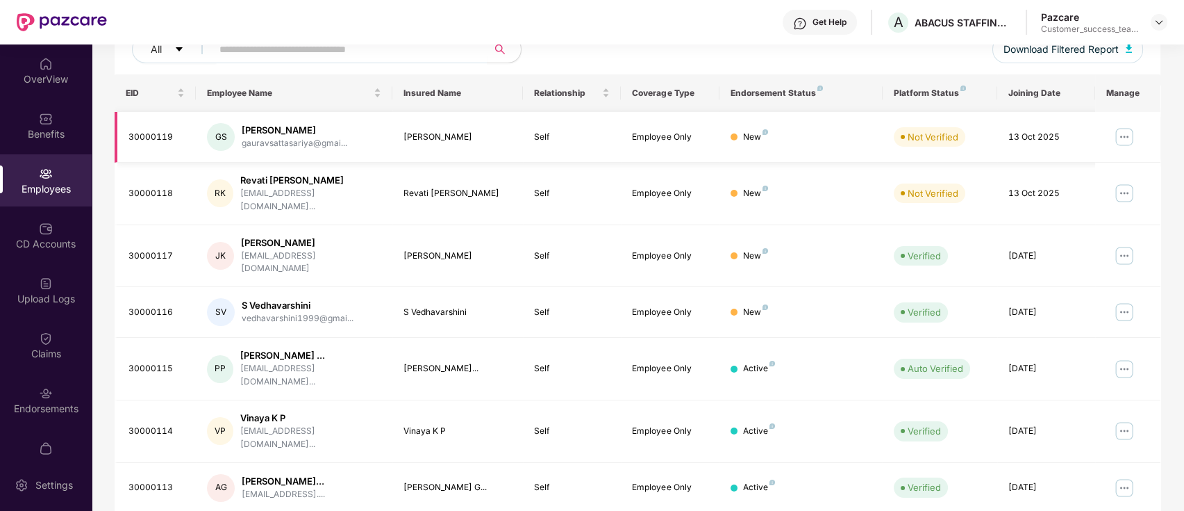
click at [1127, 132] on img at bounding box center [1124, 137] width 22 height 22
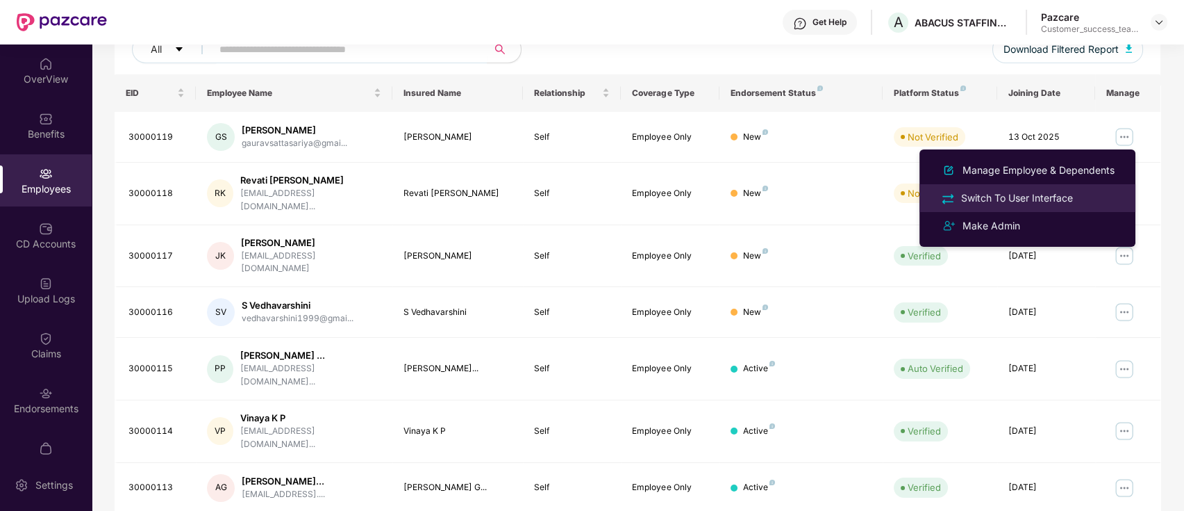
click at [1046, 191] on div "Switch To User Interface" at bounding box center [1017, 197] width 117 height 15
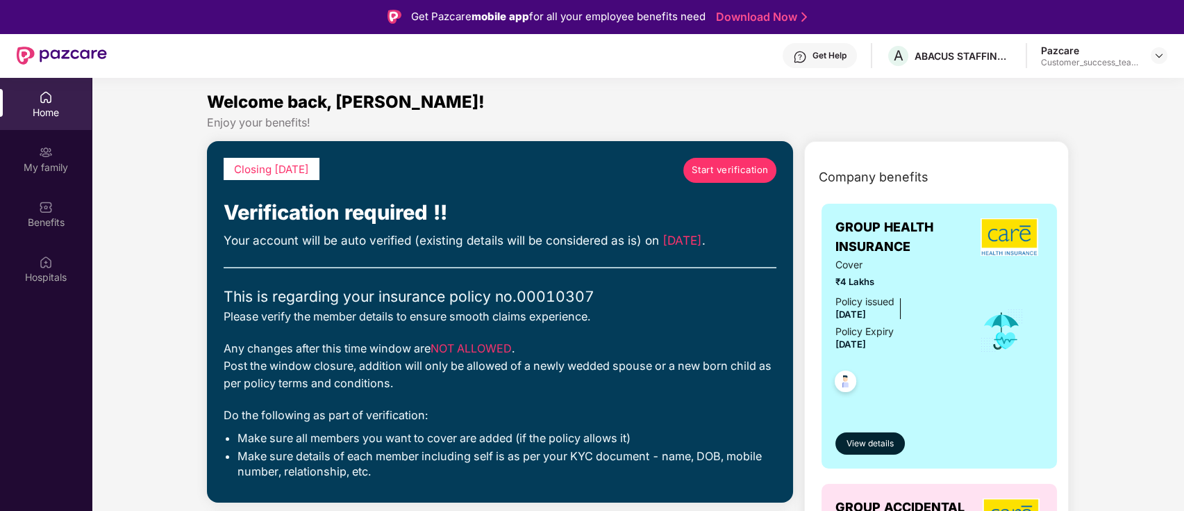
click at [745, 174] on span "Start verification" at bounding box center [730, 170] width 77 height 15
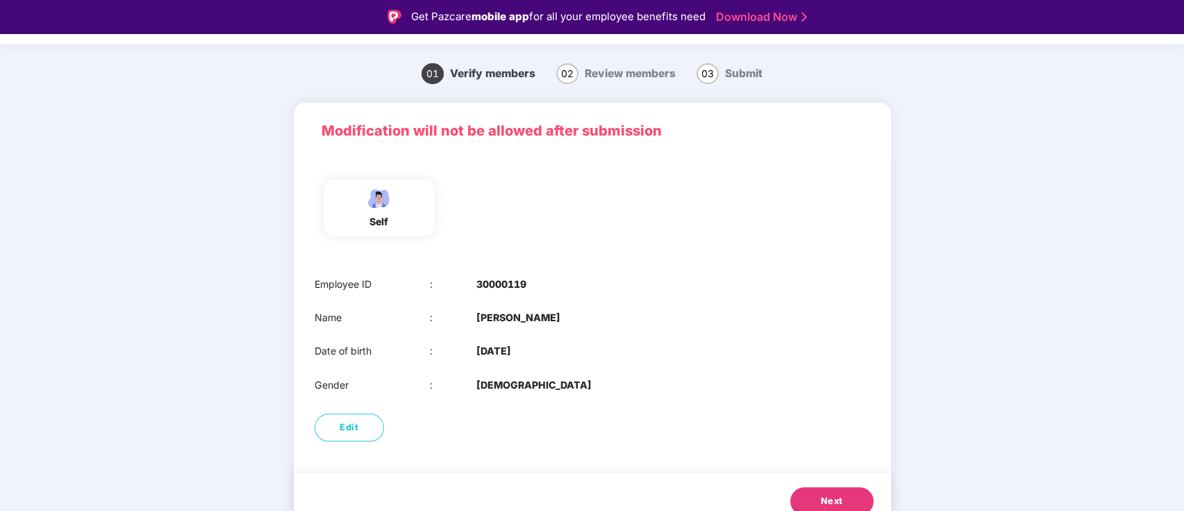
scroll to position [47, 0]
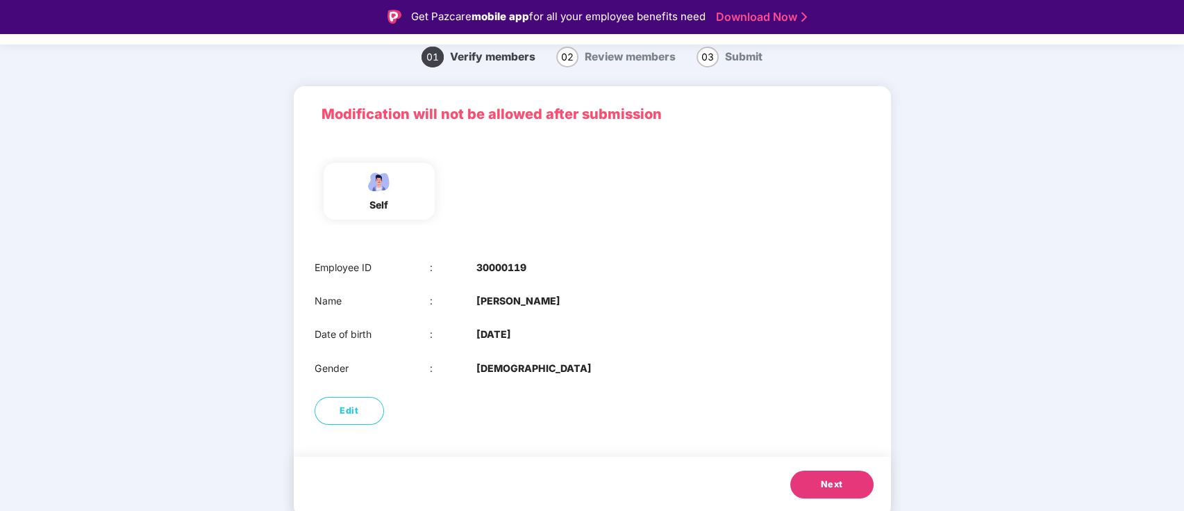
click at [834, 492] on button "Next" at bounding box center [831, 484] width 83 height 28
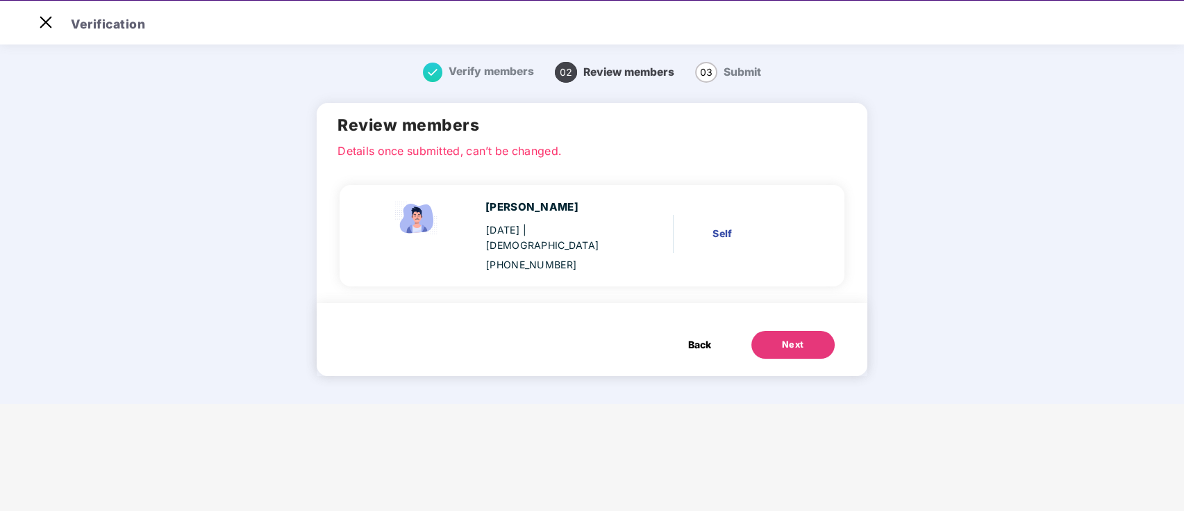
click at [801, 338] on div "Next" at bounding box center [793, 345] width 22 height 14
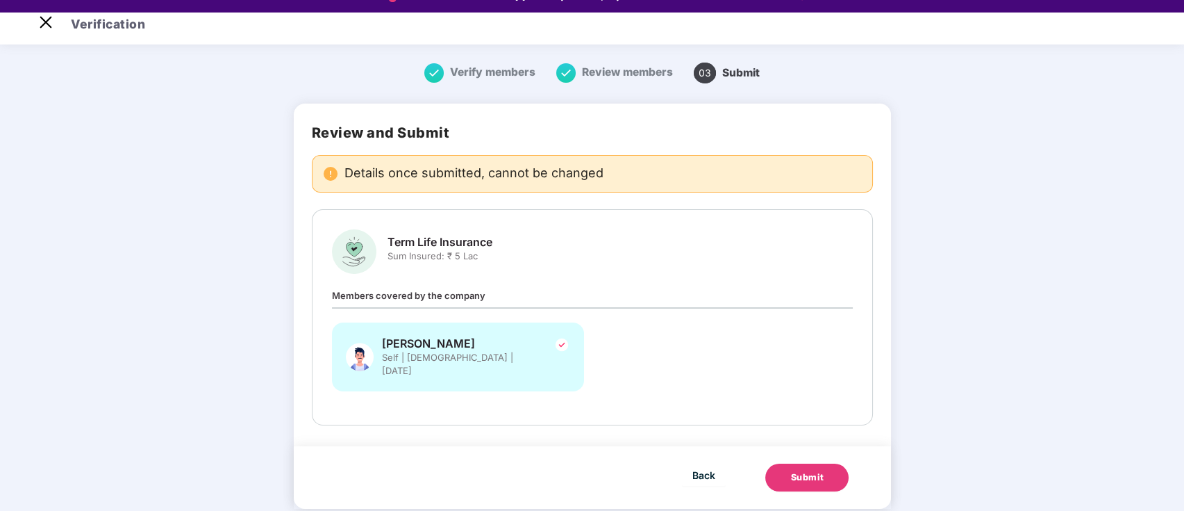
scroll to position [33, 0]
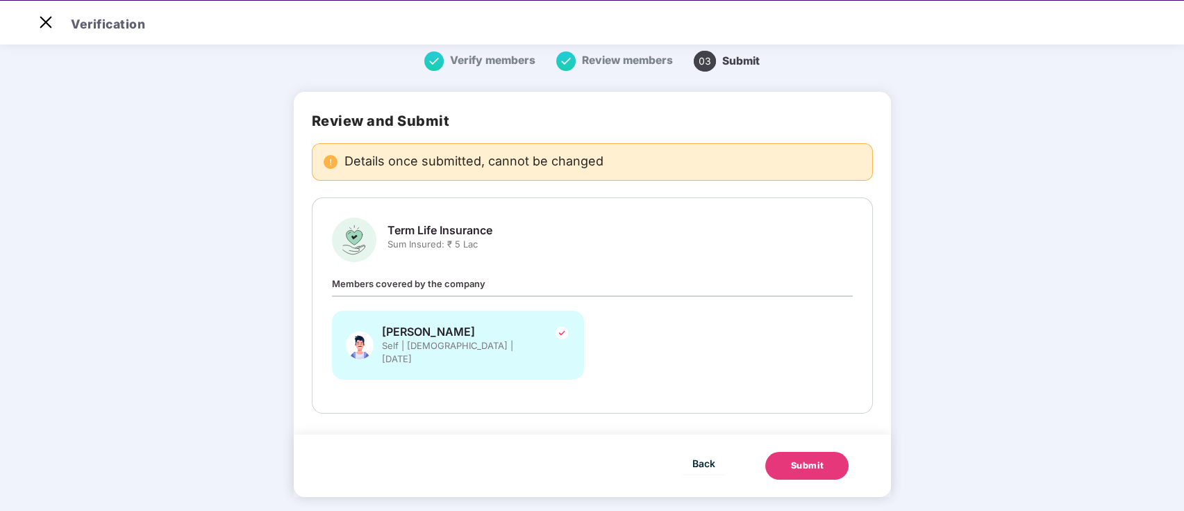
click at [795, 458] on div "Submit" at bounding box center [806, 465] width 33 height 14
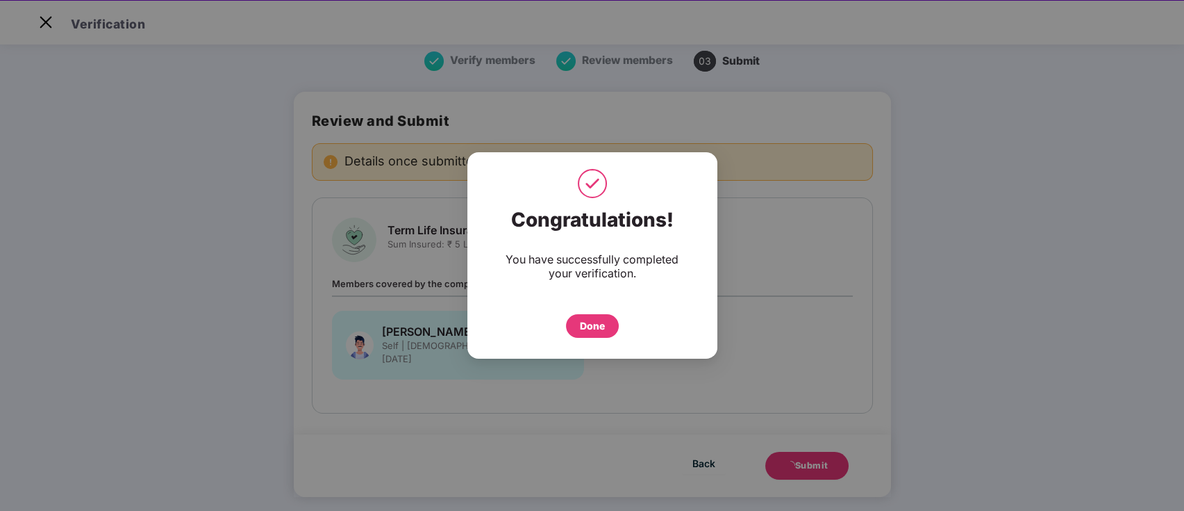
click at [595, 323] on div "Done" at bounding box center [592, 325] width 25 height 15
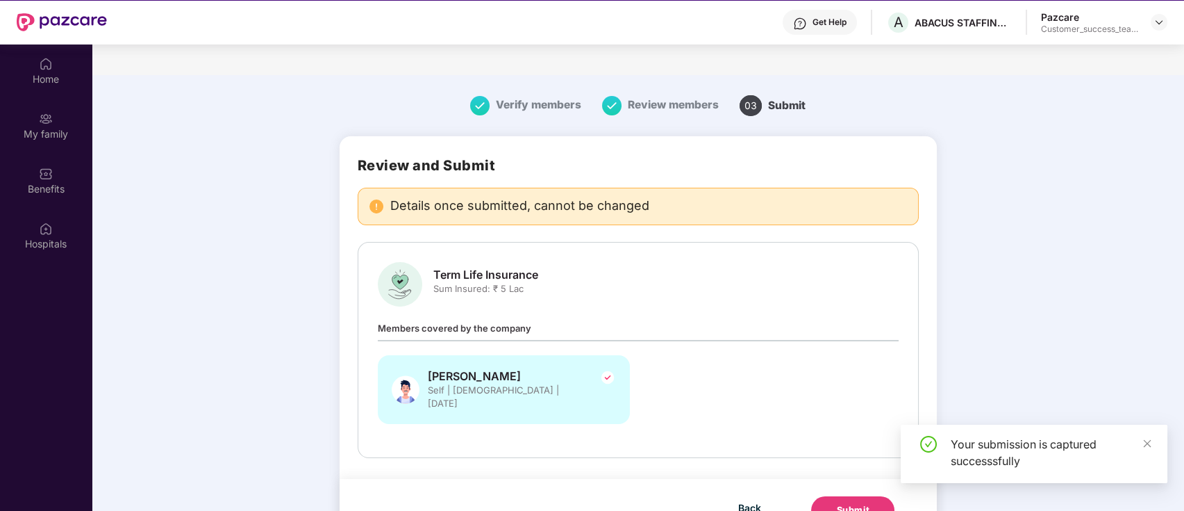
scroll to position [78, 0]
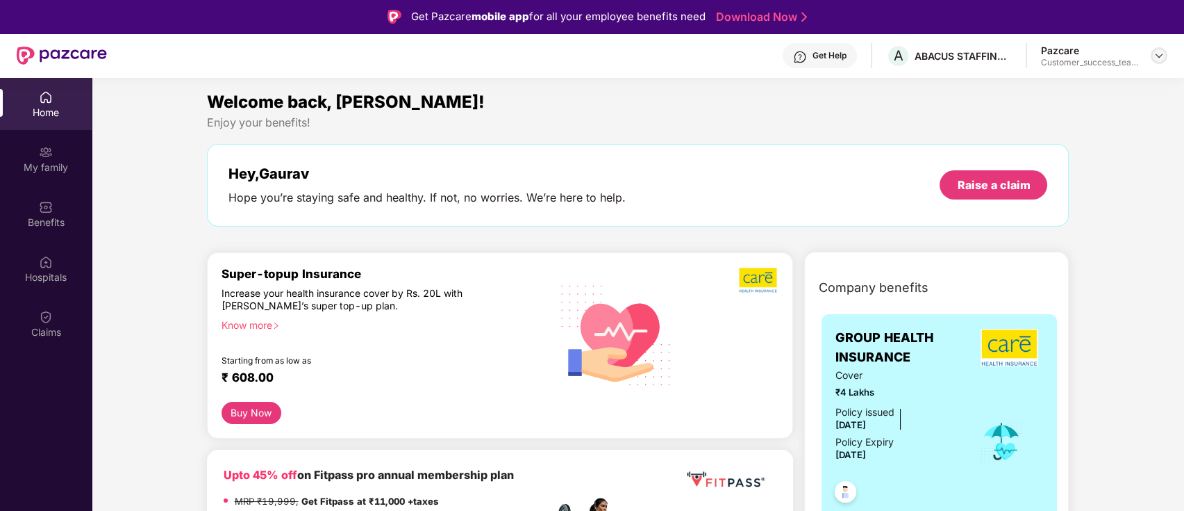
click at [1157, 54] on img at bounding box center [1159, 55] width 11 height 11
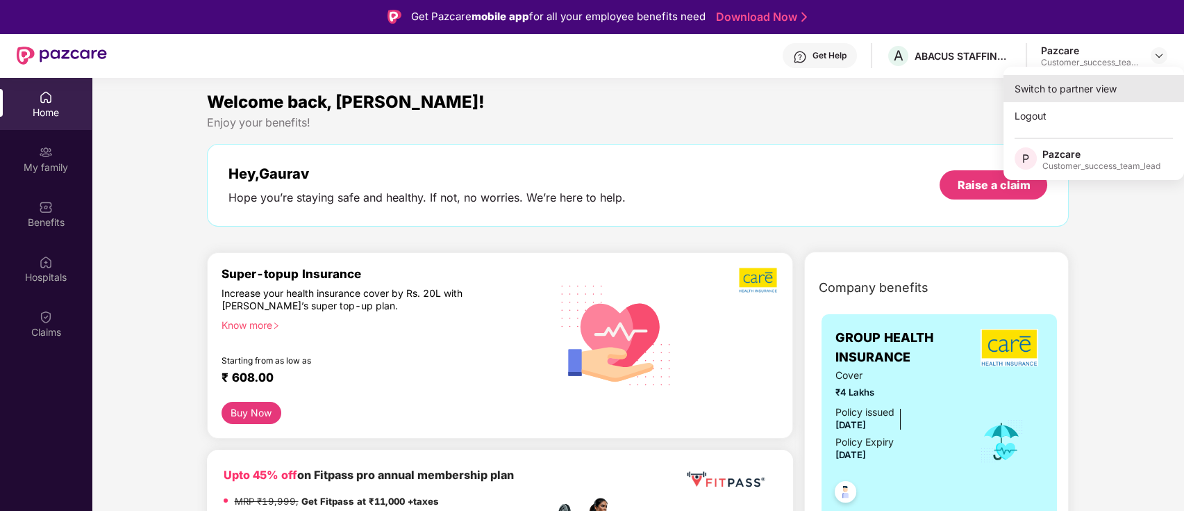
click at [1147, 79] on div "Switch to partner view" at bounding box center [1094, 88] width 181 height 27
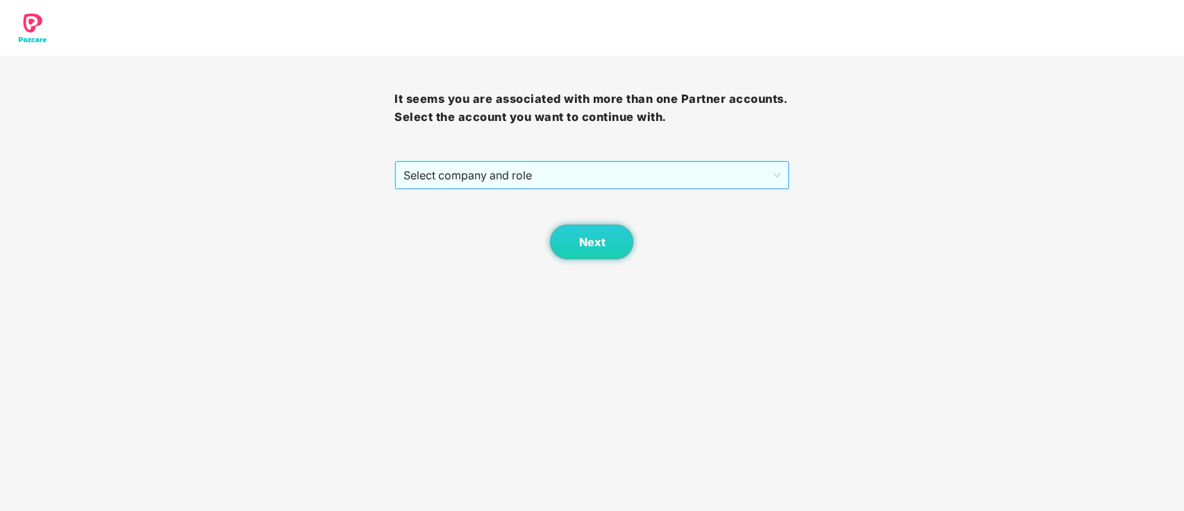
click at [731, 169] on span "Select company and role" at bounding box center [592, 175] width 376 height 26
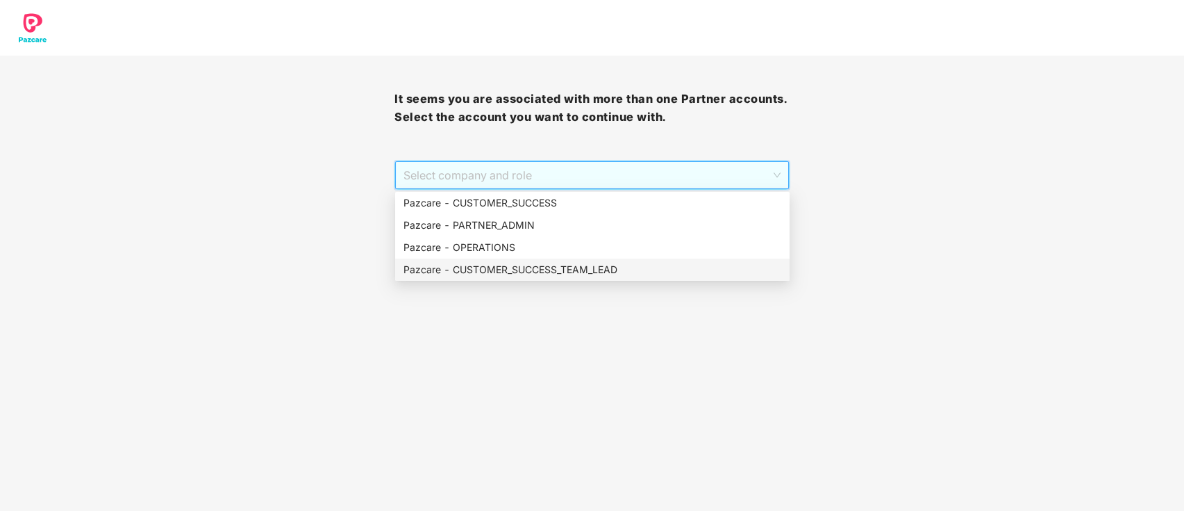
click at [555, 276] on div "Pazcare - CUSTOMER_SUCCESS_TEAM_LEAD" at bounding box center [593, 269] width 378 height 15
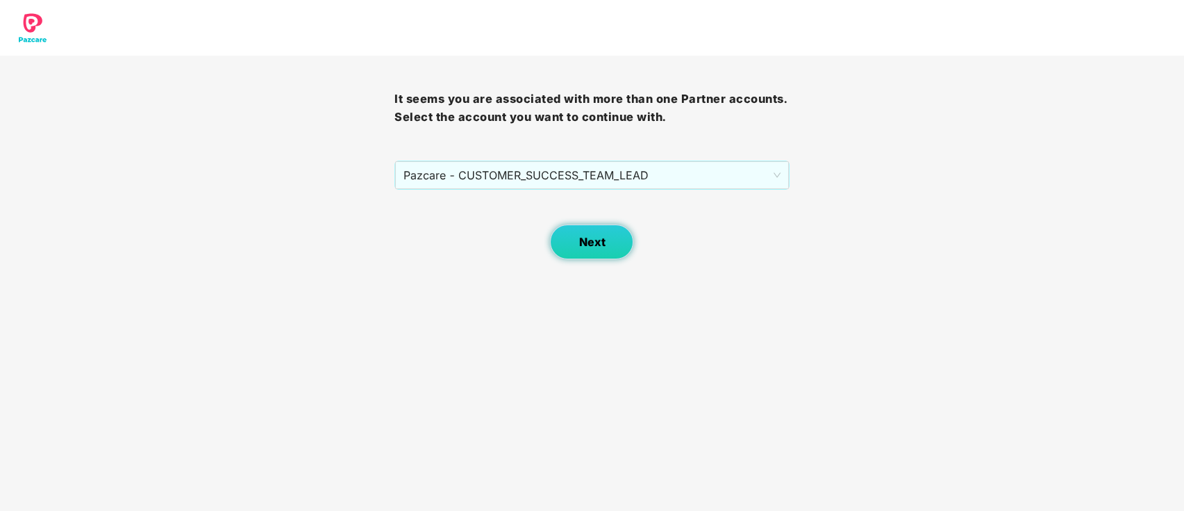
click at [567, 231] on button "Next" at bounding box center [591, 241] width 83 height 35
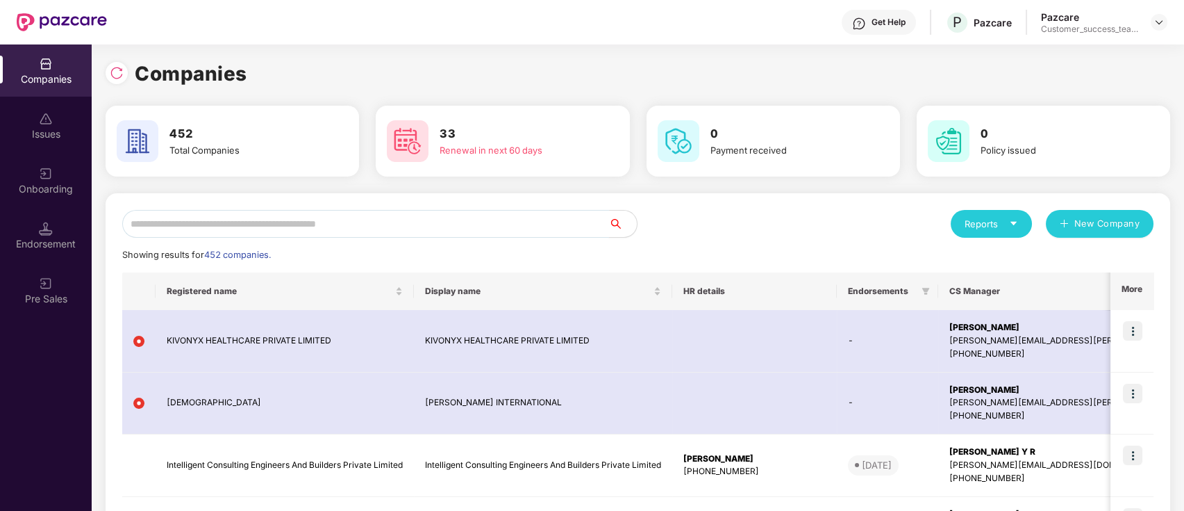
click at [549, 229] on input "text" at bounding box center [365, 224] width 487 height 28
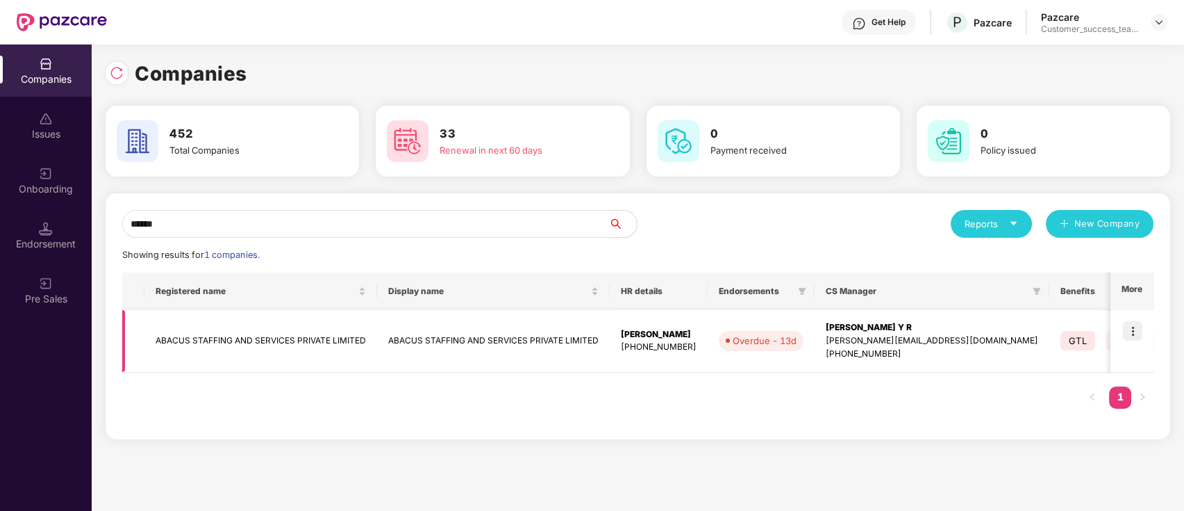
type input "******"
click at [1132, 331] on img at bounding box center [1132, 330] width 19 height 19
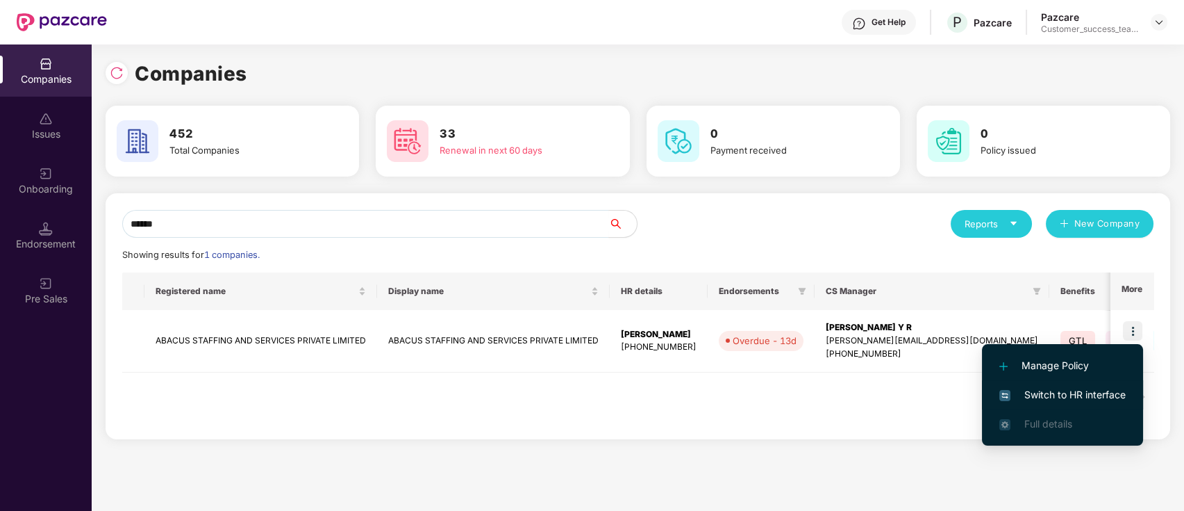
click at [1114, 393] on span "Switch to HR interface" at bounding box center [1063, 394] width 126 height 15
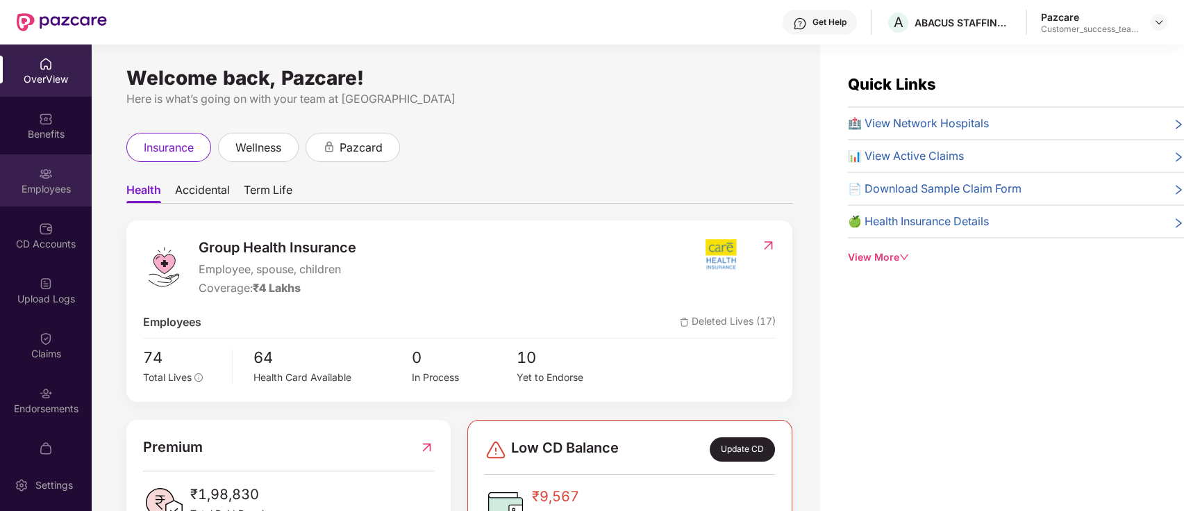
click at [69, 190] on div "Employees" at bounding box center [46, 189] width 92 height 14
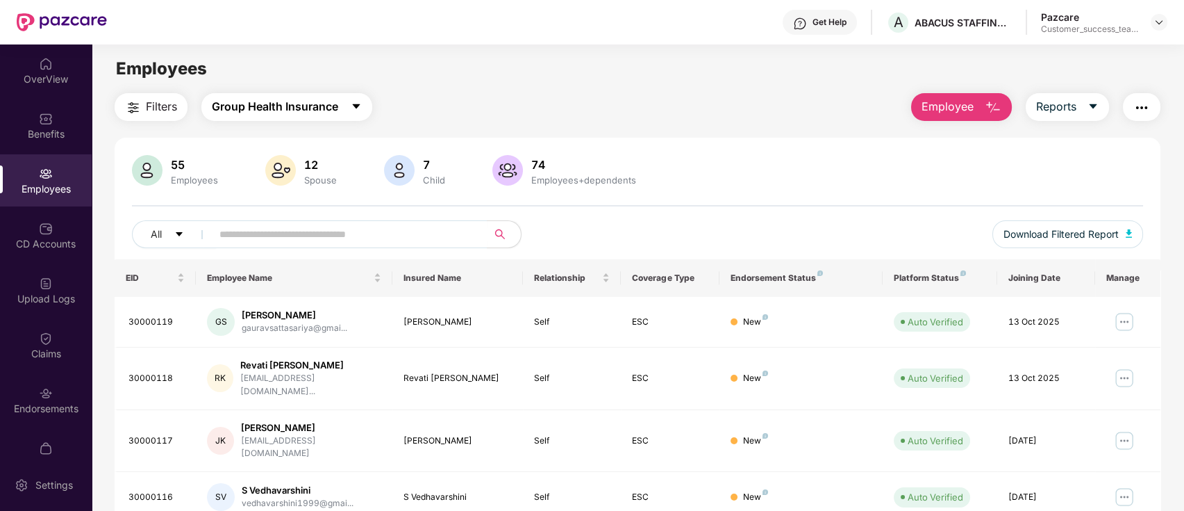
click at [325, 106] on span "Group Health Insurance" at bounding box center [275, 106] width 126 height 17
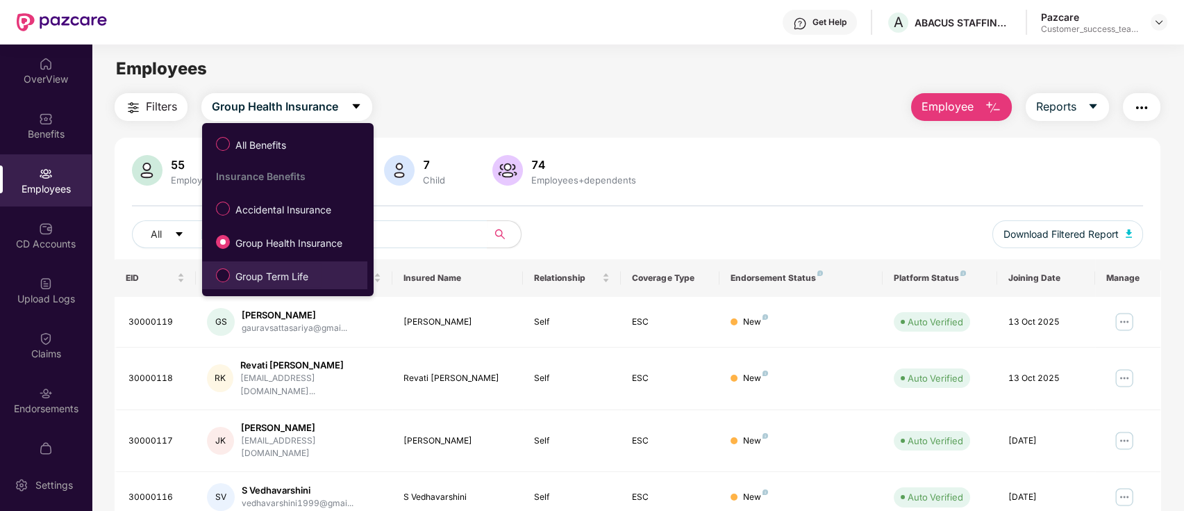
click at [289, 283] on span "Group Term Life" at bounding box center [272, 276] width 84 height 15
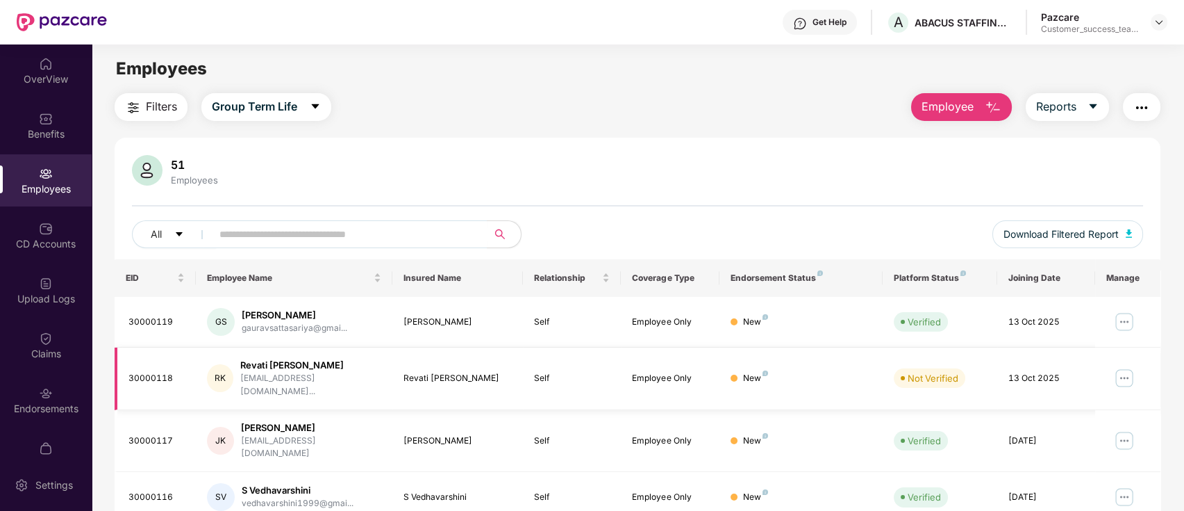
click at [1127, 369] on img at bounding box center [1124, 378] width 22 height 22
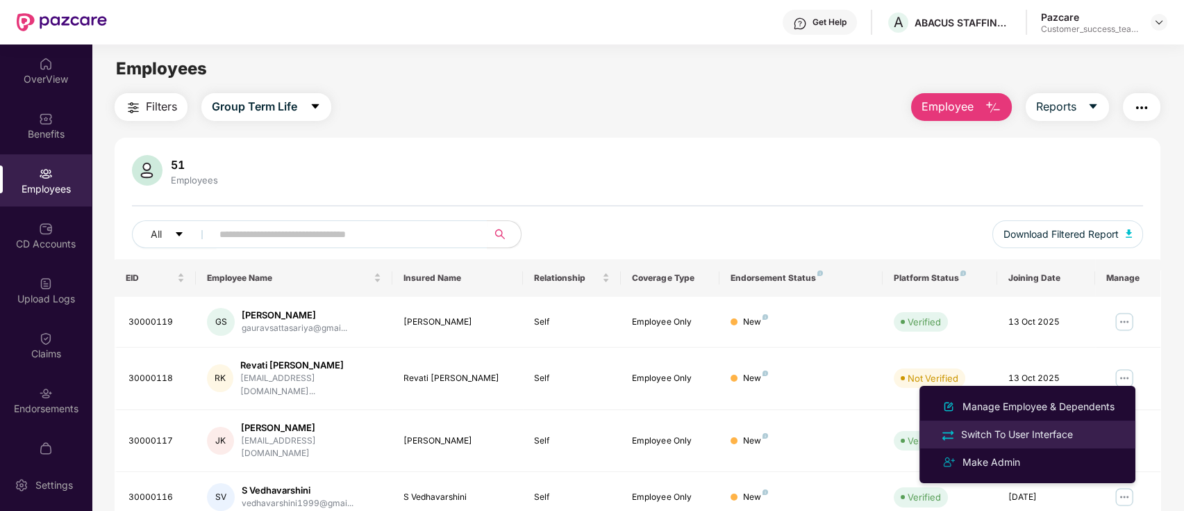
click at [1038, 436] on div "Switch To User Interface" at bounding box center [1017, 433] width 117 height 15
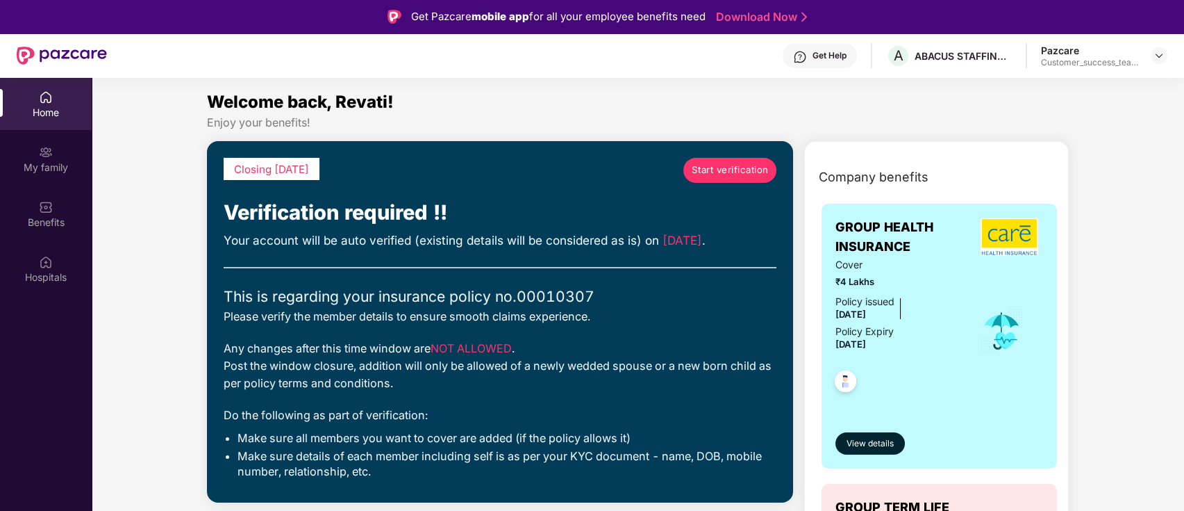
click at [723, 167] on span "Start verification" at bounding box center [730, 170] width 77 height 15
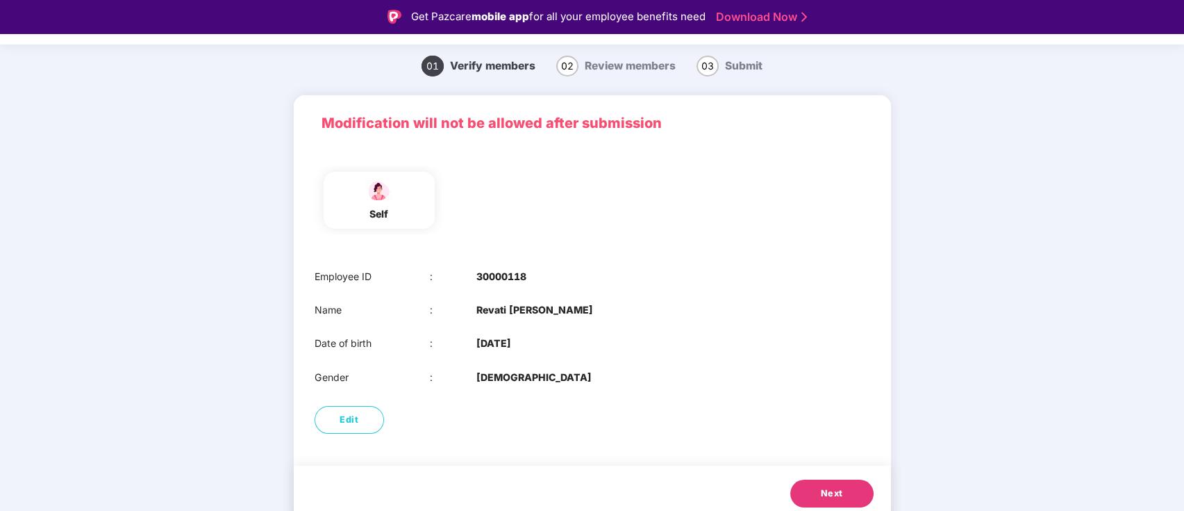
scroll to position [47, 0]
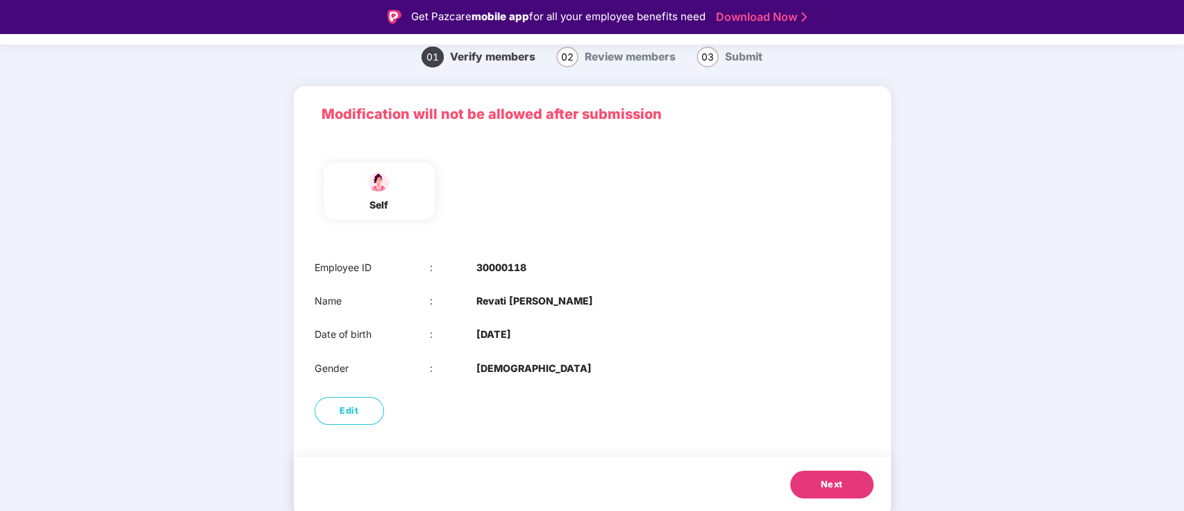
click at [824, 474] on button "Next" at bounding box center [831, 484] width 83 height 28
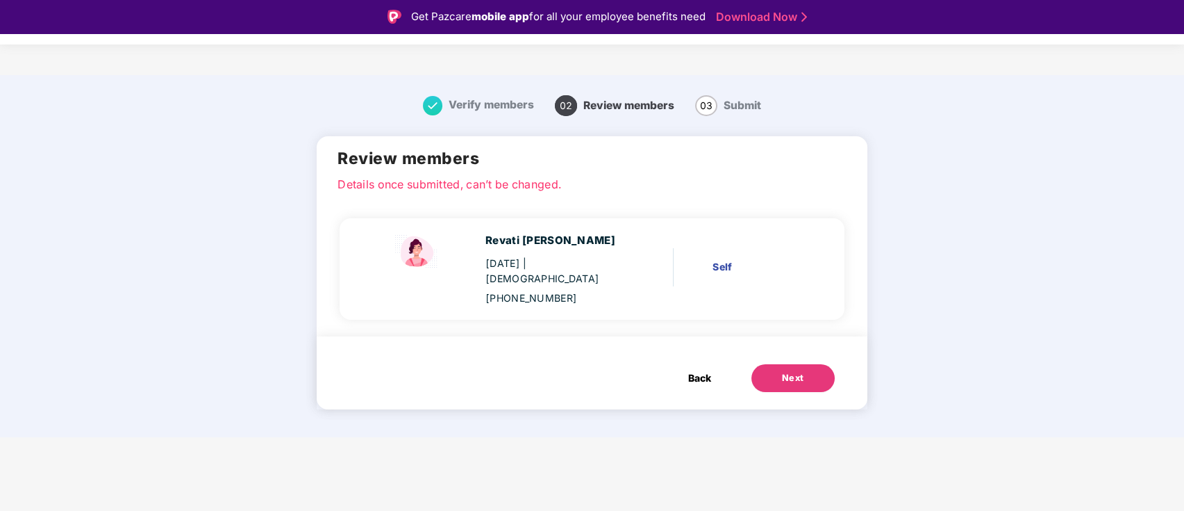
scroll to position [0, 0]
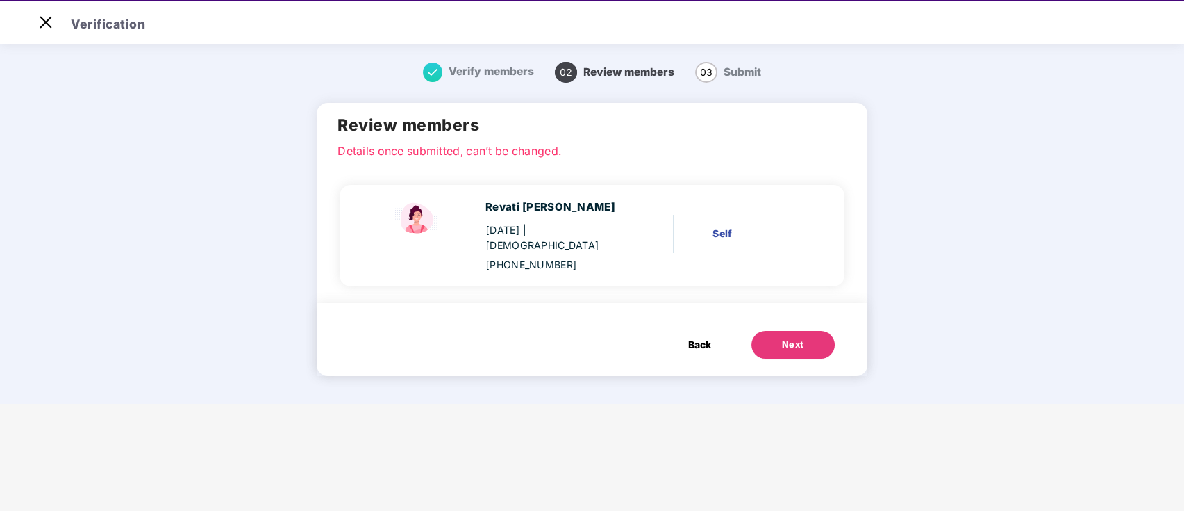
click at [797, 331] on button "Next" at bounding box center [793, 345] width 83 height 28
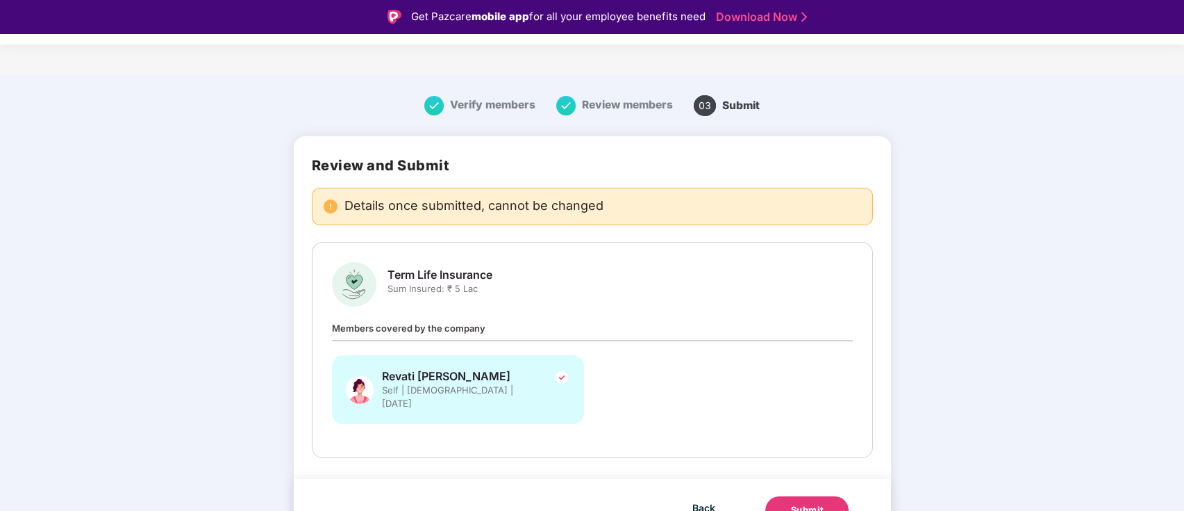
scroll to position [11, 0]
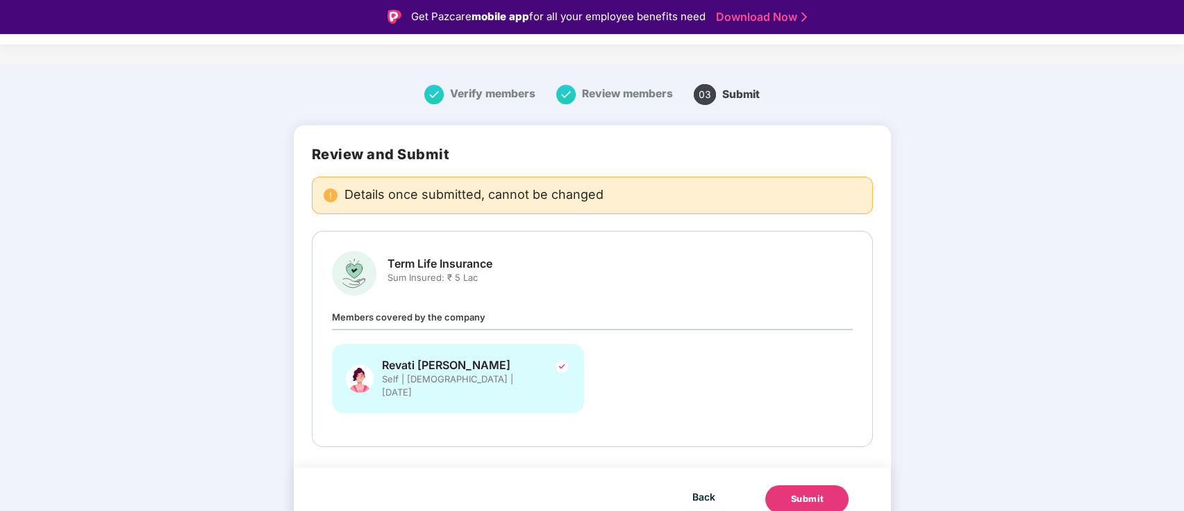
click at [818, 492] on div "Submit" at bounding box center [806, 499] width 33 height 14
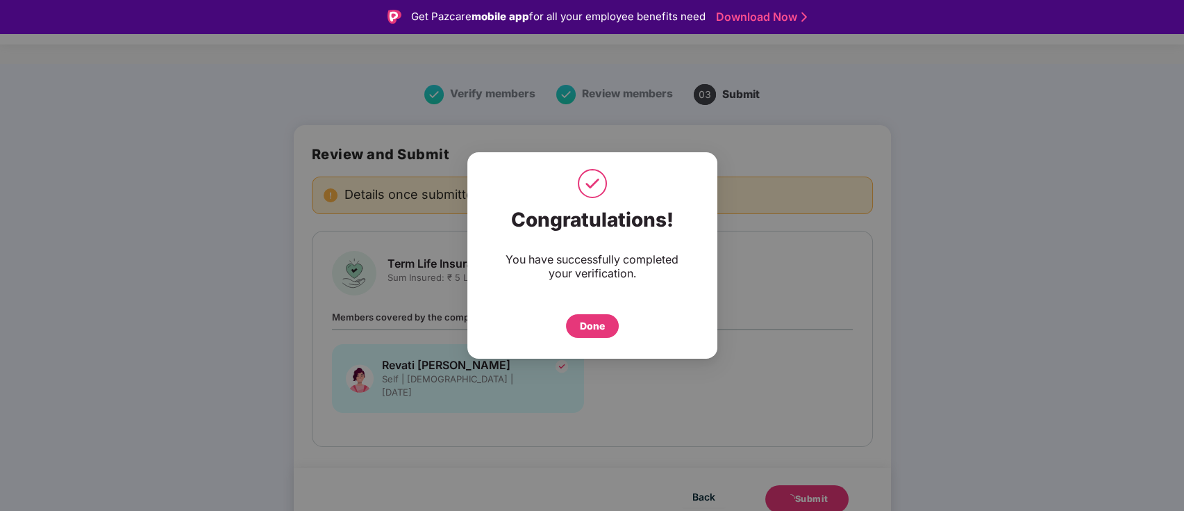
click at [594, 321] on div "Done" at bounding box center [592, 325] width 25 height 15
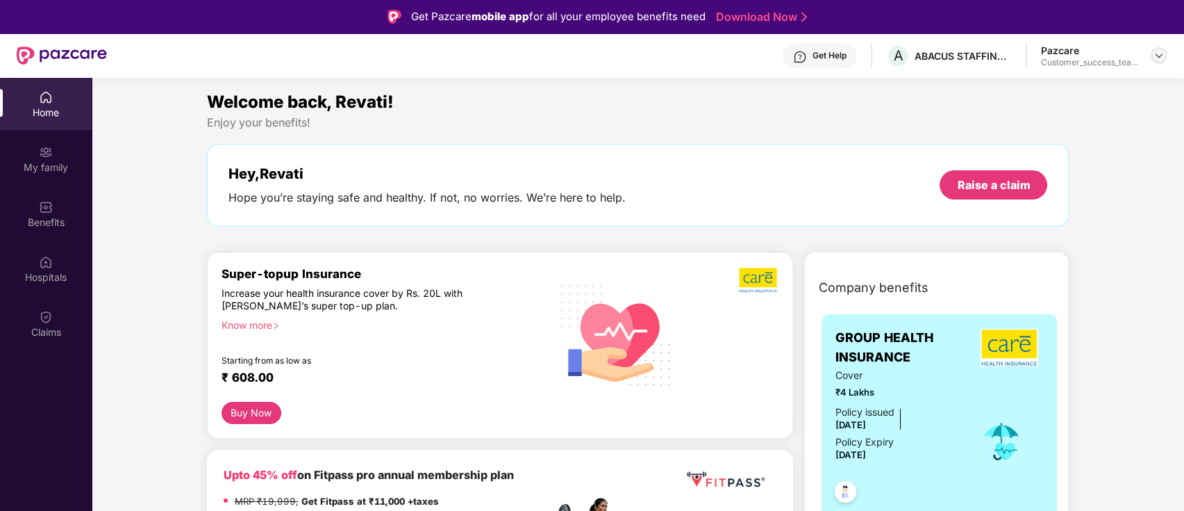
click at [1160, 56] on img at bounding box center [1159, 55] width 11 height 11
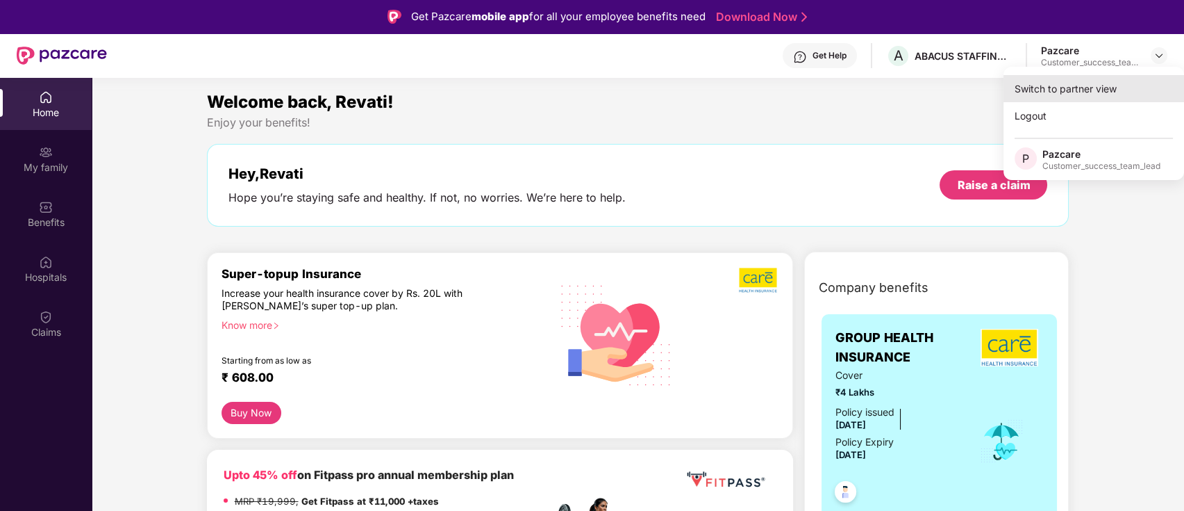
click at [1135, 96] on div "Switch to partner view" at bounding box center [1094, 88] width 181 height 27
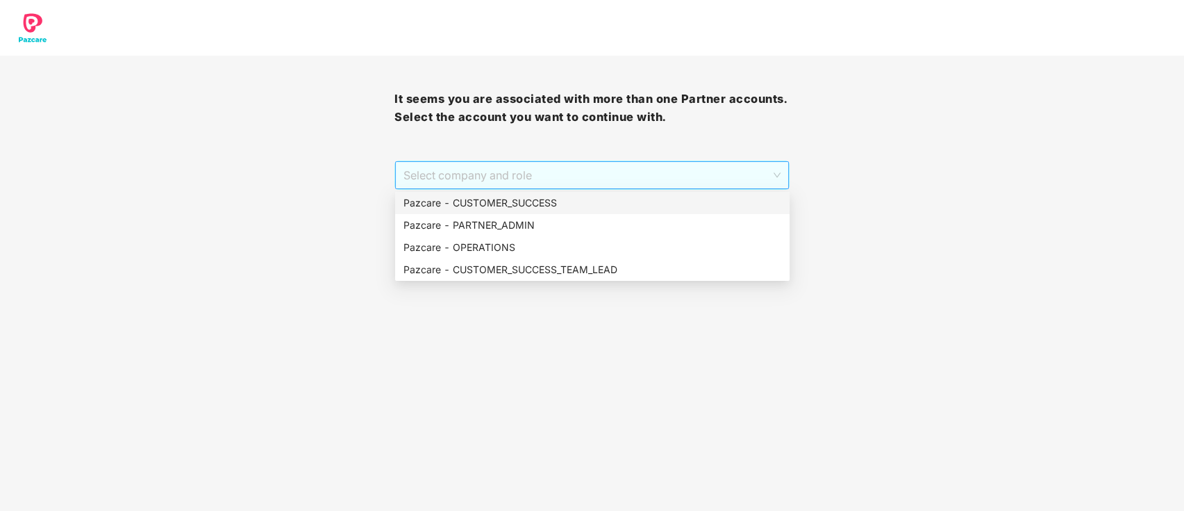
click at [595, 173] on span "Select company and role" at bounding box center [592, 175] width 376 height 26
click at [593, 265] on div "Pazcare - CUSTOMER_SUCCESS_TEAM_LEAD" at bounding box center [593, 269] width 378 height 15
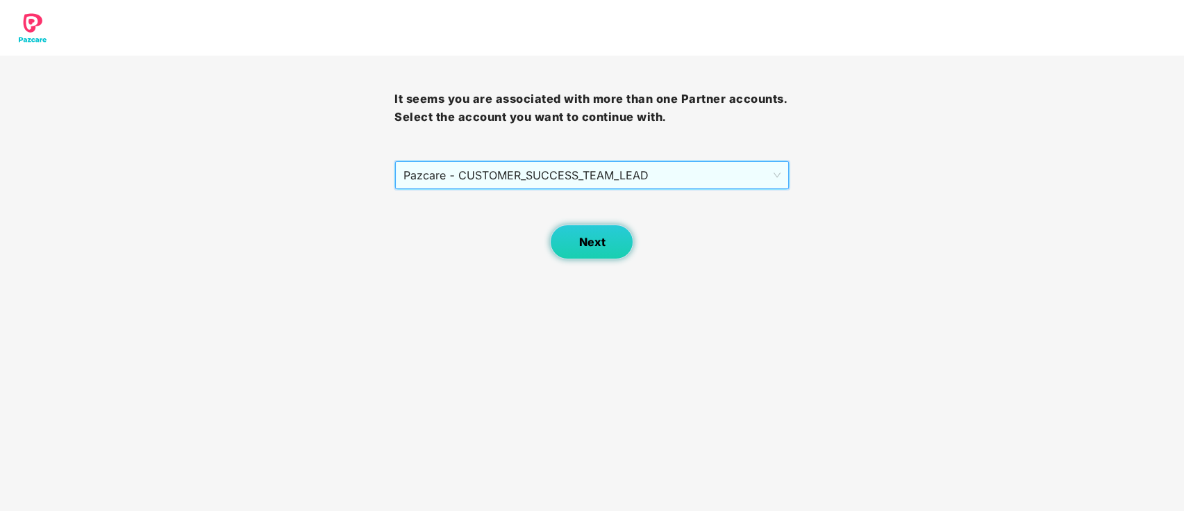
click at [598, 240] on span "Next" at bounding box center [592, 241] width 26 height 13
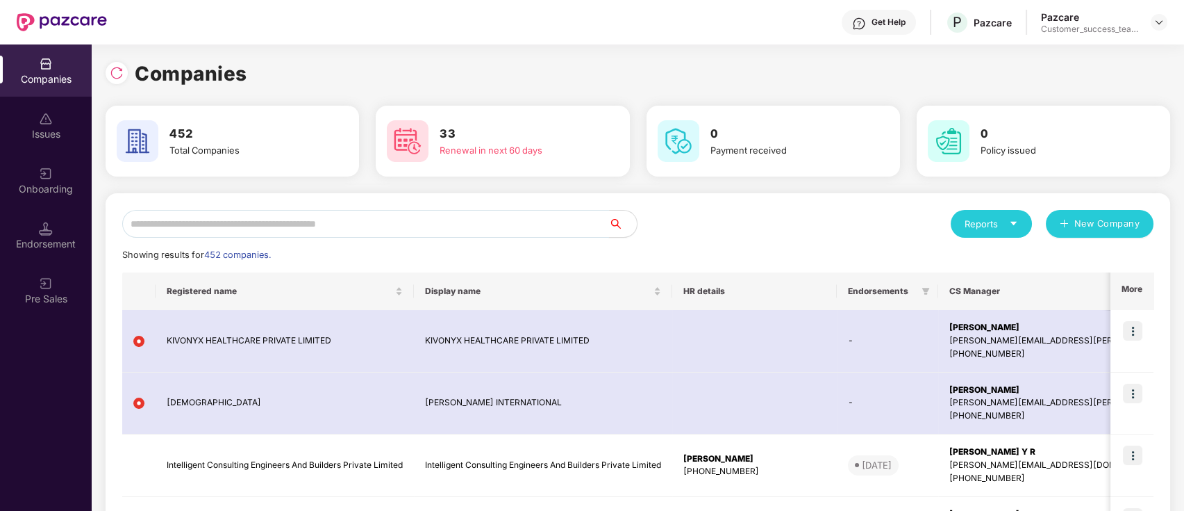
click at [581, 228] on input "text" at bounding box center [365, 224] width 487 height 28
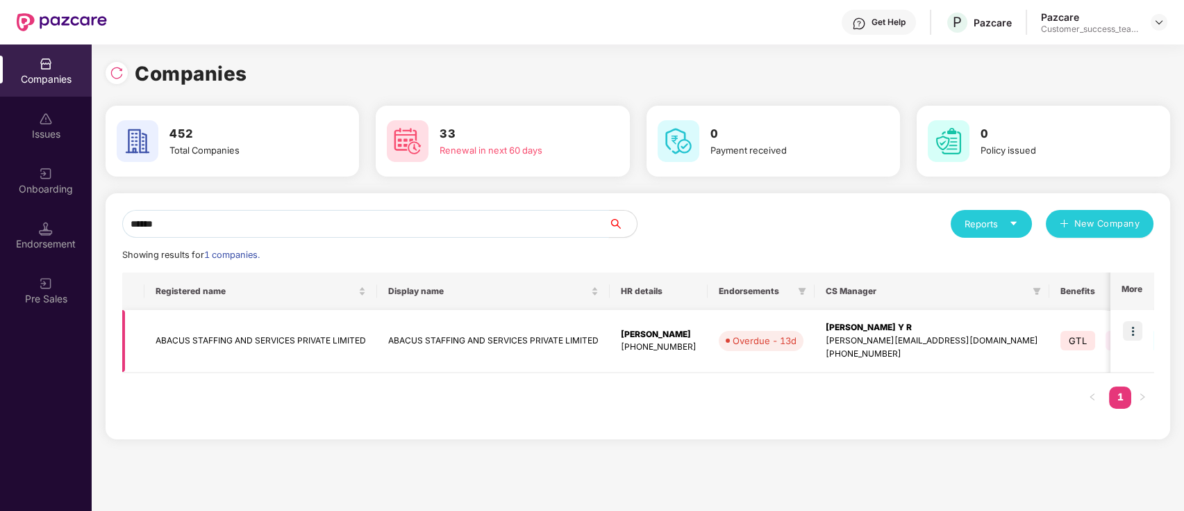
type input "******"
click at [1128, 330] on img at bounding box center [1132, 330] width 19 height 19
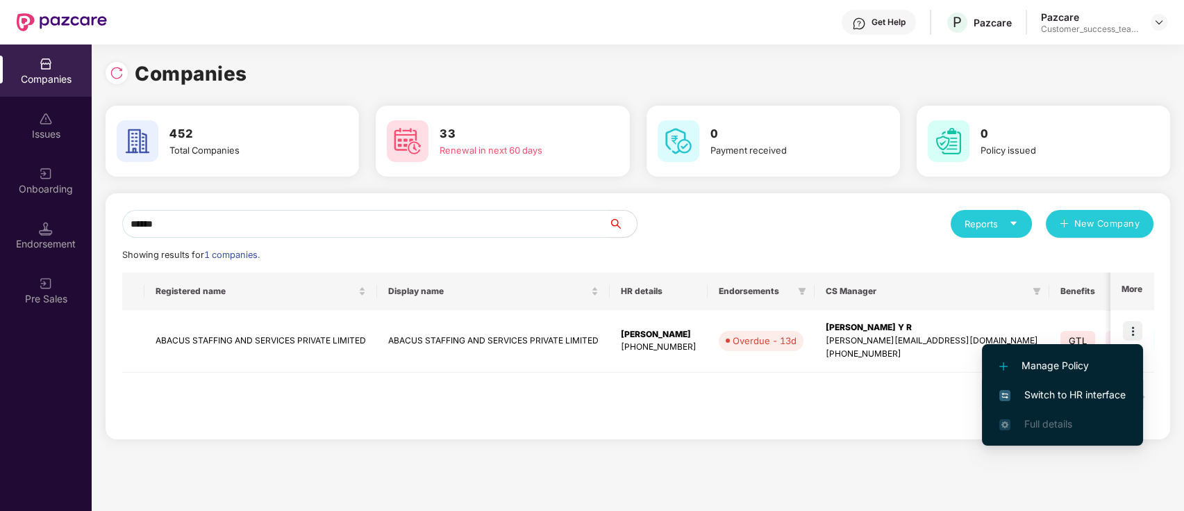
click at [1119, 403] on li "Switch to HR interface" at bounding box center [1062, 394] width 161 height 29
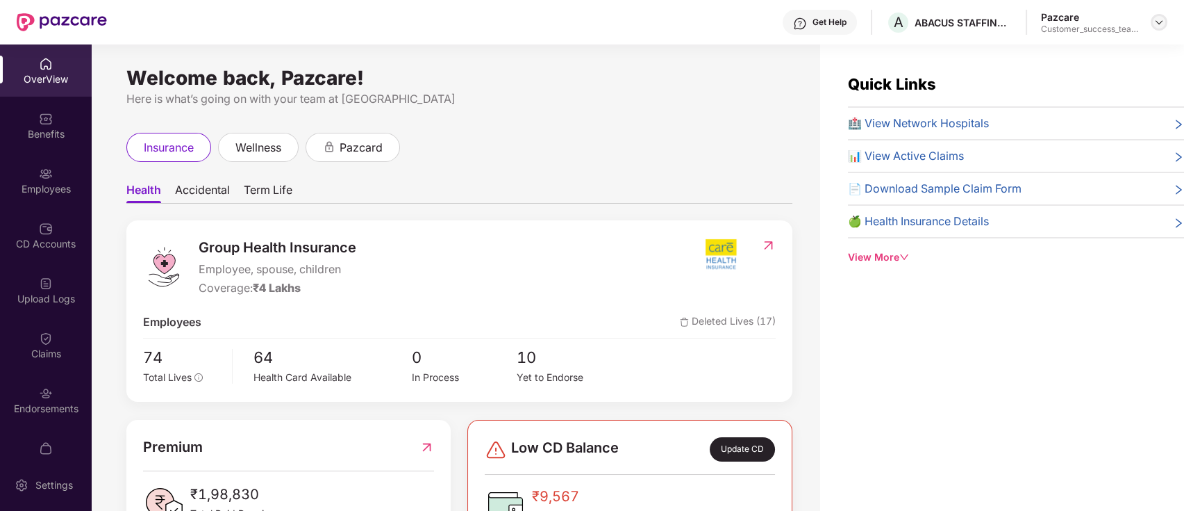
click at [1161, 19] on img at bounding box center [1159, 22] width 11 height 11
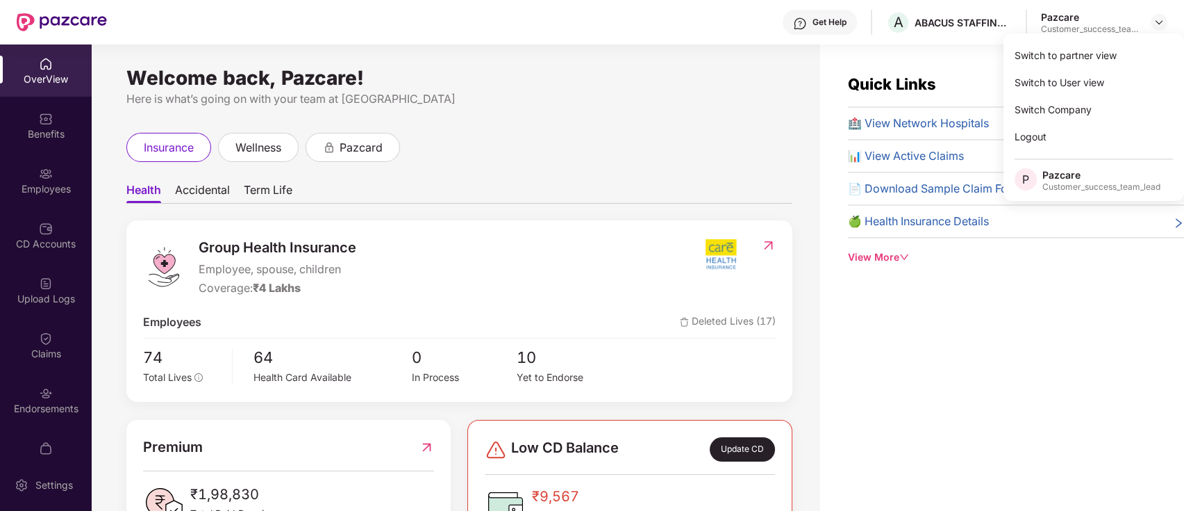
click at [711, 135] on div "insurance wellness pazcard" at bounding box center [459, 147] width 666 height 29
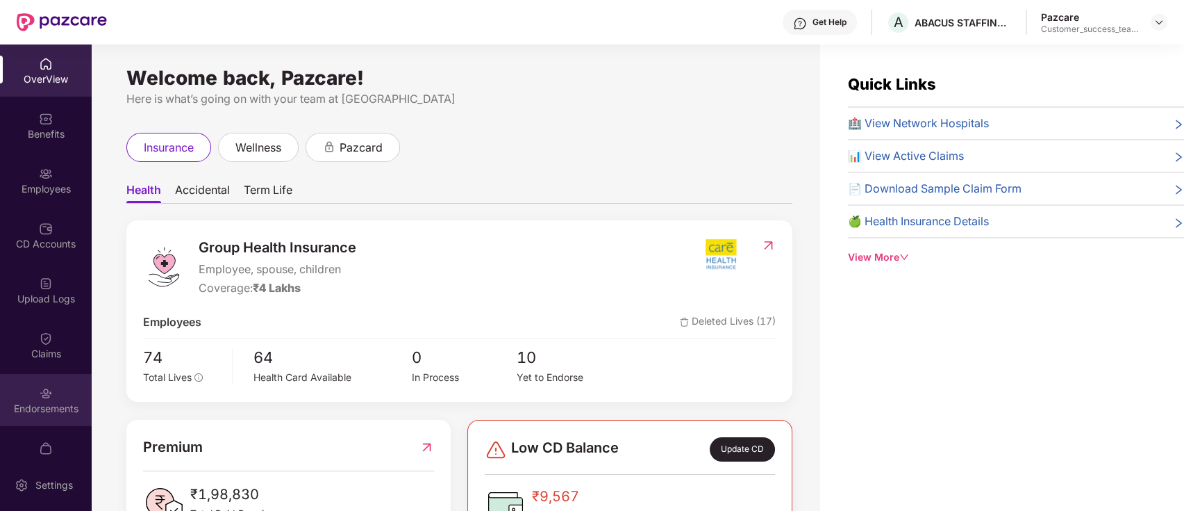
click at [50, 382] on div "Endorsements" at bounding box center [46, 400] width 92 height 52
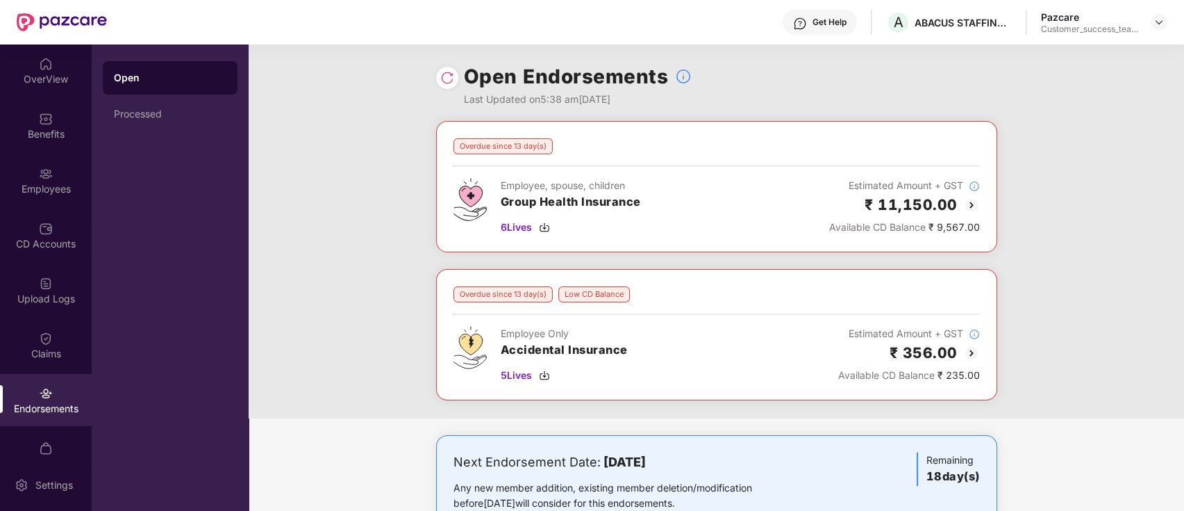
click at [447, 69] on div at bounding box center [447, 78] width 22 height 22
click at [450, 76] on img at bounding box center [447, 78] width 14 height 14
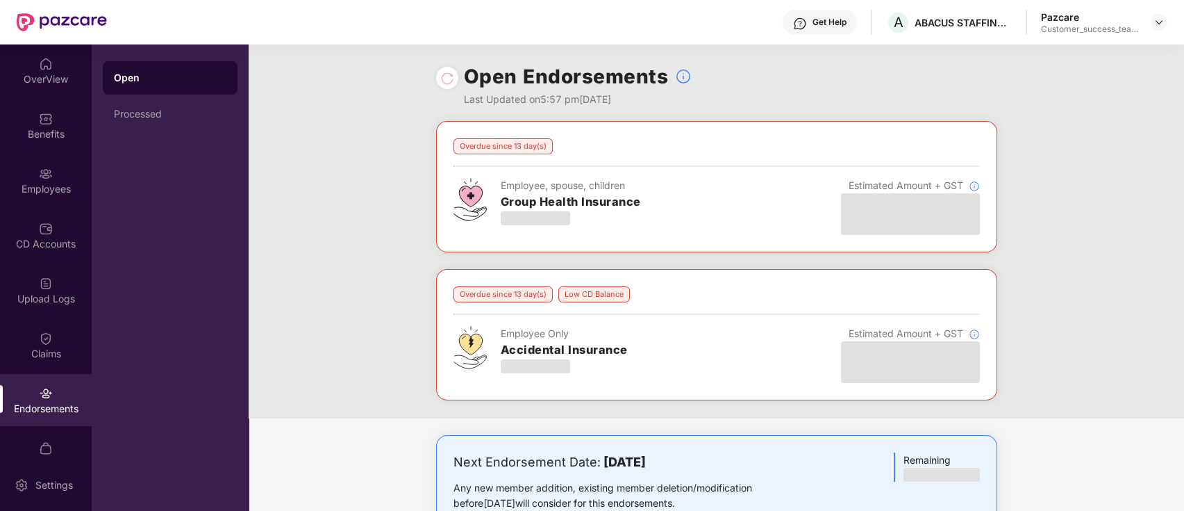
click at [1061, 240] on div "Overdue since 13 day(s) Employee, spouse, children Group Health Insurance Estim…" at bounding box center [717, 269] width 936 height 297
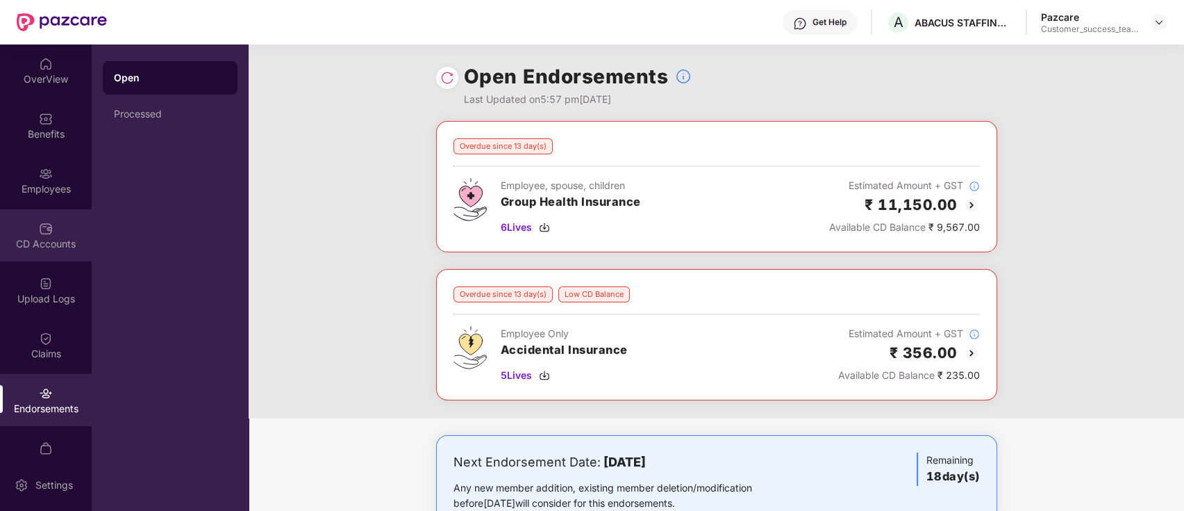
click at [56, 235] on div "CD Accounts" at bounding box center [46, 235] width 92 height 52
